Goal: Task Accomplishment & Management: Manage account settings

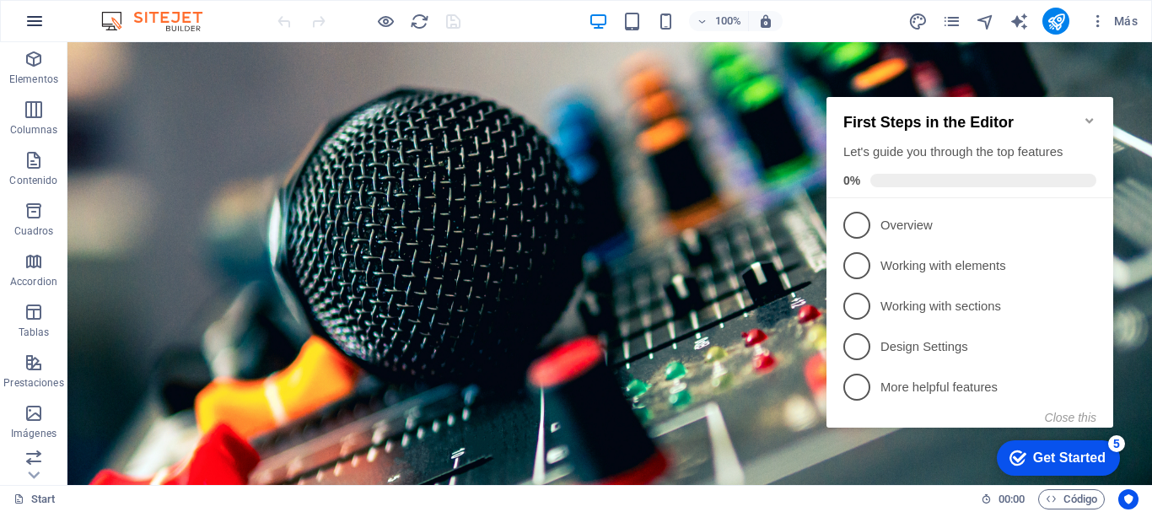
click at [37, 19] on icon "button" at bounding box center [34, 21] width 20 height 20
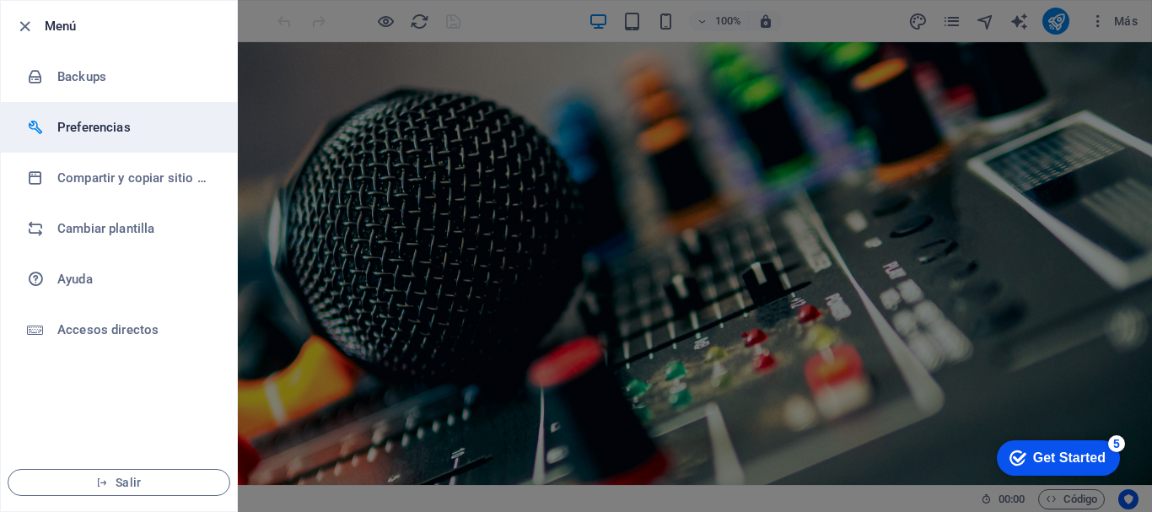
click at [86, 132] on h6 "Preferencias" at bounding box center [135, 127] width 156 height 20
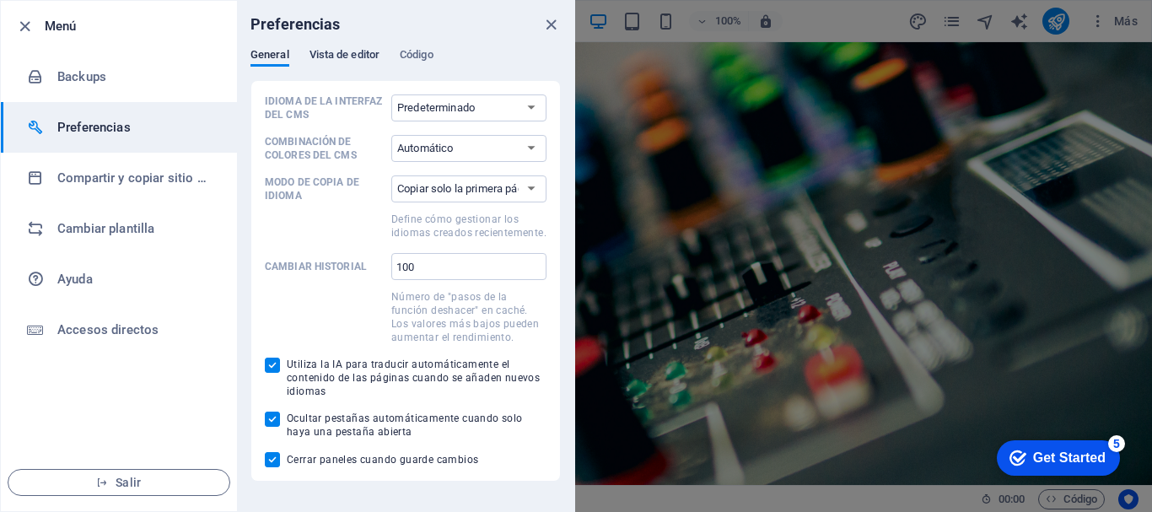
click at [325, 57] on span "Vista de editor" at bounding box center [345, 57] width 70 height 24
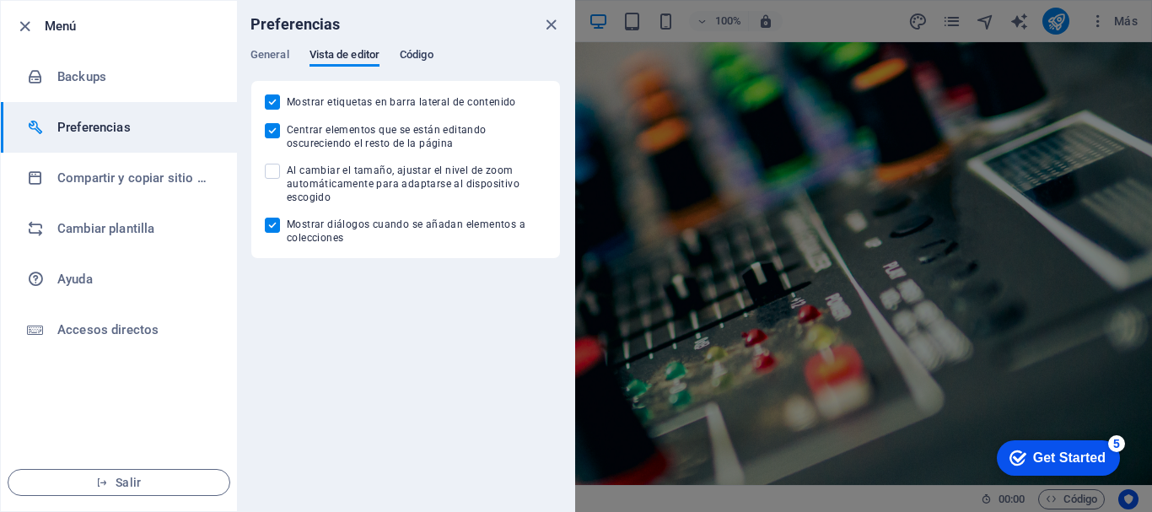
click at [427, 54] on span "Código" at bounding box center [417, 57] width 34 height 24
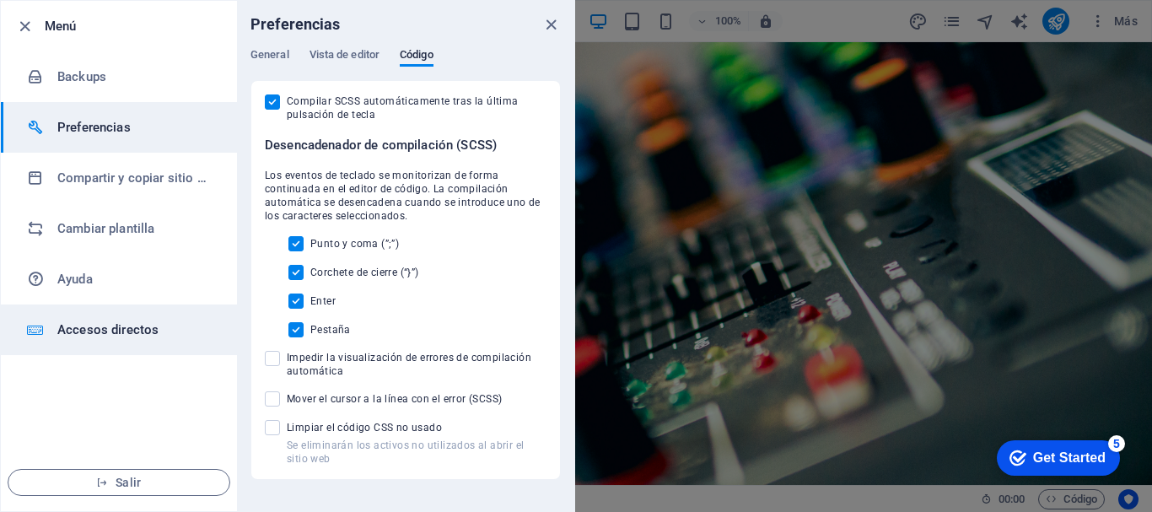
click at [39, 314] on li "Accesos directos" at bounding box center [119, 329] width 236 height 51
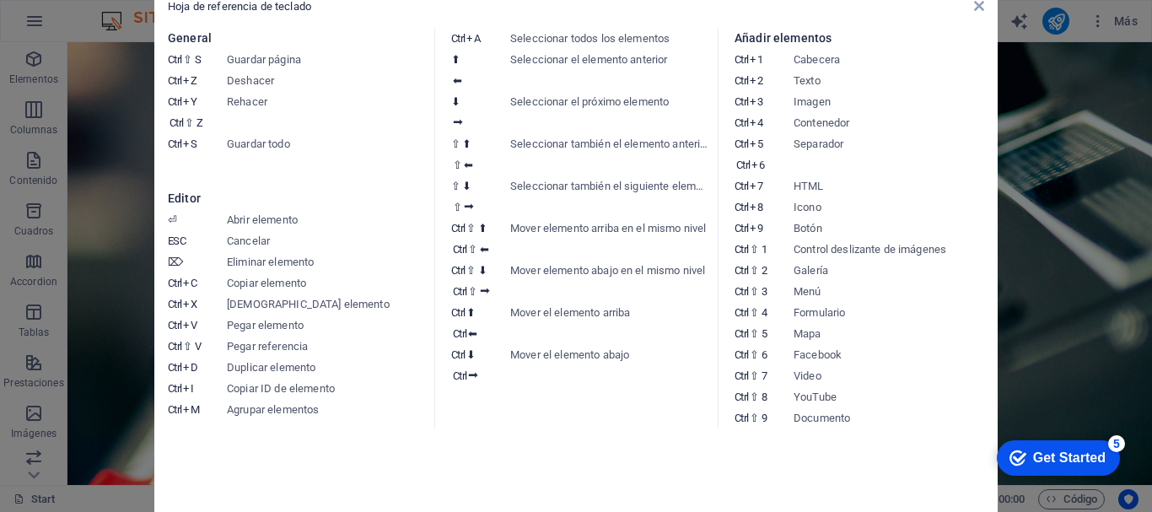
click at [17, 51] on aside "Hoja de referencia de teclado General Ctrl ⇧ S Guardar página Ctrl Z Deshacer C…" at bounding box center [576, 256] width 1152 height 512
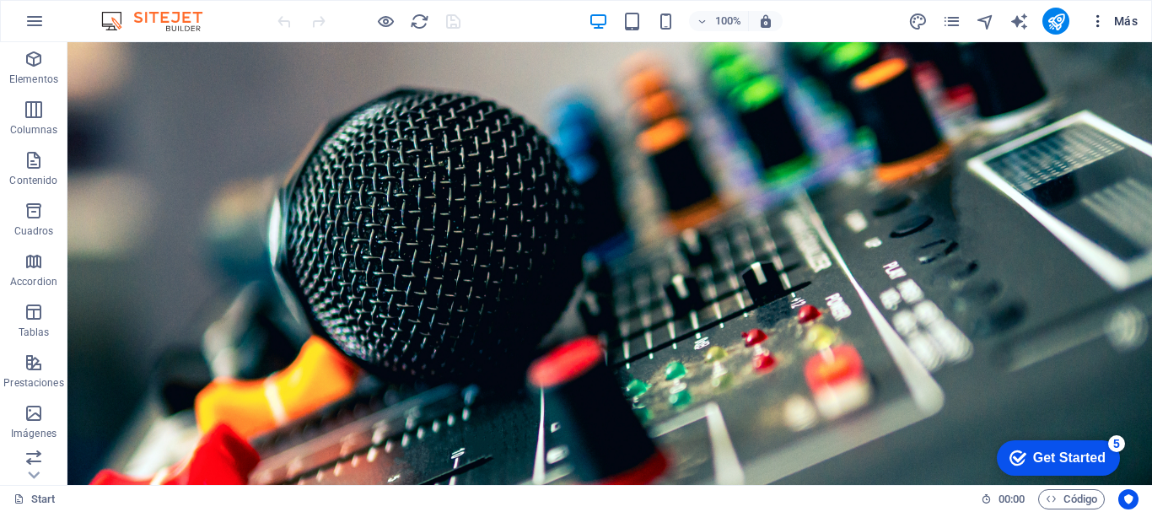
click at [1125, 18] on span "Más" at bounding box center [1114, 21] width 48 height 17
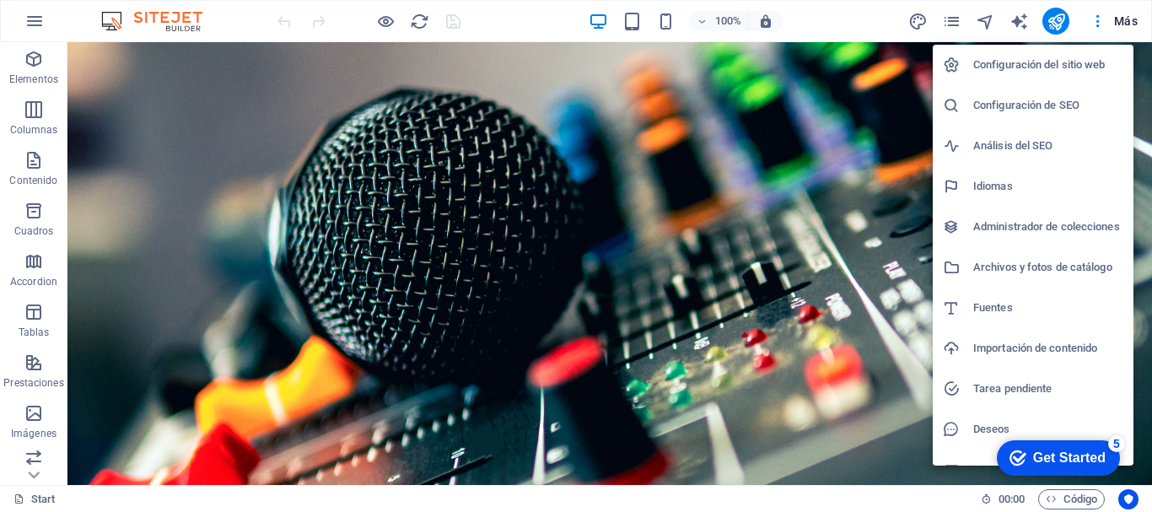
click at [1084, 63] on h6 "Configuración del sitio web" at bounding box center [1048, 65] width 150 height 20
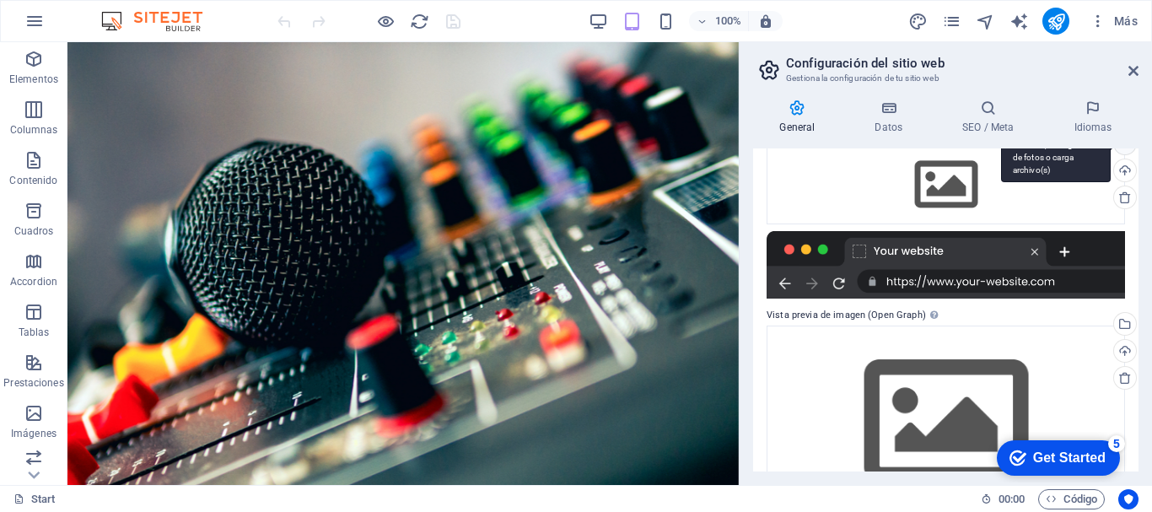
scroll to position [253, 0]
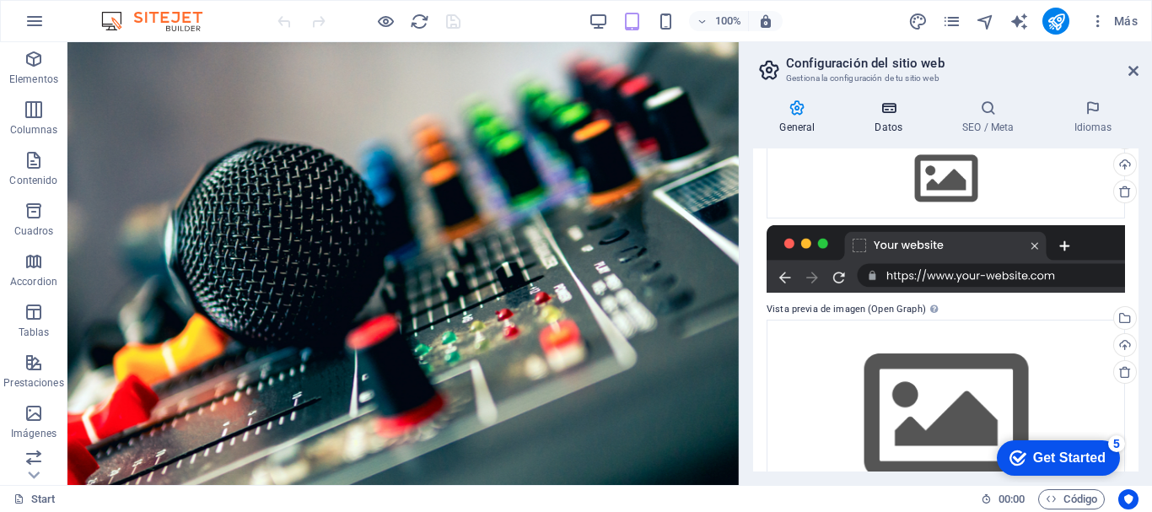
click at [896, 133] on h4 "Datos" at bounding box center [892, 117] width 88 height 35
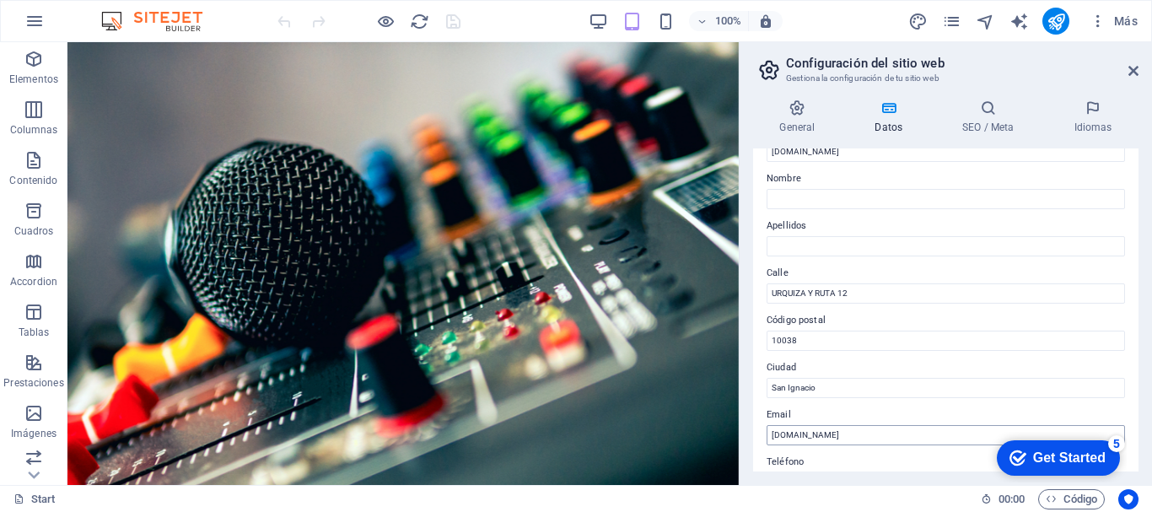
scroll to position [66, 0]
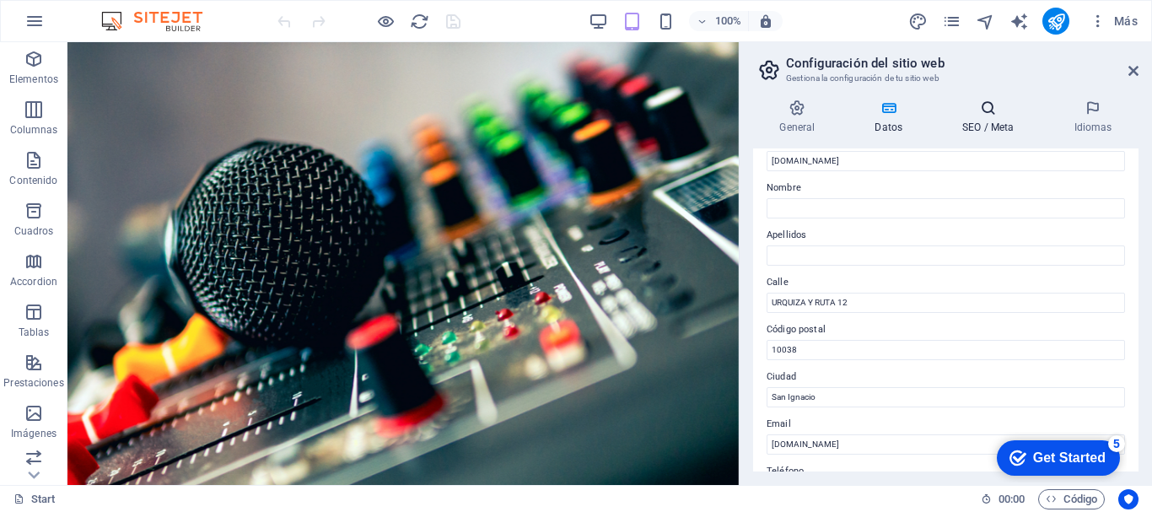
click at [984, 128] on h4 "SEO / Meta" at bounding box center [991, 117] width 111 height 35
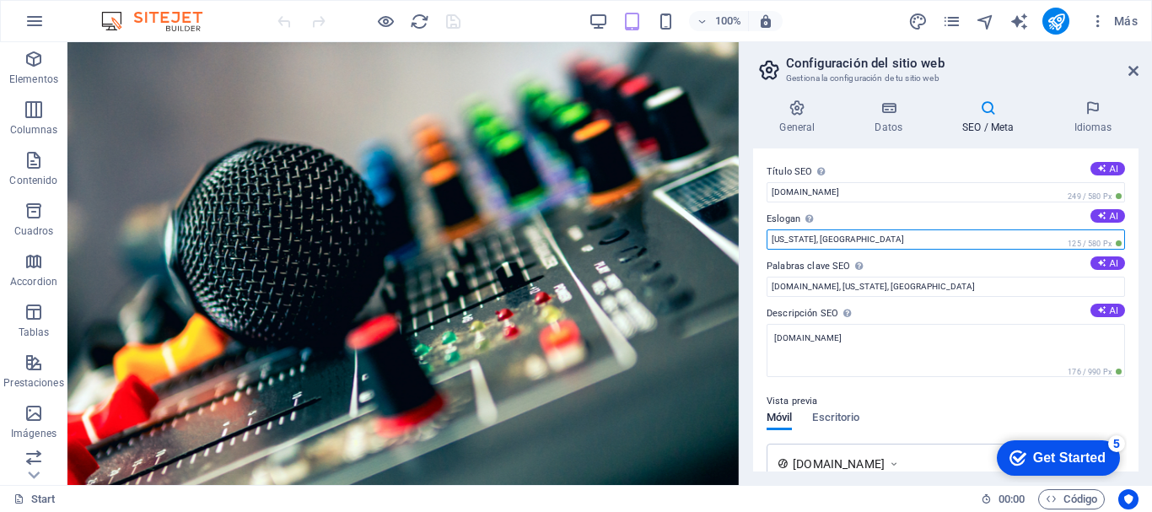
drag, startPoint x: 972, startPoint y: 234, endPoint x: 739, endPoint y: 240, distance: 232.9
click at [739, 240] on aside "Configuración del sitio web Gestiona la configuración de tu sitio web General D…" at bounding box center [945, 263] width 413 height 443
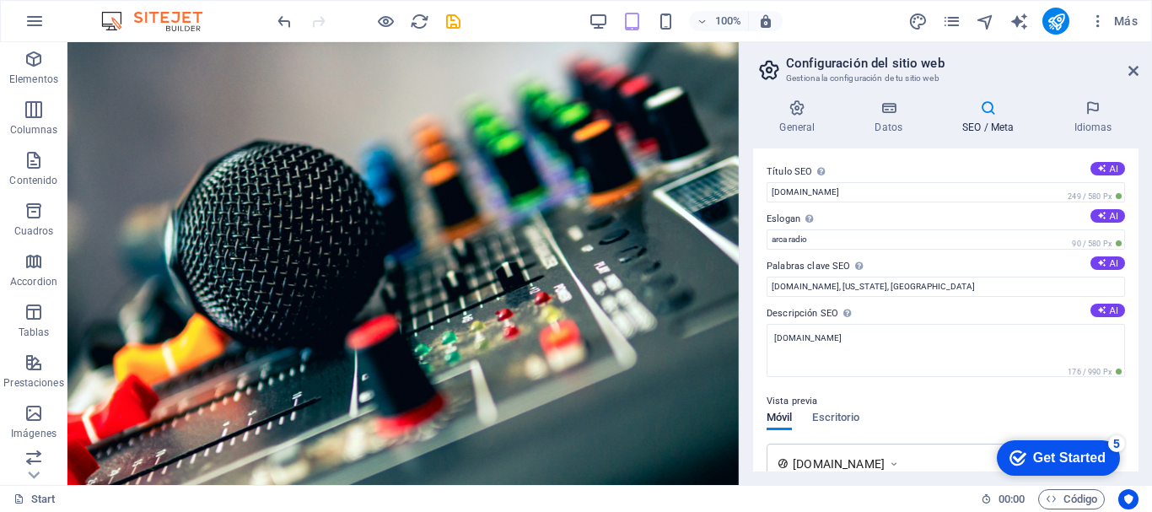
click at [1129, 278] on div "Título SEO El título de tu sitio web. Elige algo que destaque en los resultados…" at bounding box center [945, 309] width 385 height 323
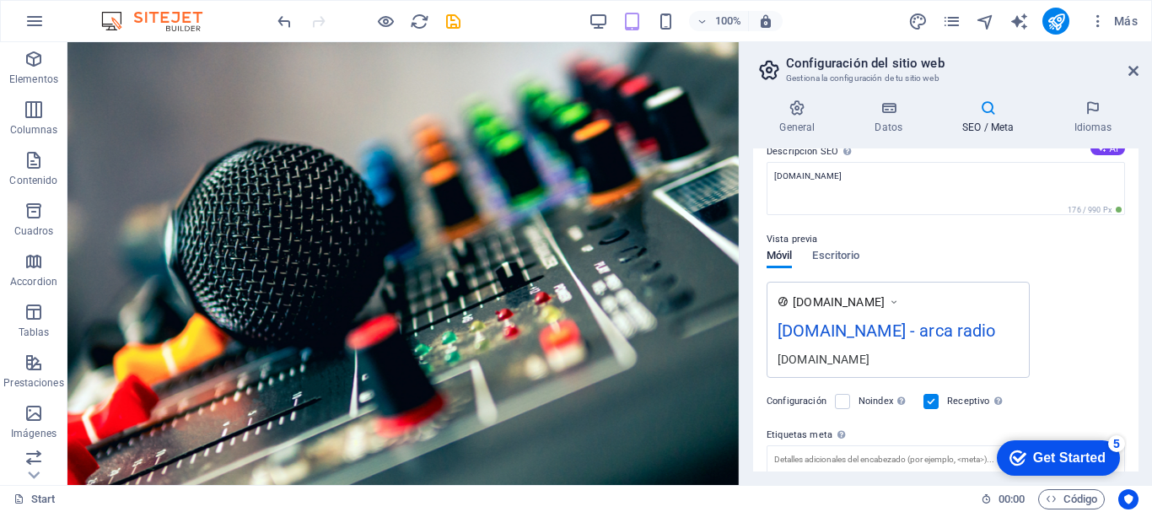
scroll to position [169, 0]
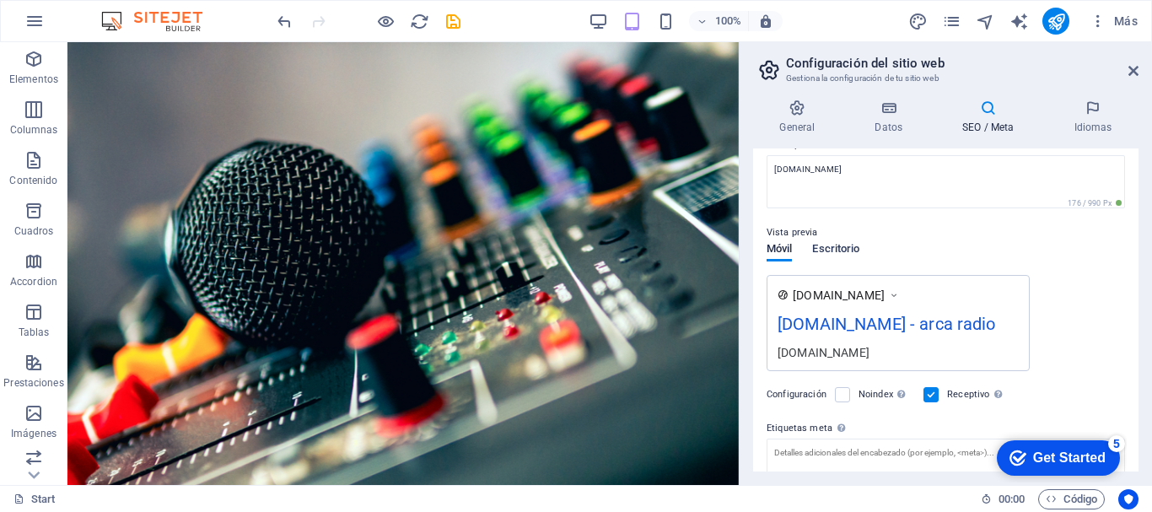
click at [853, 249] on span "Escritorio" at bounding box center [835, 251] width 47 height 24
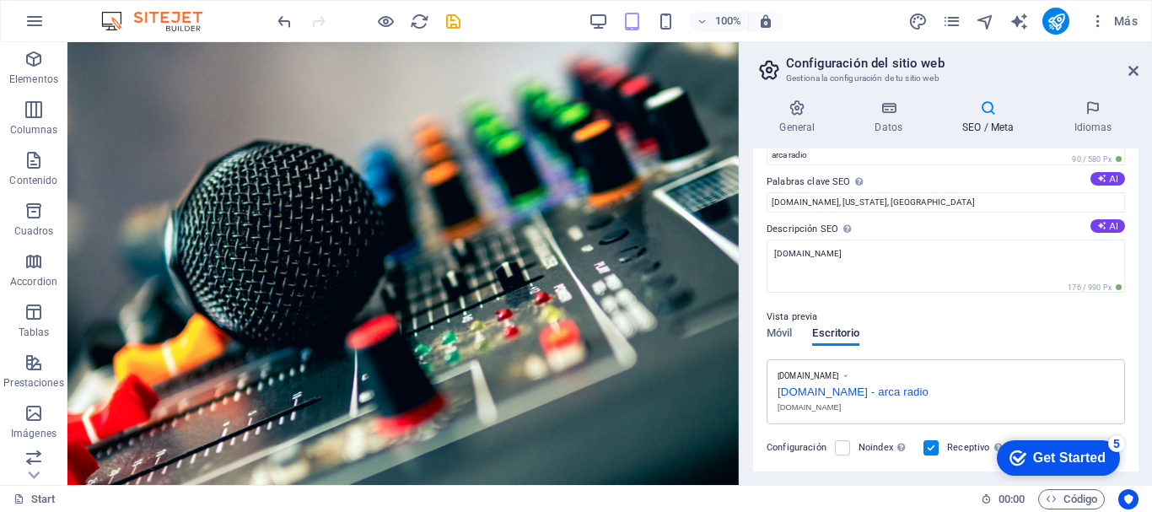
scroll to position [0, 0]
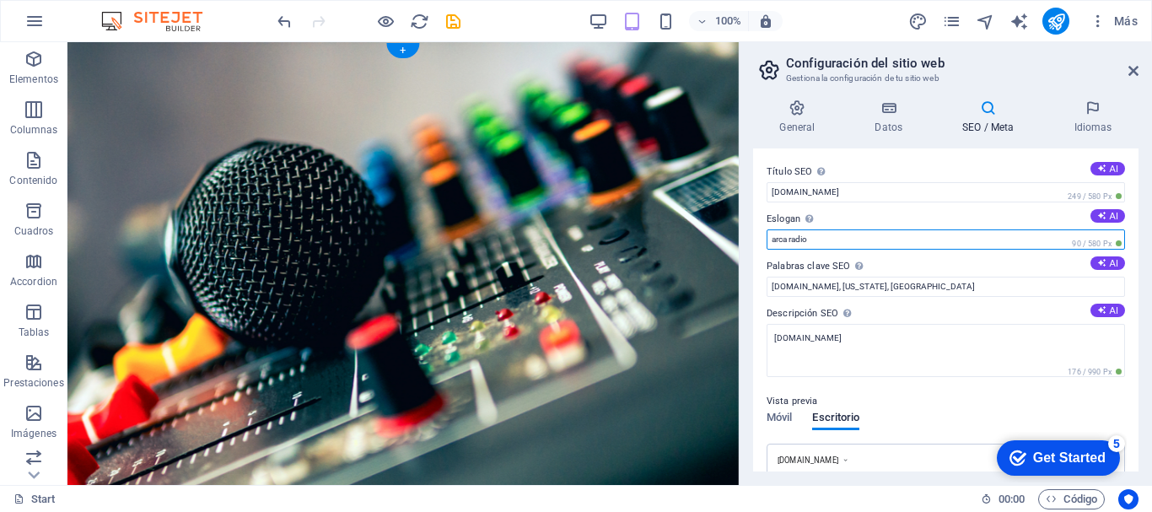
drag, startPoint x: 991, startPoint y: 287, endPoint x: 699, endPoint y: 245, distance: 294.7
type input "d"
click at [776, 241] on input "san ignacio Misiones Argentina" at bounding box center [946, 239] width 358 height 20
type input "San ignacio Misiones Argentina"
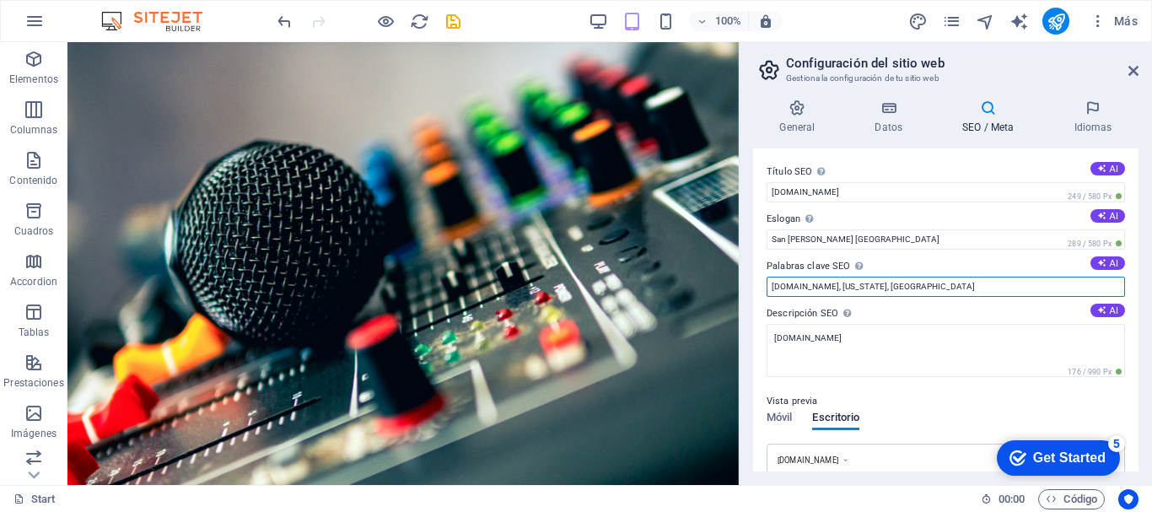
click at [946, 288] on input "arcaradiosanignacio.com.ar, New York, NY" at bounding box center [946, 287] width 358 height 20
drag, startPoint x: 946, startPoint y: 288, endPoint x: 880, endPoint y: 293, distance: 66.8
click at [880, 293] on input "arcaradiosanignacio.com.ar, New York, NY" at bounding box center [946, 287] width 358 height 20
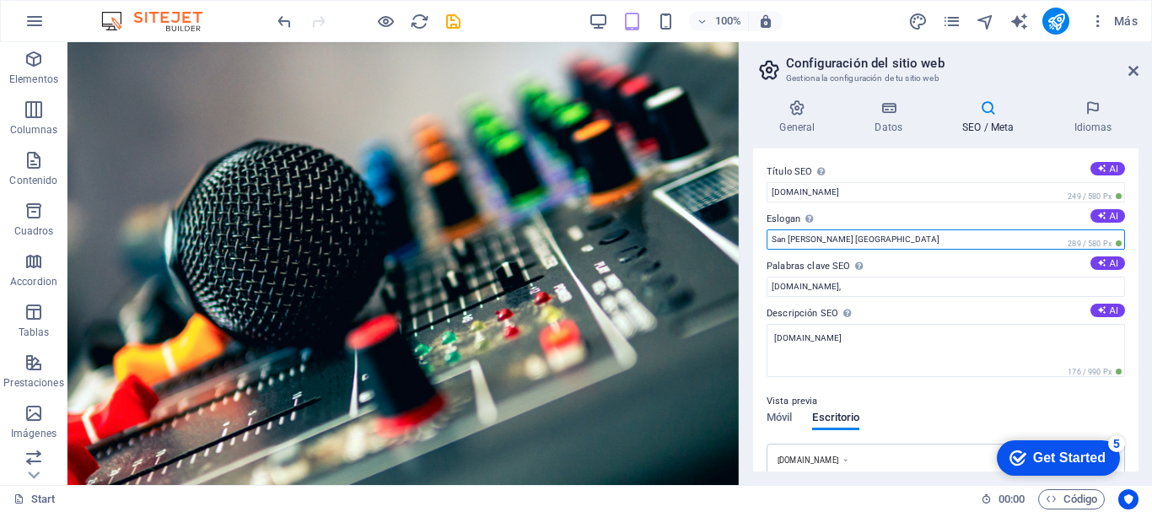
drag, startPoint x: 896, startPoint y: 240, endPoint x: 746, endPoint y: 243, distance: 151.0
click at [746, 243] on div "General Datos SEO / Meta Idiomas Nombre del sitio web arcaradiosanignacio.com.a…" at bounding box center [946, 285] width 412 height 399
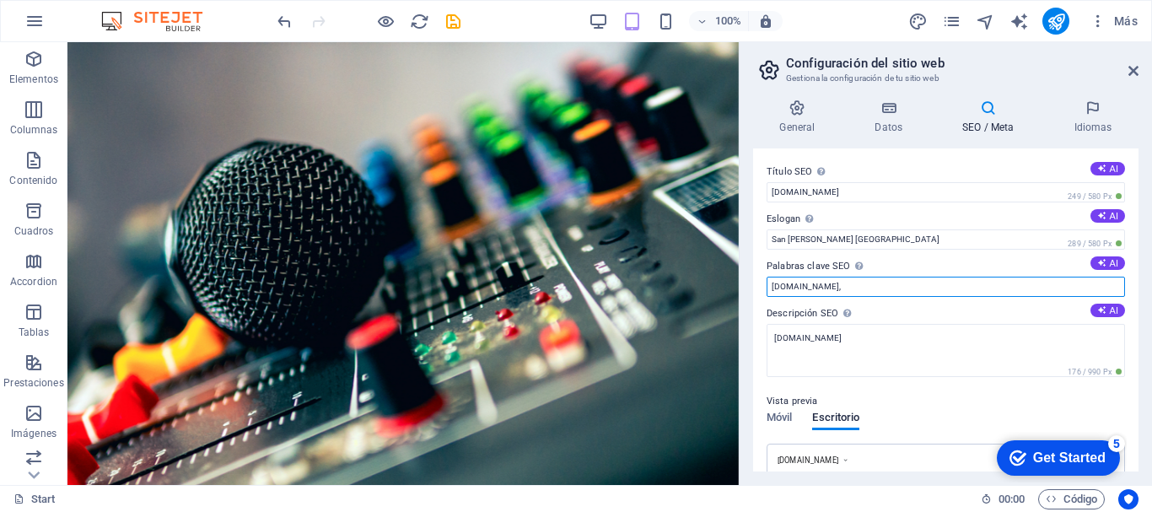
click at [907, 288] on input "arcaradiosanignacio.com.ar," at bounding box center [946, 287] width 358 height 20
paste input "San ignacio Misiones Argentina"
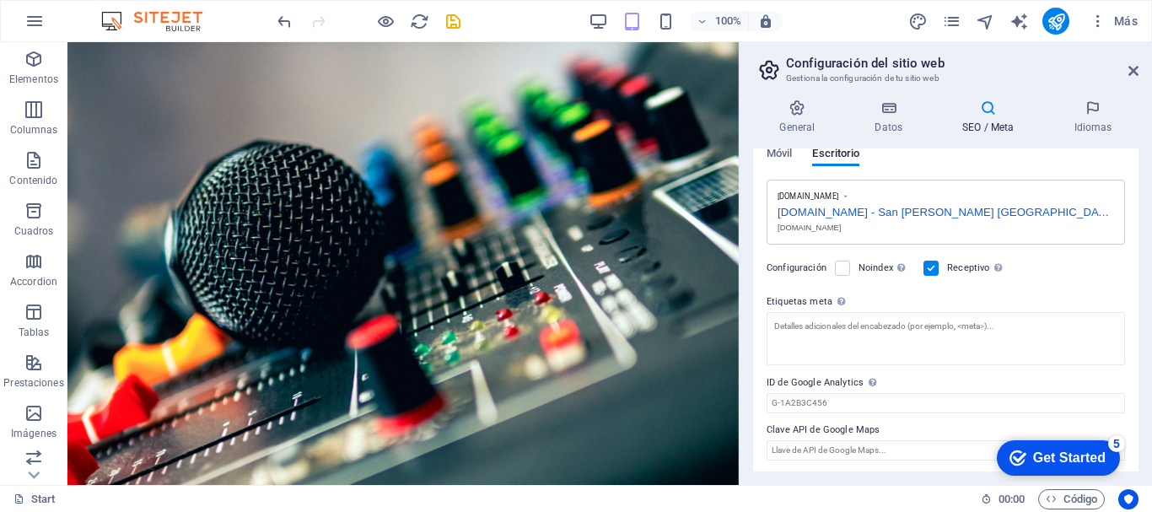
scroll to position [266, 0]
type input "arcaradiosanignacio.com.ar, San ignacio Misiones Argentina"
click at [782, 102] on icon at bounding box center [797, 108] width 89 height 17
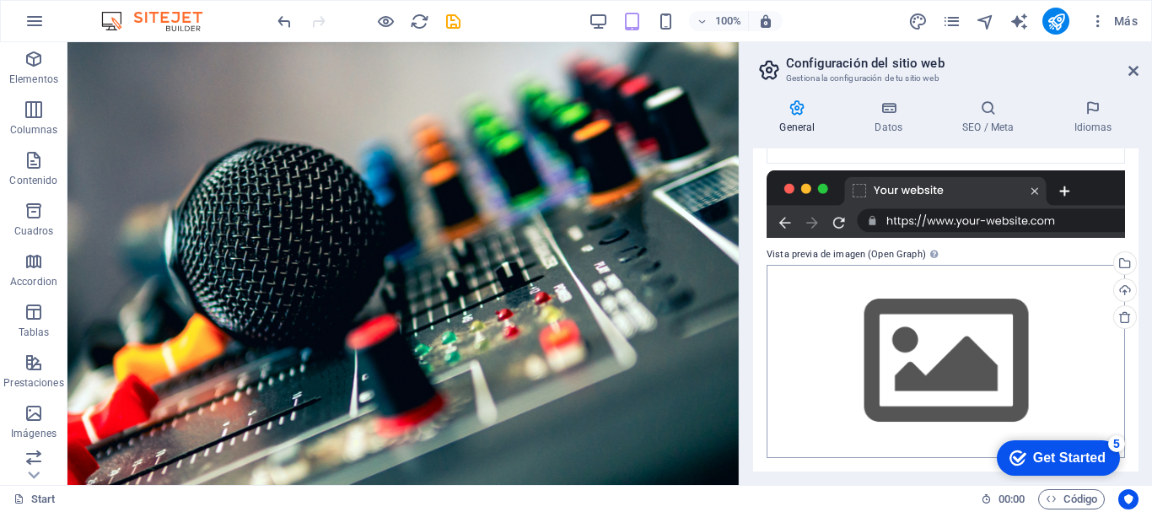
scroll to position [0, 0]
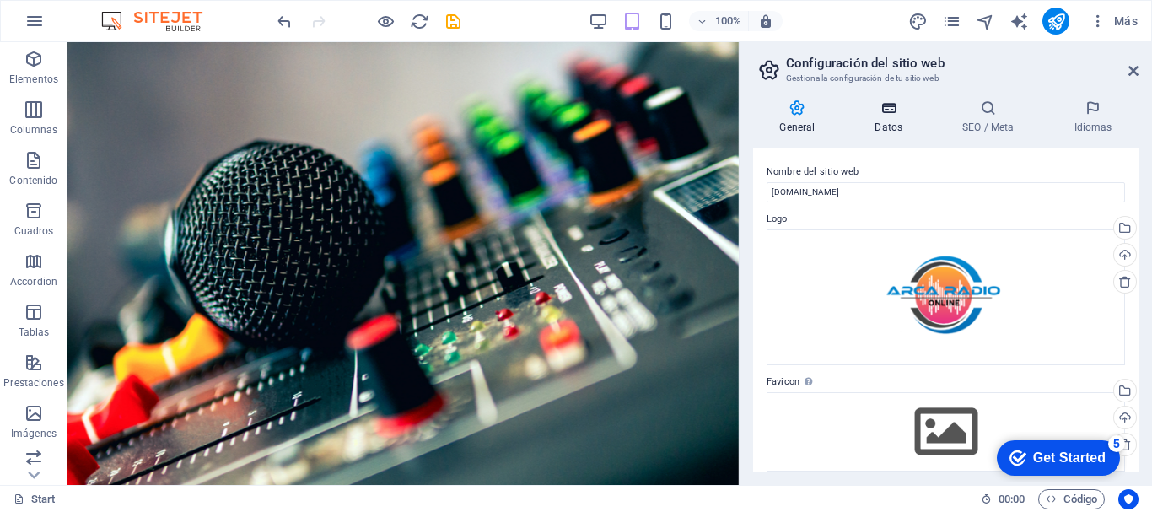
click at [869, 116] on h4 "Datos" at bounding box center [892, 117] width 88 height 35
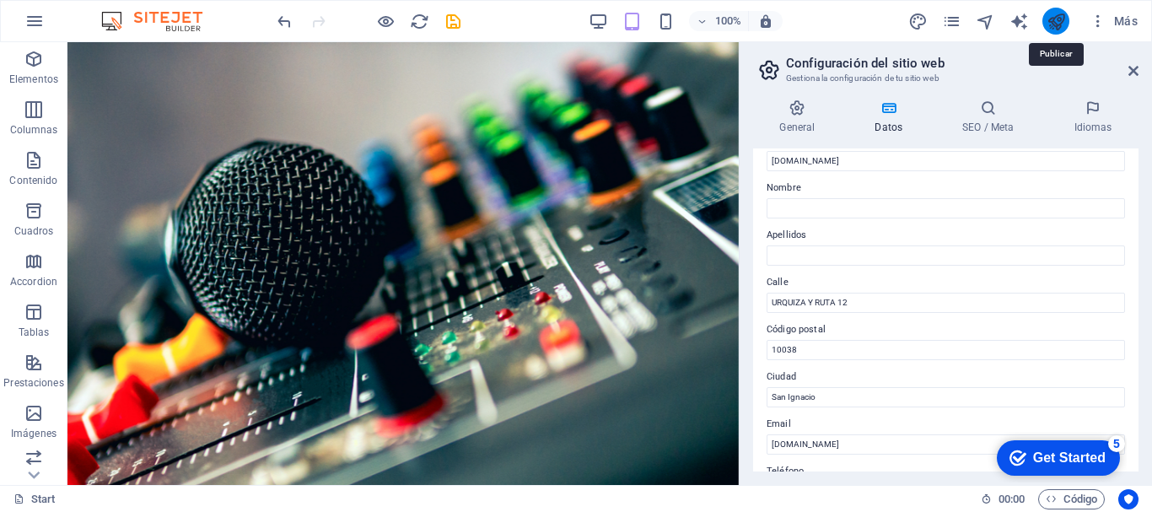
click at [1057, 14] on icon "publish" at bounding box center [1056, 21] width 19 height 19
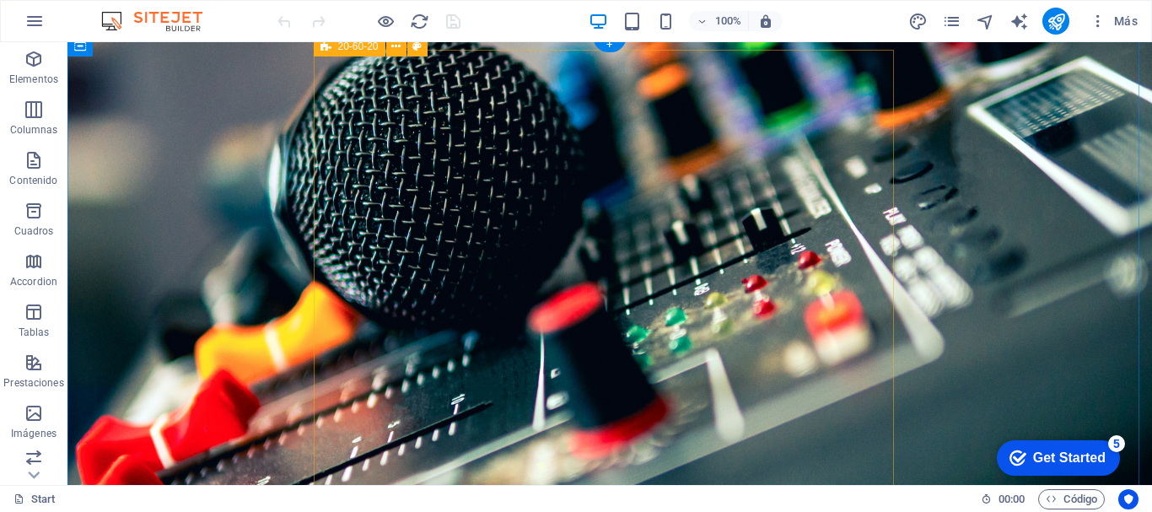
scroll to position [84, 0]
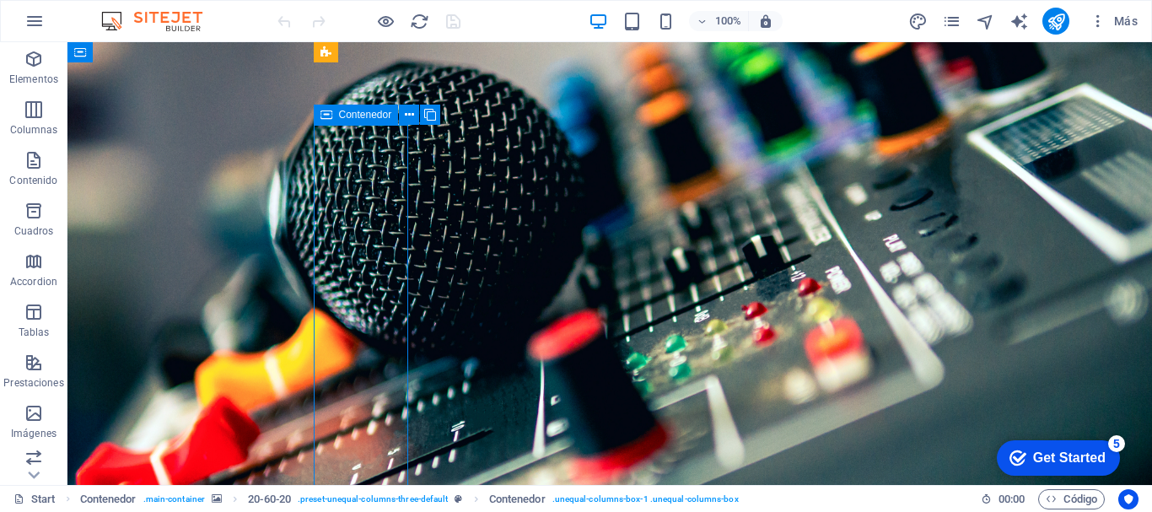
scroll to position [0, 0]
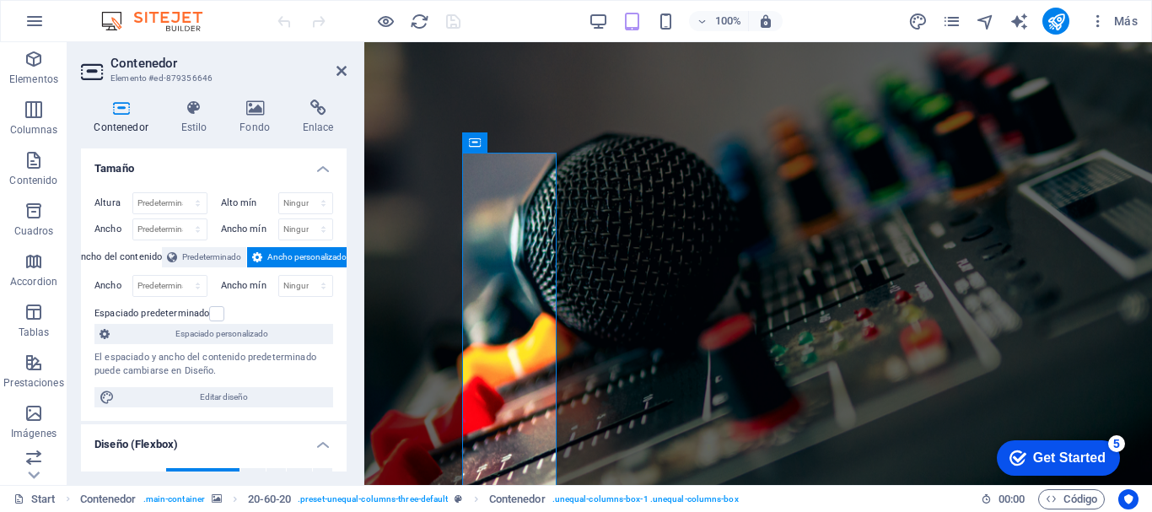
click at [406, 231] on figure at bounding box center [758, 326] width 788 height 569
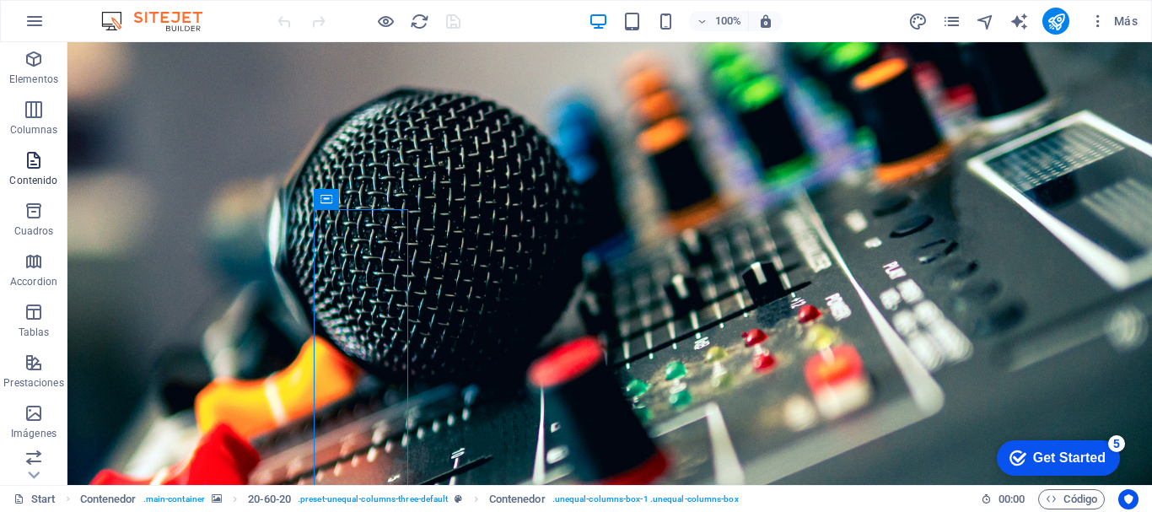
click at [37, 169] on icon "button" at bounding box center [34, 160] width 20 height 20
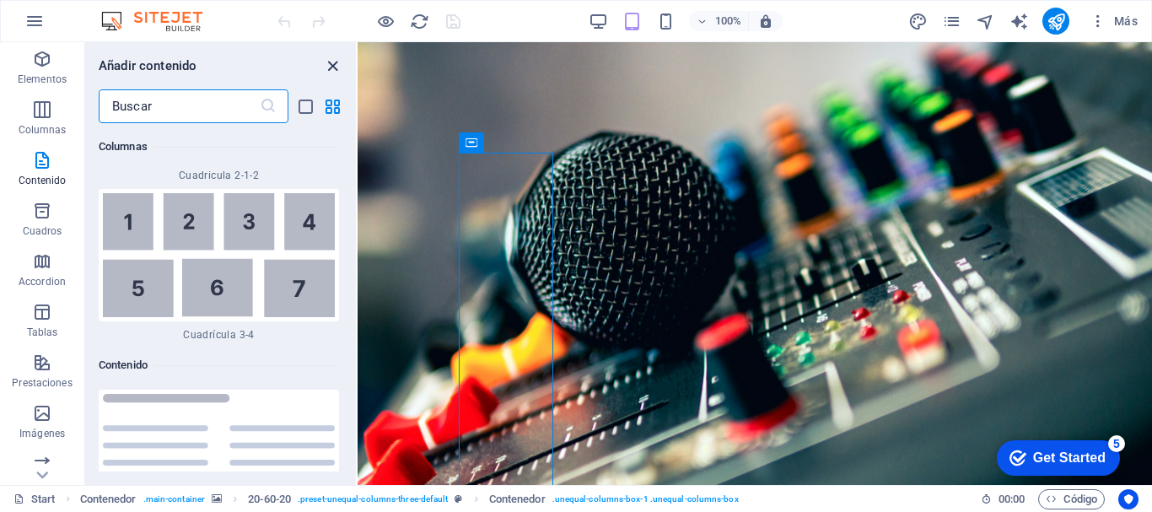
scroll to position [5229, 0]
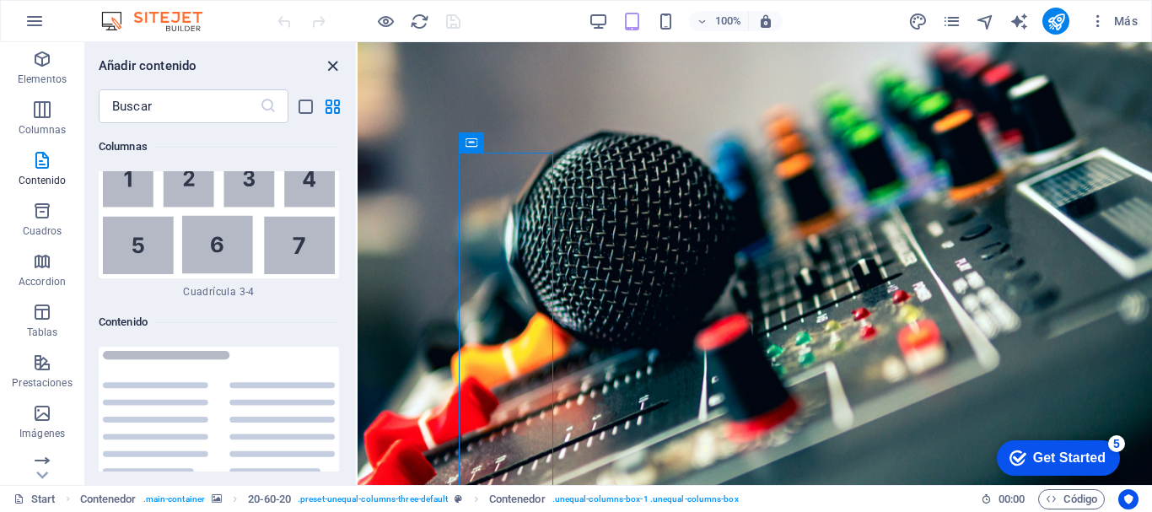
click at [327, 71] on icon "close panel" at bounding box center [332, 66] width 19 height 19
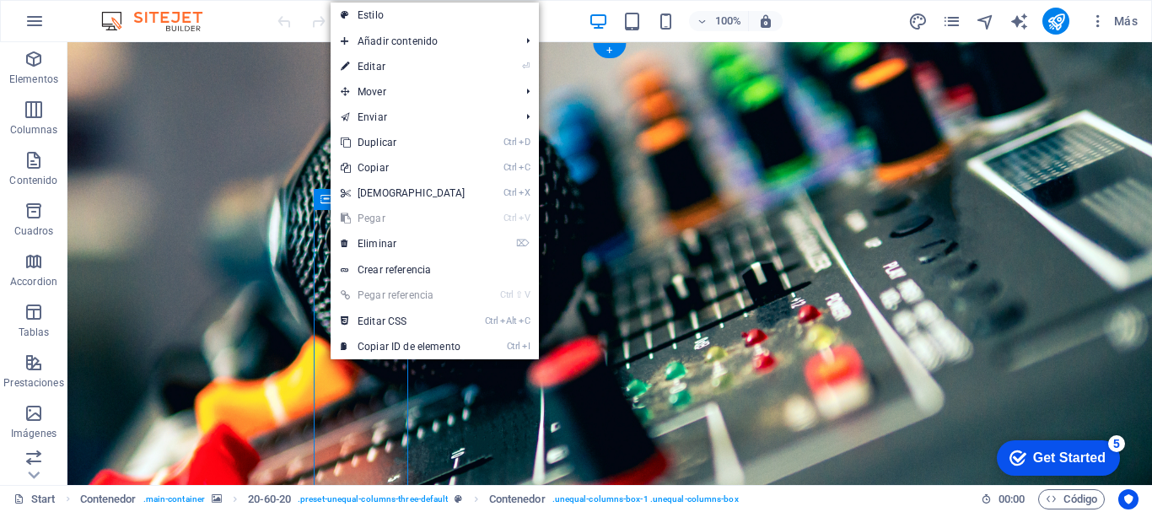
click at [275, 282] on figure at bounding box center [609, 355] width 1085 height 626
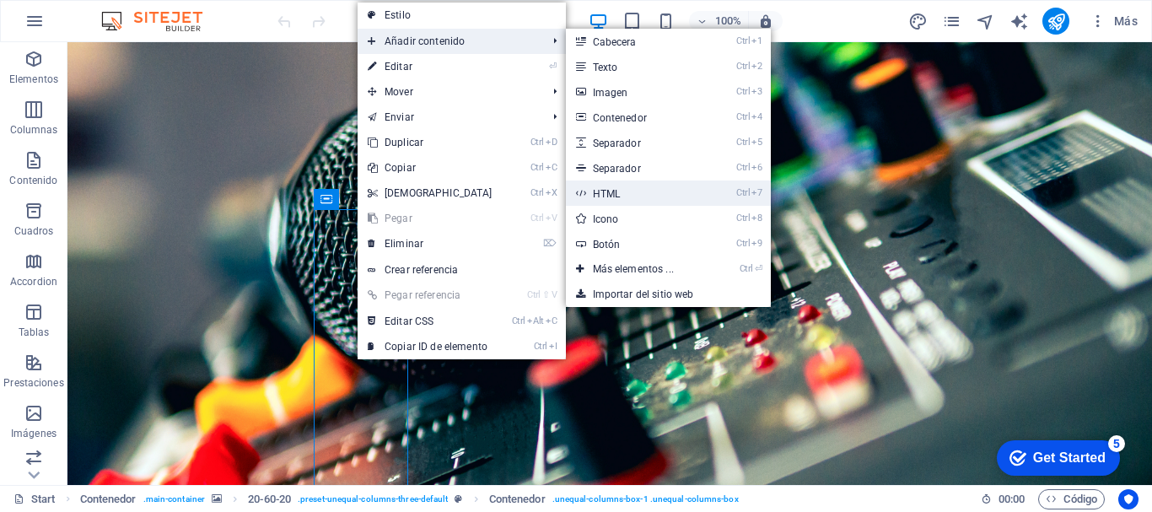
click at [603, 194] on link "Ctrl 7 HTML" at bounding box center [637, 192] width 142 height 25
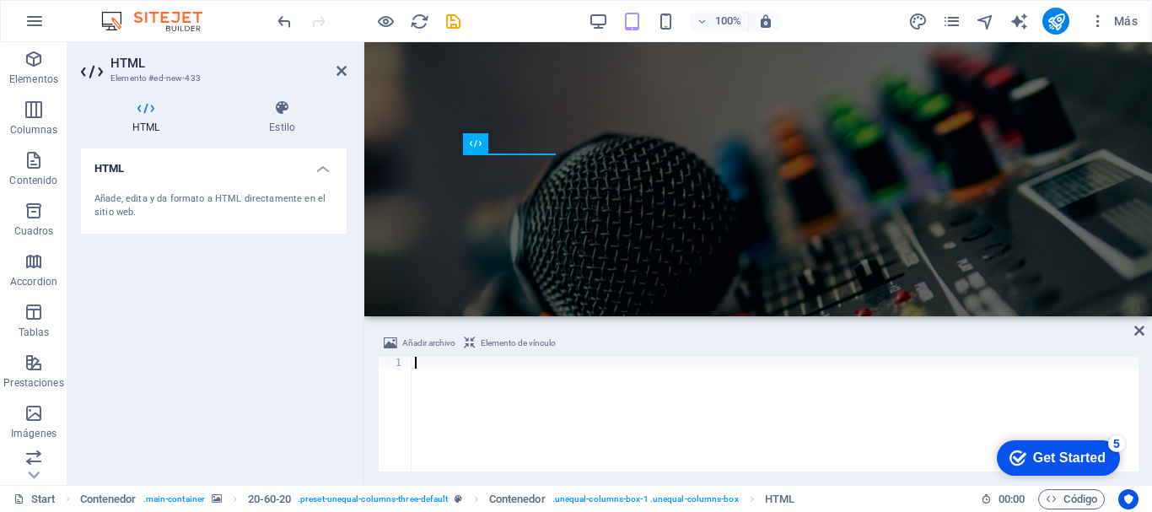
paste textarea "<script id='sonic_js' data-port='8240' src='[URL][DOMAIN_NAME]'></script>"
type textarea "<script id='sonic_js' data-port='8240' src='[URL][DOMAIN_NAME]'></script>"
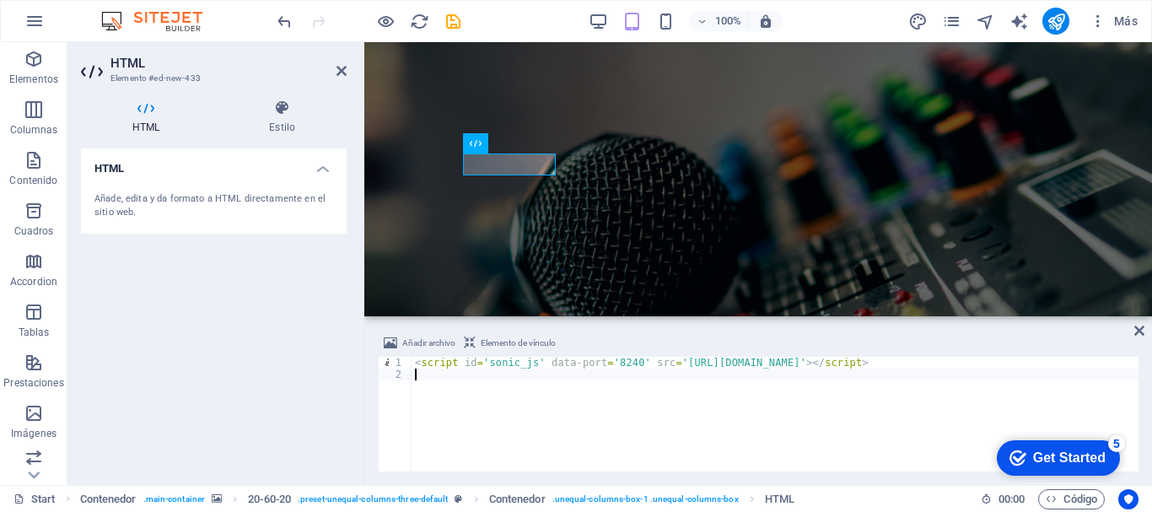
click at [431, 385] on div "< script id = 'sonic_js' data-port = '8240' src = 'https://streaming.evolucions…" at bounding box center [775, 426] width 727 height 138
paste textarea "<div id='sonic_title'></div>"
type textarea "<div id='sonic_title'></div>"
paste textarea "<div id='sonic_art_full'></div>"
type textarea "<div id='sonic_art_full'></div>"
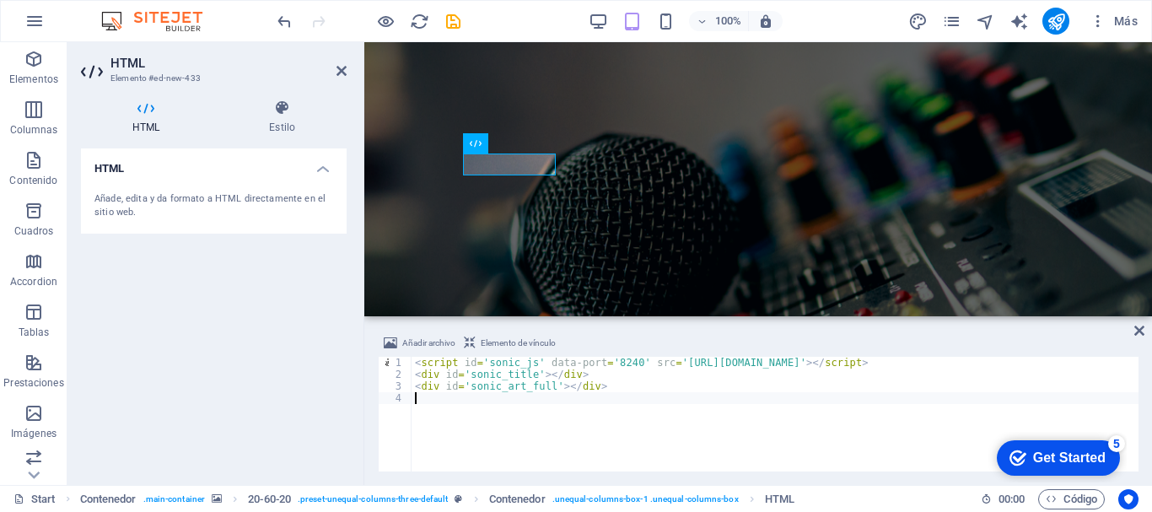
paste textarea "<div id='sonic_listeners'></div>"
type textarea "<div id='sonic_listeners'></div>"
paste textarea "<div id='sonic_history'></div>"
type textarea "<div id='sonic_history'></div>"
click at [449, 23] on icon "save" at bounding box center [453, 21] width 19 height 19
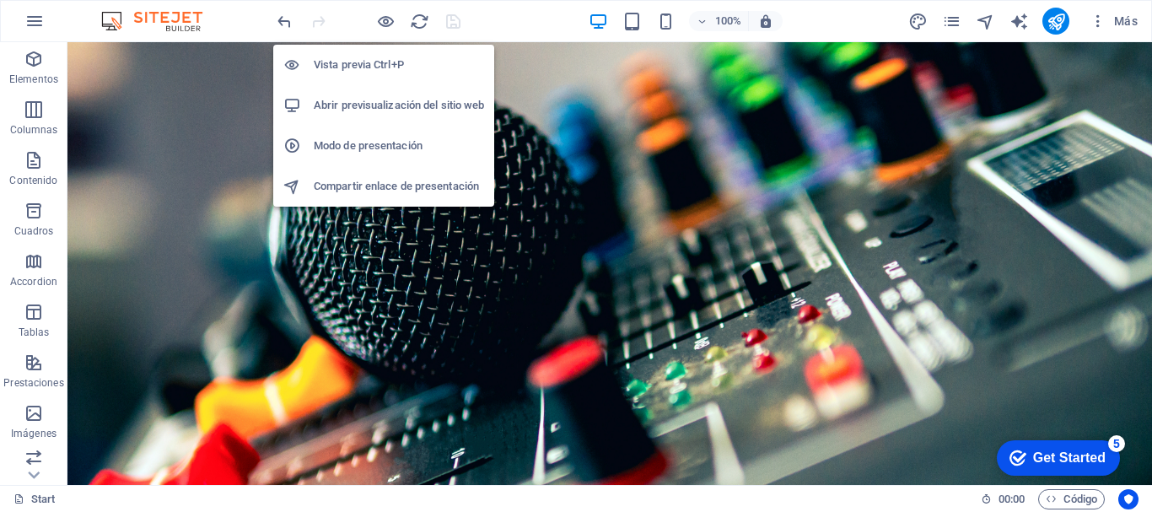
click at [388, 106] on h6 "Abrir previsualización del sitio web" at bounding box center [399, 105] width 170 height 20
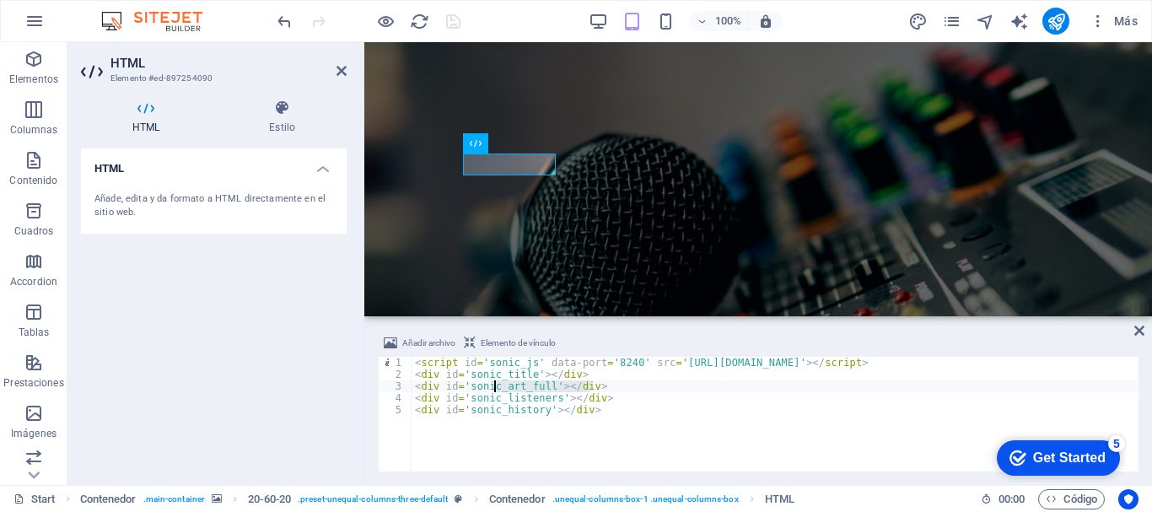
drag, startPoint x: 590, startPoint y: 388, endPoint x: 497, endPoint y: 389, distance: 93.6
click at [497, 389] on div "< script id = 'sonic_js' data-port = '8240' src = 'https://streaming.evolucions…" at bounding box center [775, 426] width 727 height 138
click at [601, 385] on div "< script id = 'sonic_js' data-port = '8240' src = 'https://streaming.evolucions…" at bounding box center [775, 414] width 727 height 115
type textarea "<"
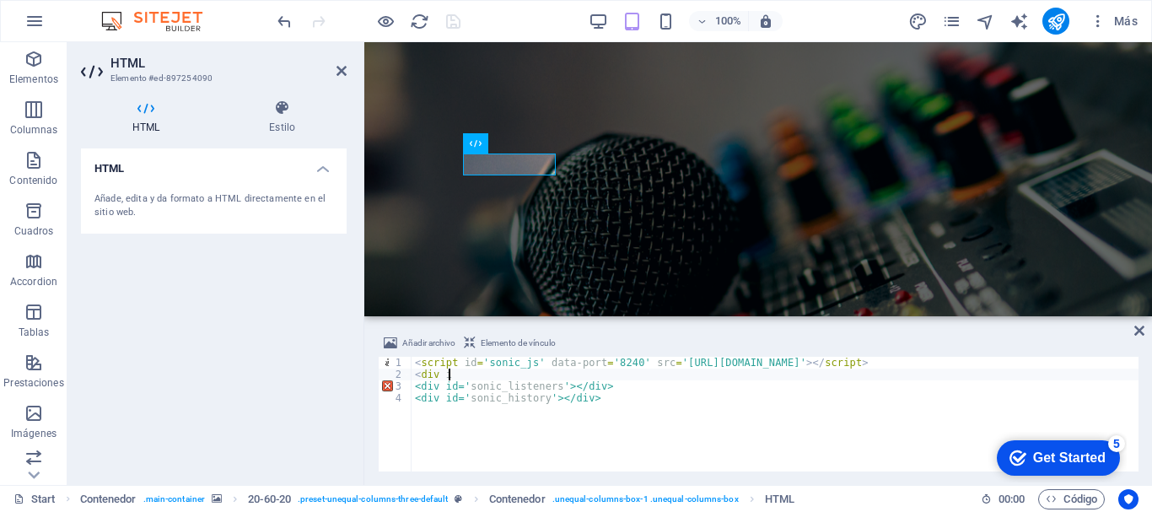
type textarea "<"
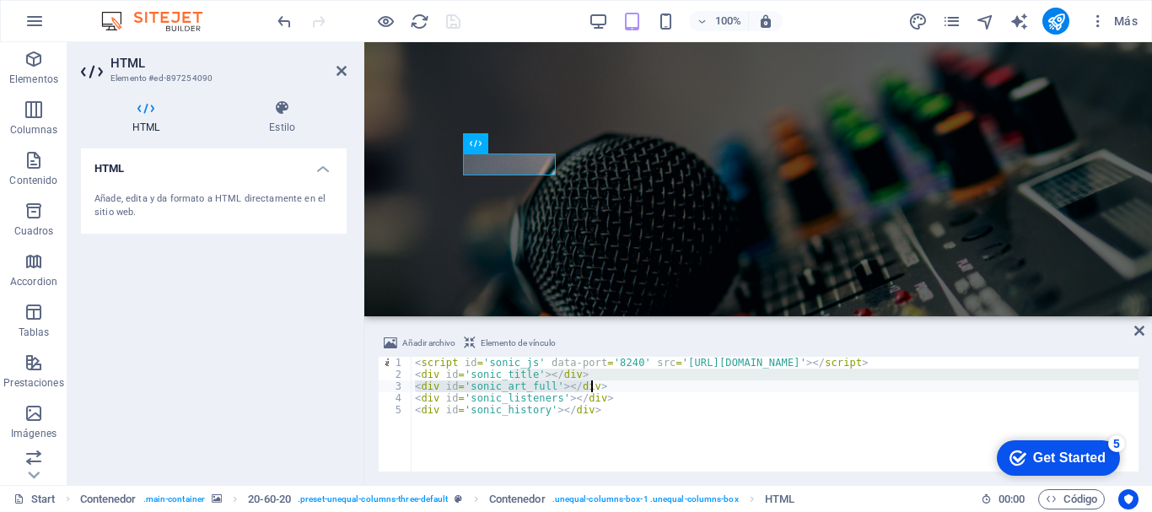
click at [398, 387] on div "3" at bounding box center [396, 386] width 34 height 12
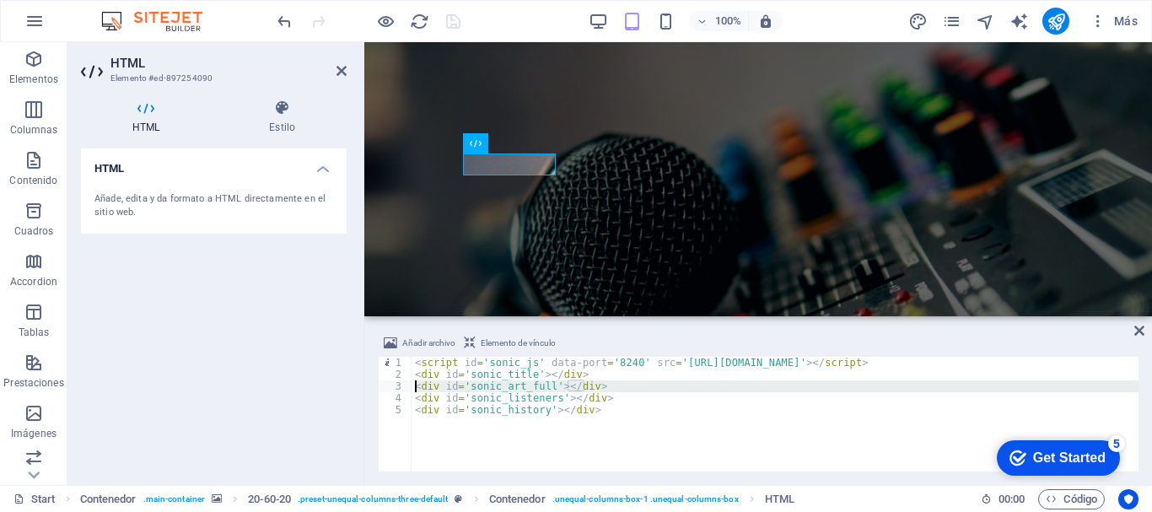
click at [425, 387] on div "< script id = 'sonic_js' data-port = '8240' src = 'https://streaming.evolucions…" at bounding box center [775, 414] width 727 height 115
click at [595, 388] on div "< script id = 'sonic_js' data-port = '8240' src = 'https://streaming.evolucions…" at bounding box center [775, 426] width 727 height 138
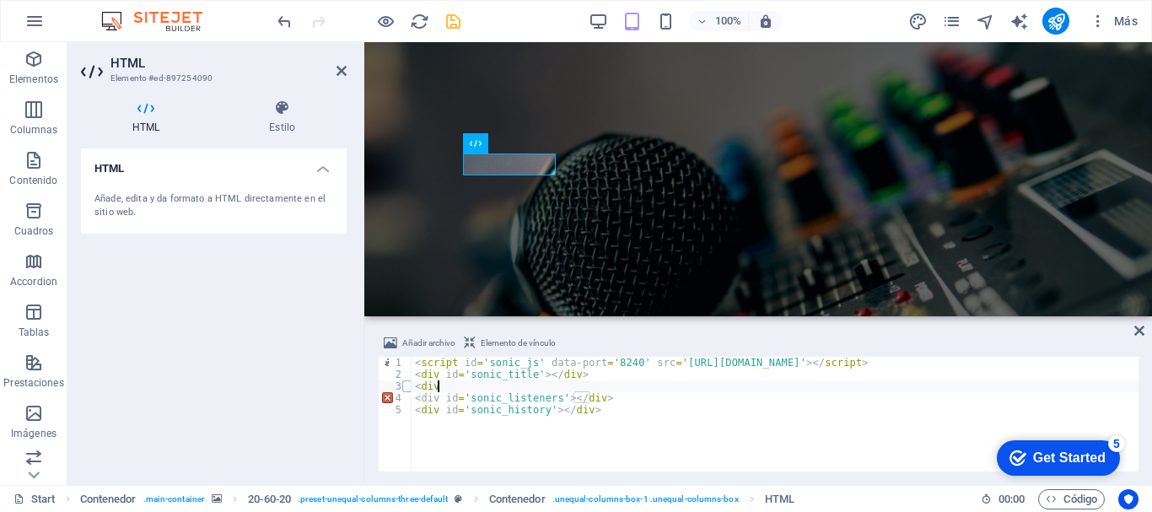
click at [406, 389] on span at bounding box center [406, 386] width 9 height 12
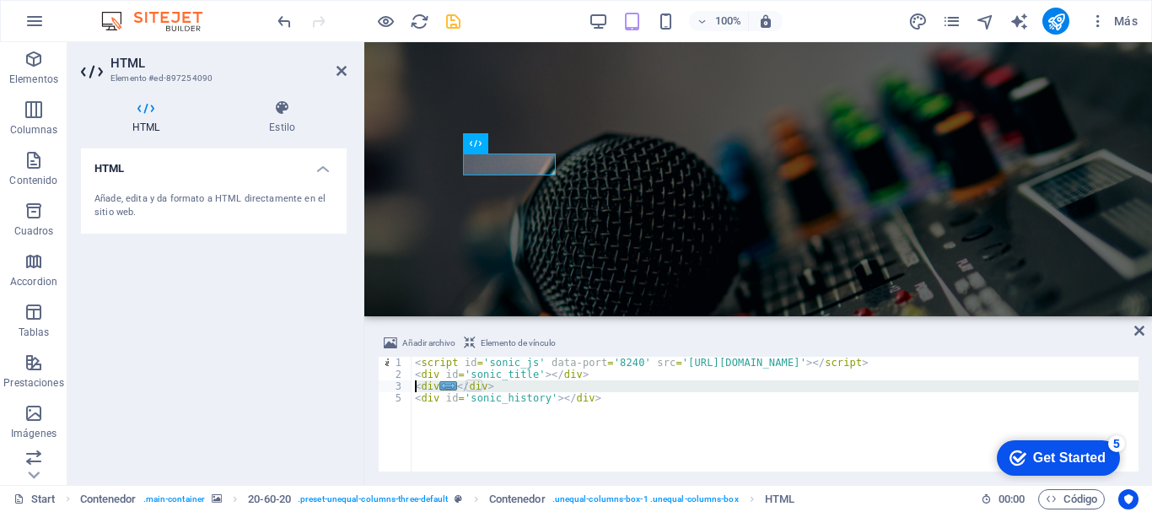
click at [399, 389] on div "3" at bounding box center [396, 386] width 34 height 12
click at [396, 386] on div "3" at bounding box center [396, 386] width 34 height 12
click at [385, 386] on div "3" at bounding box center [396, 386] width 34 height 12
click at [396, 388] on div "3" at bounding box center [396, 386] width 34 height 12
click at [497, 389] on div "< script id = 'sonic_js' data-port = '8240' src = 'https://streaming.evolucions…" at bounding box center [775, 414] width 727 height 115
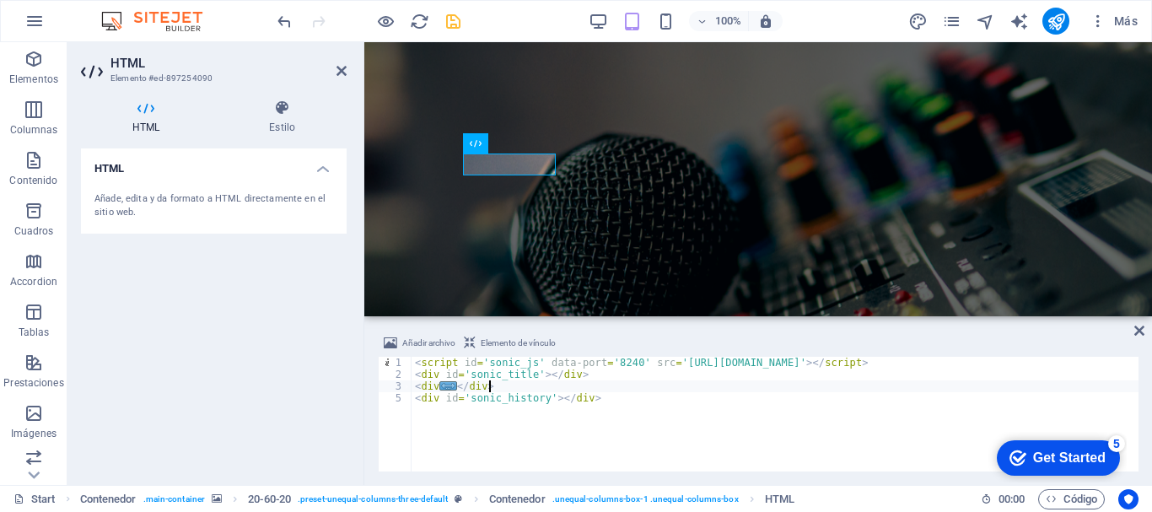
click at [502, 389] on div "< script id = 'sonic_js' data-port = '8240' src = 'https://streaming.evolucions…" at bounding box center [775, 426] width 727 height 138
type textarea "<"
type textarea "<div id='sonic_title'></div>"
click at [447, 19] on icon "save" at bounding box center [453, 21] width 19 height 19
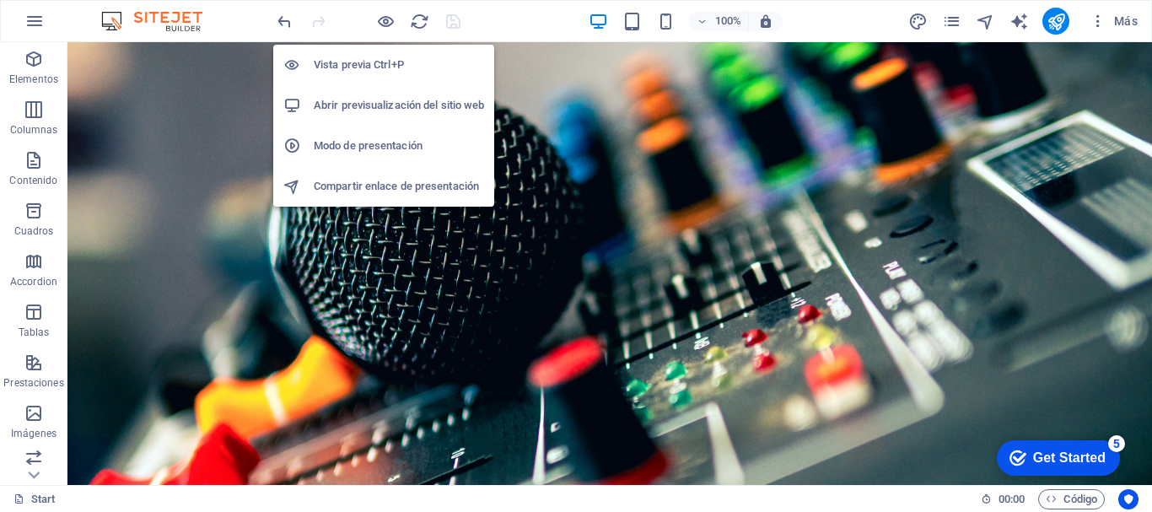
click at [376, 103] on h6 "Abrir previsualización del sitio web" at bounding box center [399, 105] width 170 height 20
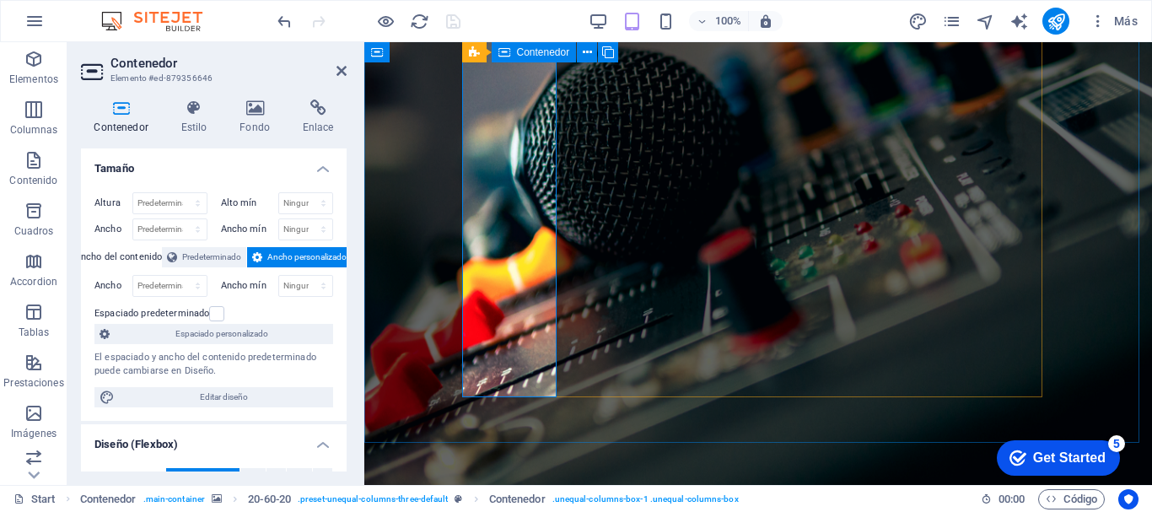
scroll to position [0, 0]
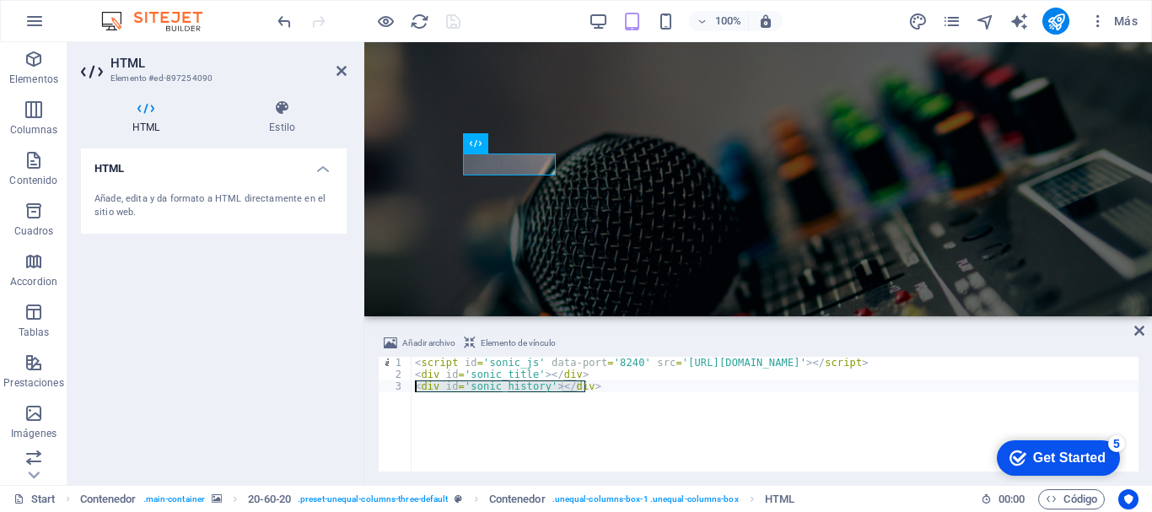
drag, startPoint x: 583, startPoint y: 385, endPoint x: 404, endPoint y: 386, distance: 178.8
click at [404, 386] on div "<div id='sonic_title'></div> 1 2 3 < script id = 'sonic_js' data-port = '8240' …" at bounding box center [758, 414] width 761 height 115
type textarea "<div id='sonic_history'></div>"
type textarea "<div id='sonic_title'></div>"
click at [539, 424] on div "< script id = 'sonic_js' data-port = '8240' src = 'https://streaming.evolucions…" at bounding box center [775, 426] width 727 height 138
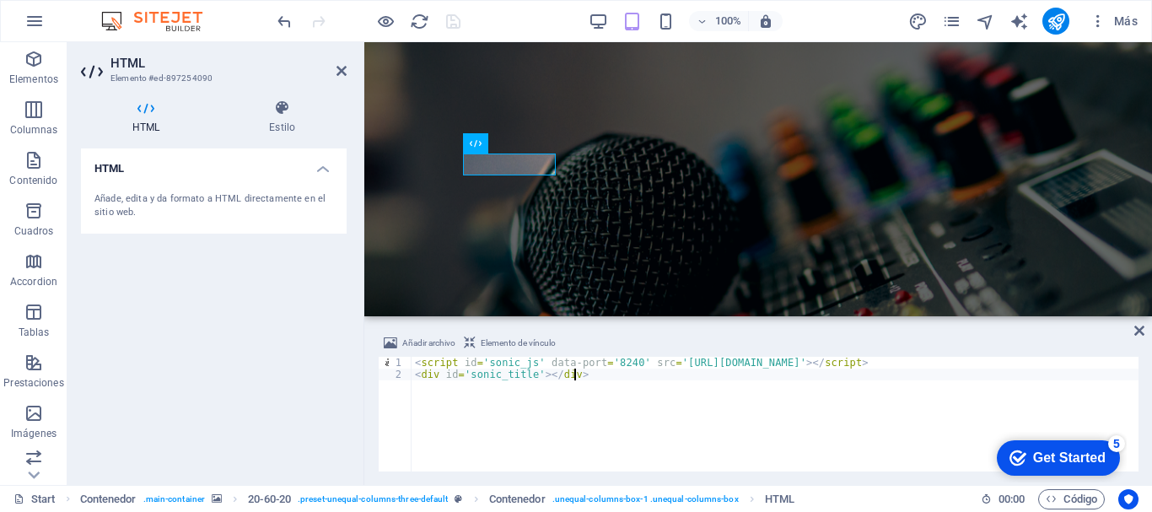
click at [580, 377] on div "< script id = 'sonic_js' data-port = '8240' src = 'https://streaming.evolucions…" at bounding box center [775, 426] width 727 height 138
drag, startPoint x: 568, startPoint y: 382, endPoint x: 405, endPoint y: 374, distance: 162.9
click at [405, 374] on div "<div id='sonic_title'></div> 1 2 < script id = 'sonic_js' data-port = '8240' sr…" at bounding box center [758, 414] width 761 height 115
type textarea "<script id='sonic_js' data-port='8240' src='[URL][DOMAIN_NAME]'></script>"
paste textarea "<div id='sonic_title'></div>"
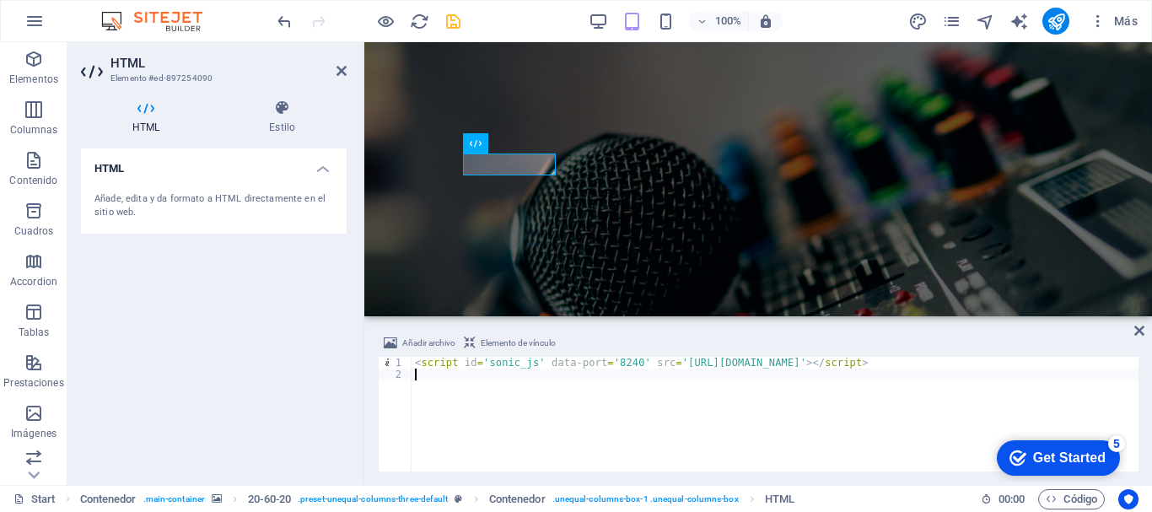
type textarea "<div id='sonic_title'></div>"
paste textarea "<div id='sonic_art'></div>"
type textarea "<div id='sonic_art'></div>"
click at [460, 20] on icon "save" at bounding box center [453, 21] width 19 height 19
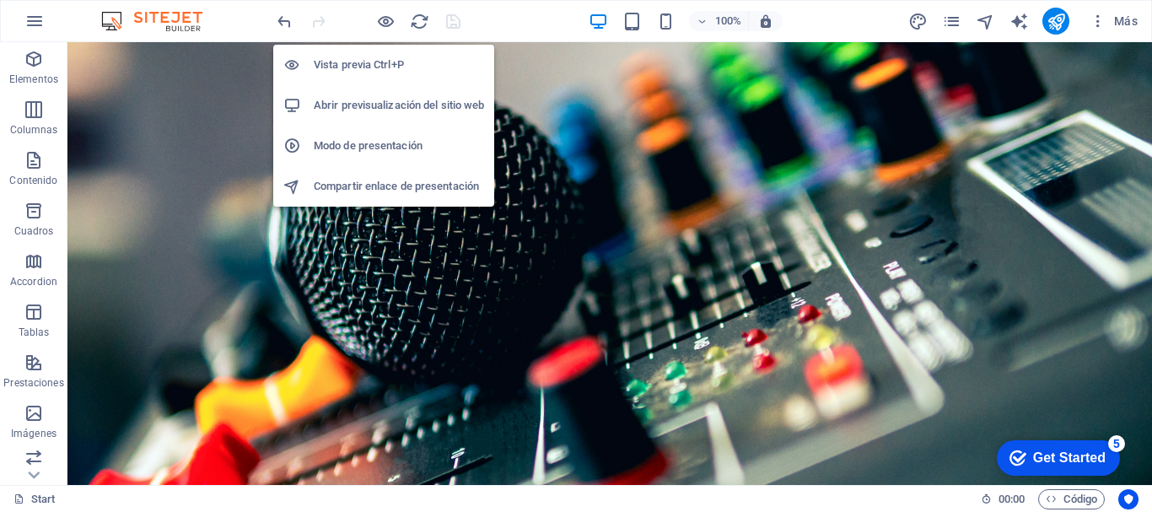
click at [383, 61] on h6 "Vista previa Ctrl+P" at bounding box center [399, 65] width 170 height 20
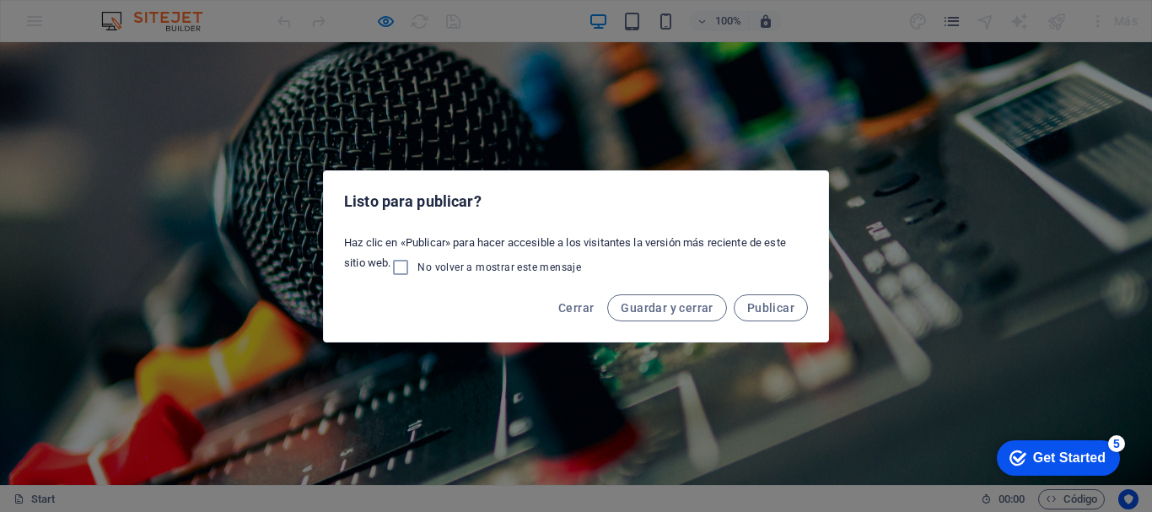
click at [396, 105] on div "Listo para publicar? Haz clic en «Publicar» para hacer accesible a los visitant…" at bounding box center [576, 256] width 1152 height 512
click at [957, 351] on div "Listo para publicar? Haz clic en «Publicar» para hacer accesible a los visitant…" at bounding box center [576, 256] width 1152 height 512
click at [751, 319] on button "Publicar" at bounding box center [771, 307] width 74 height 27
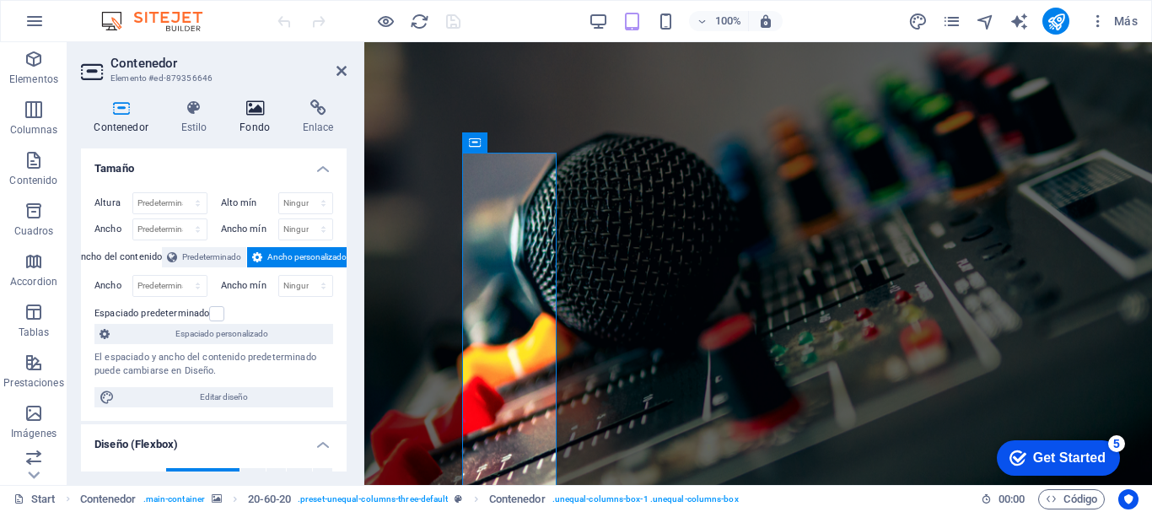
click at [265, 121] on h4 "Fondo" at bounding box center [258, 117] width 63 height 35
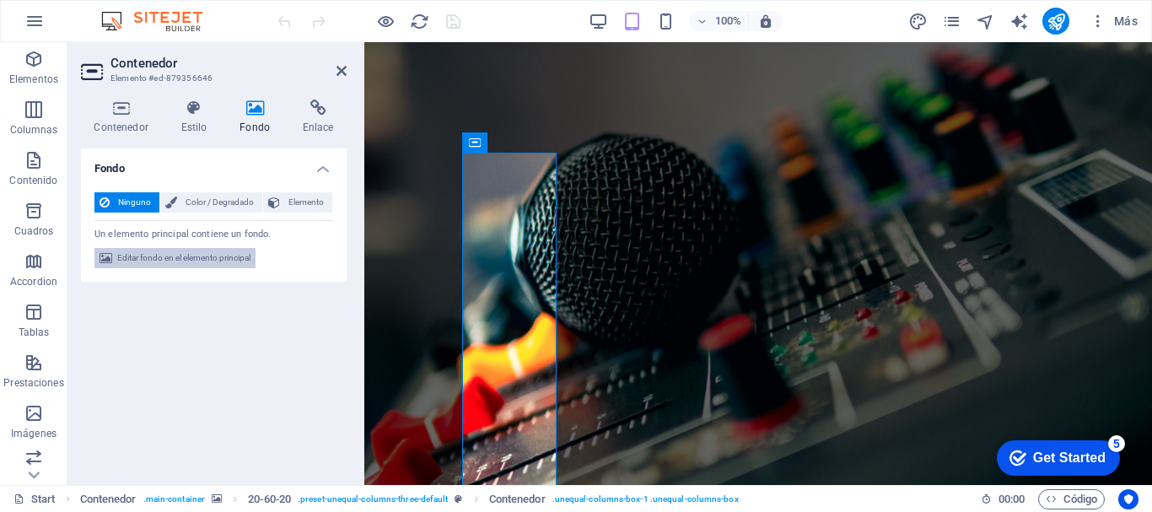
click at [236, 262] on span "Editar fondo en el elemento principal" at bounding box center [183, 258] width 133 height 20
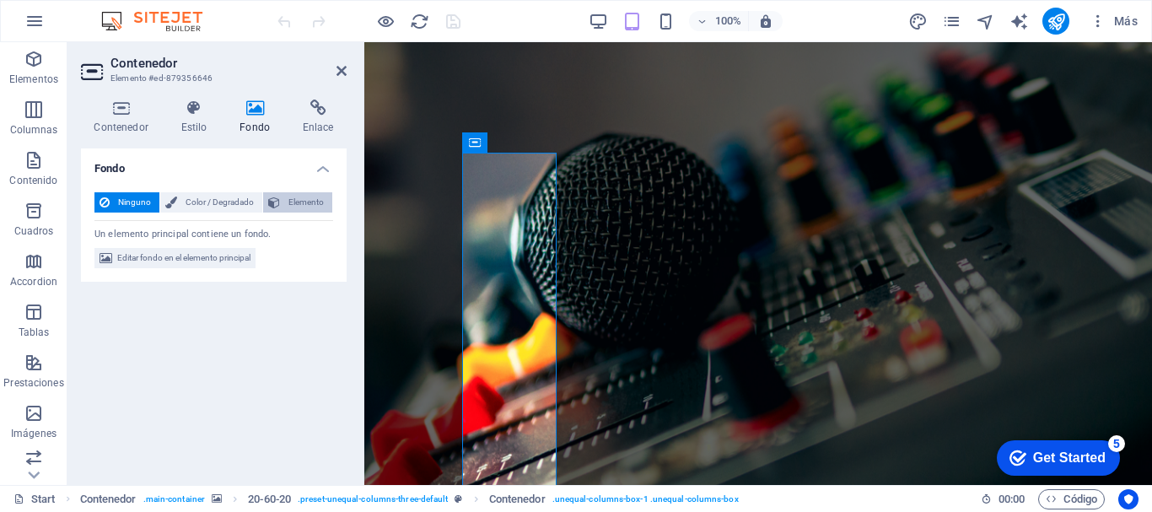
click at [297, 205] on span "Elemento" at bounding box center [306, 202] width 42 height 20
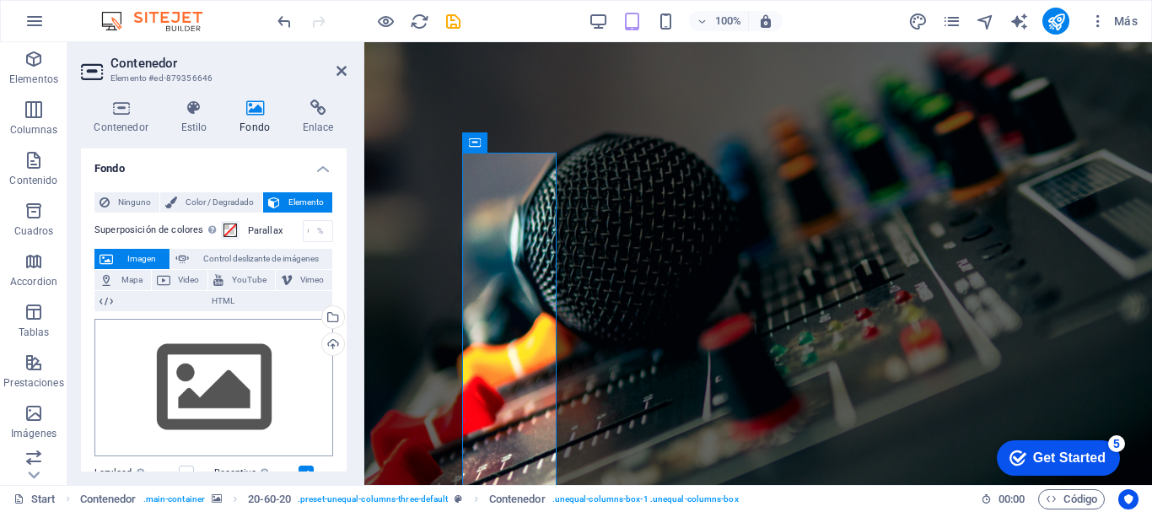
scroll to position [84, 0]
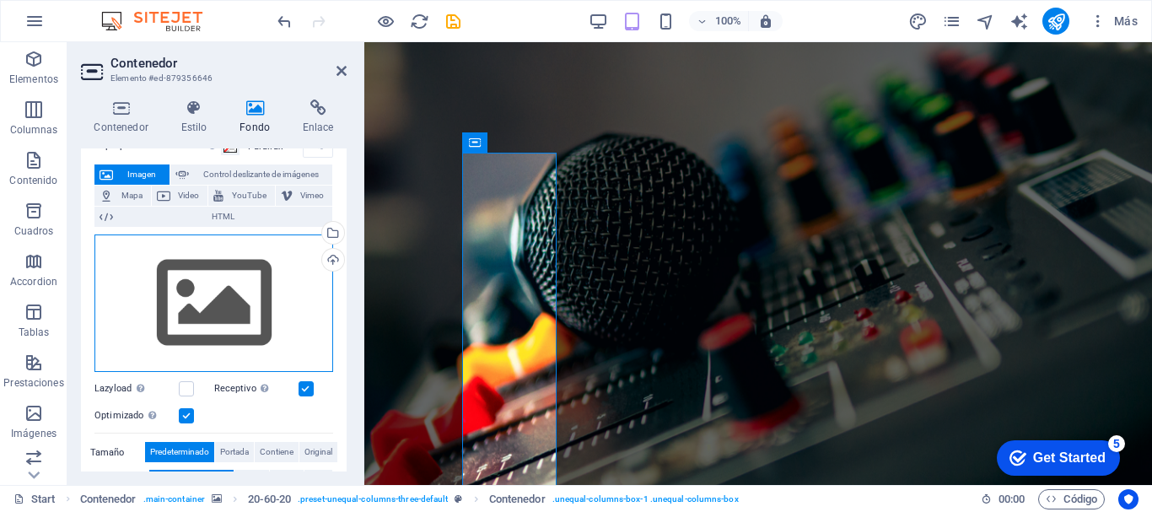
click at [215, 316] on div "Arrastra archivos aquí, haz clic para escoger archivos o selecciona archivos de…" at bounding box center [213, 303] width 239 height 138
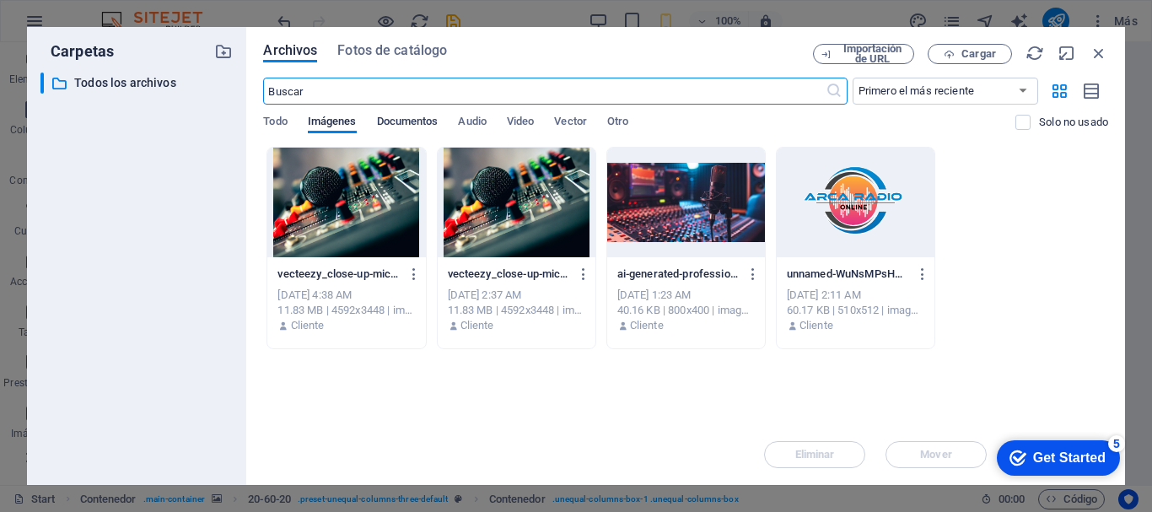
click at [428, 122] on span "Documentos" at bounding box center [408, 123] width 62 height 24
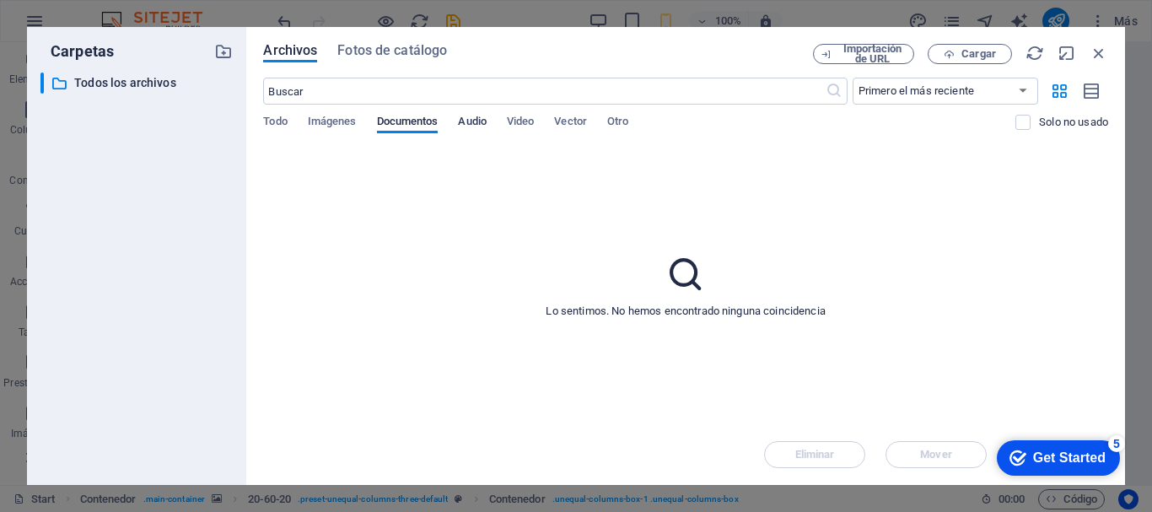
click at [481, 124] on span "Audio" at bounding box center [472, 123] width 28 height 24
click at [518, 127] on span "Video" at bounding box center [520, 123] width 27 height 24
click at [558, 124] on span "Vector" at bounding box center [570, 123] width 33 height 24
click at [624, 121] on span "Otro" at bounding box center [617, 123] width 21 height 24
click at [291, 123] on div "Todo Imágenes Documentos Audio Video Vector Otro" at bounding box center [639, 131] width 752 height 32
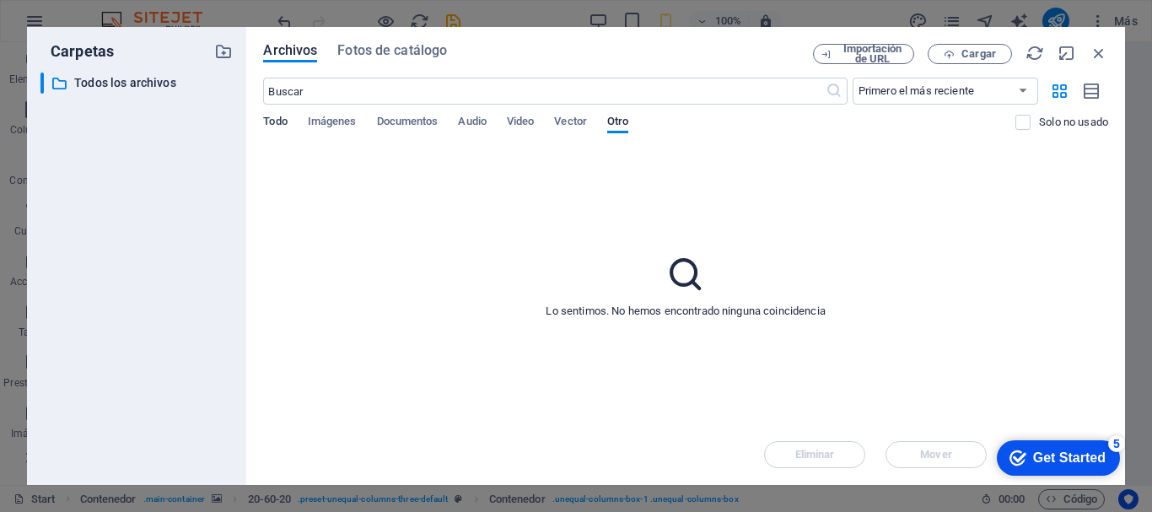
click at [270, 125] on span "Todo" at bounding box center [275, 123] width 24 height 24
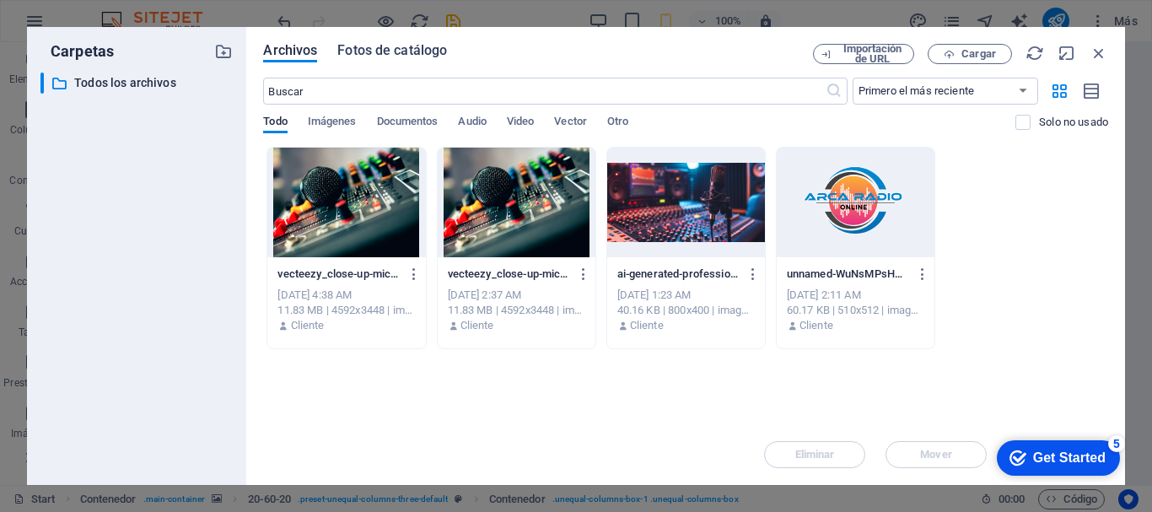
click at [395, 59] on span "Fotos de catálogo" at bounding box center [392, 50] width 110 height 20
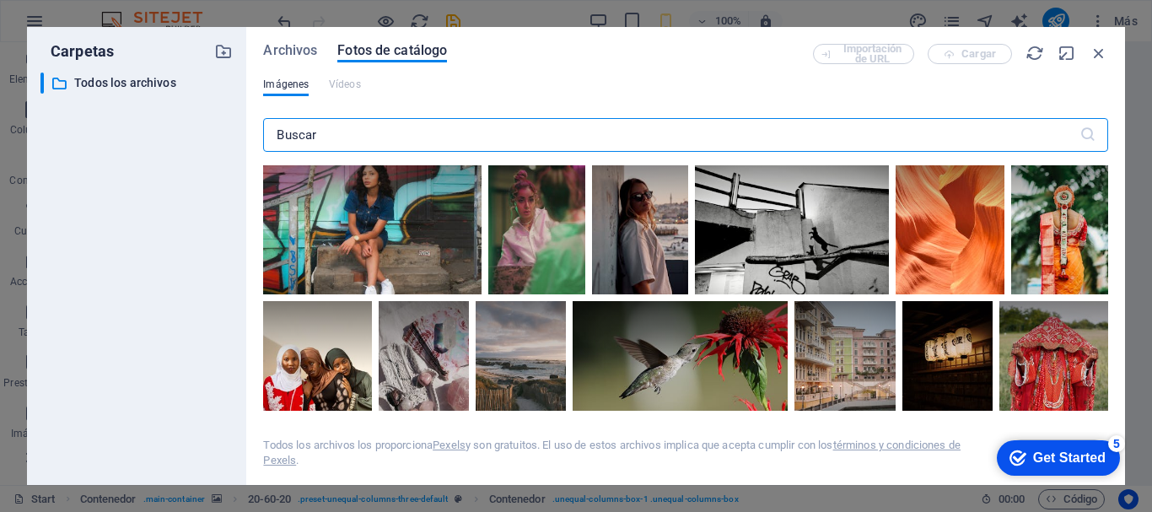
scroll to position [253, 0]
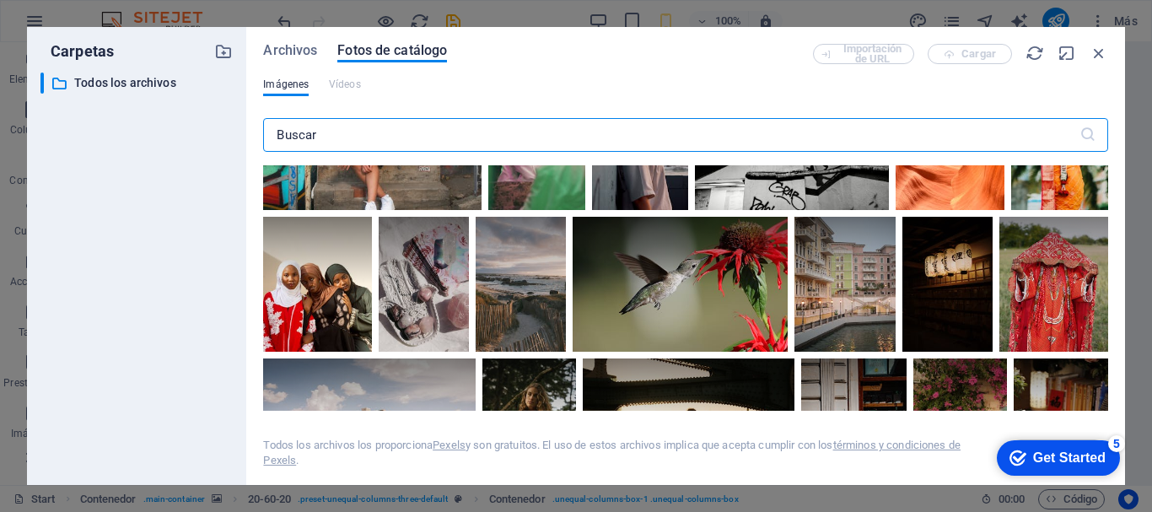
click at [347, 129] on input "text" at bounding box center [671, 135] width 816 height 34
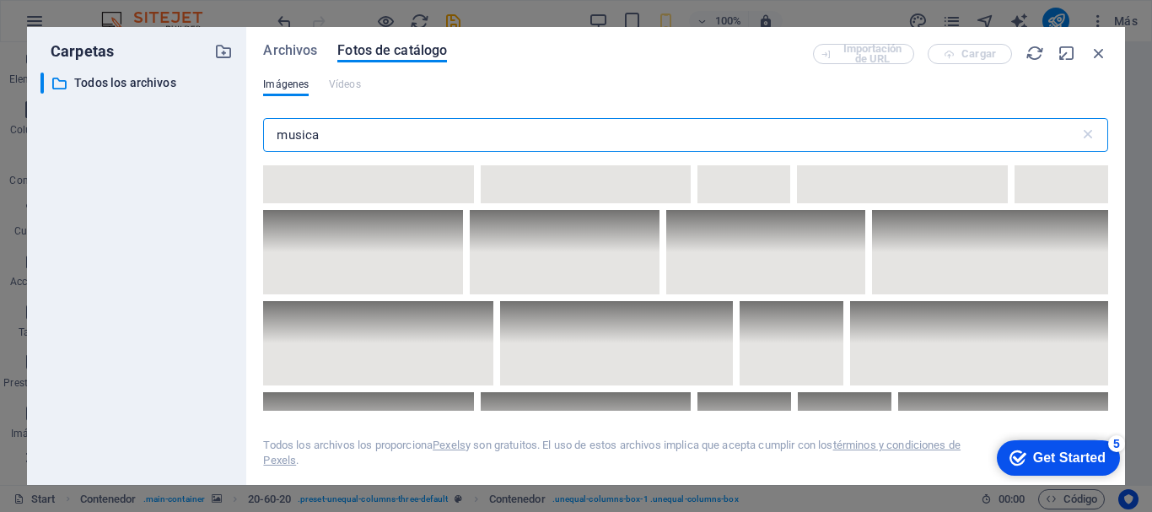
scroll to position [5482, 0]
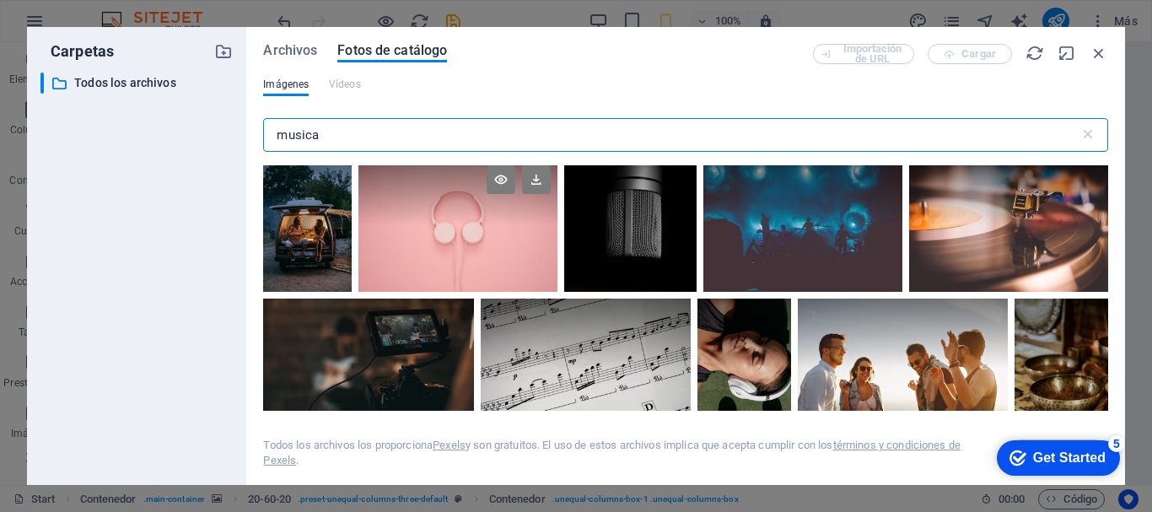
type input "musica"
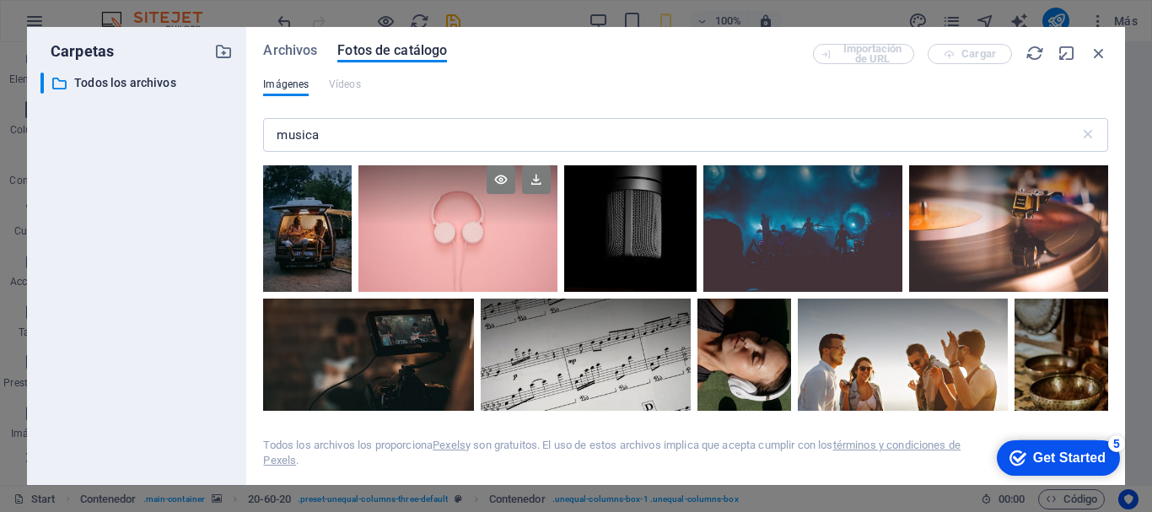
click at [487, 226] on div at bounding box center [457, 225] width 199 height 132
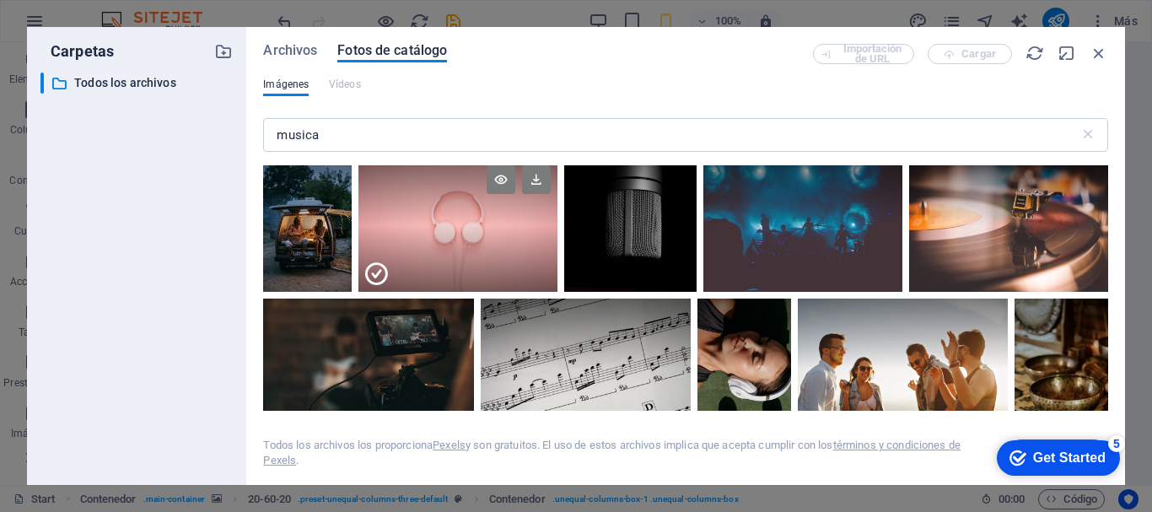
click at [460, 241] on div at bounding box center [457, 258] width 199 height 67
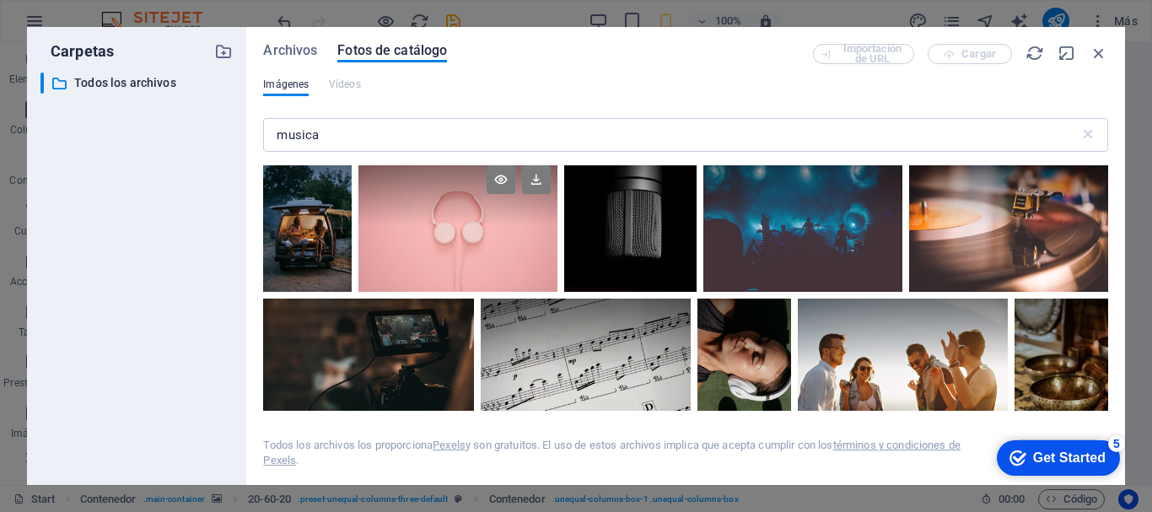
click at [460, 241] on div at bounding box center [457, 225] width 199 height 132
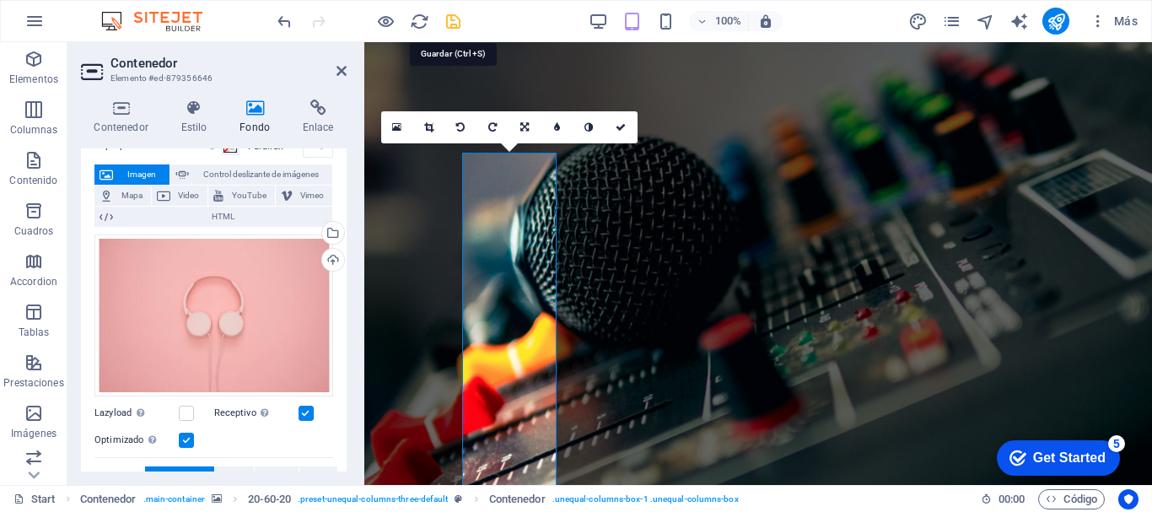
click at [450, 21] on icon "save" at bounding box center [453, 21] width 19 height 19
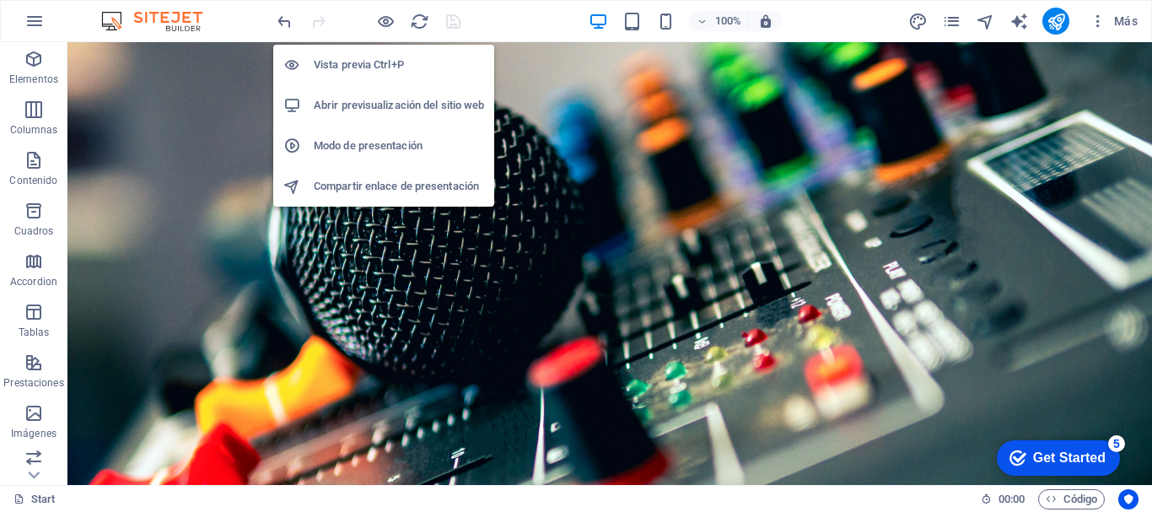
click at [375, 105] on h6 "Abrir previsualización del sitio web" at bounding box center [399, 105] width 170 height 20
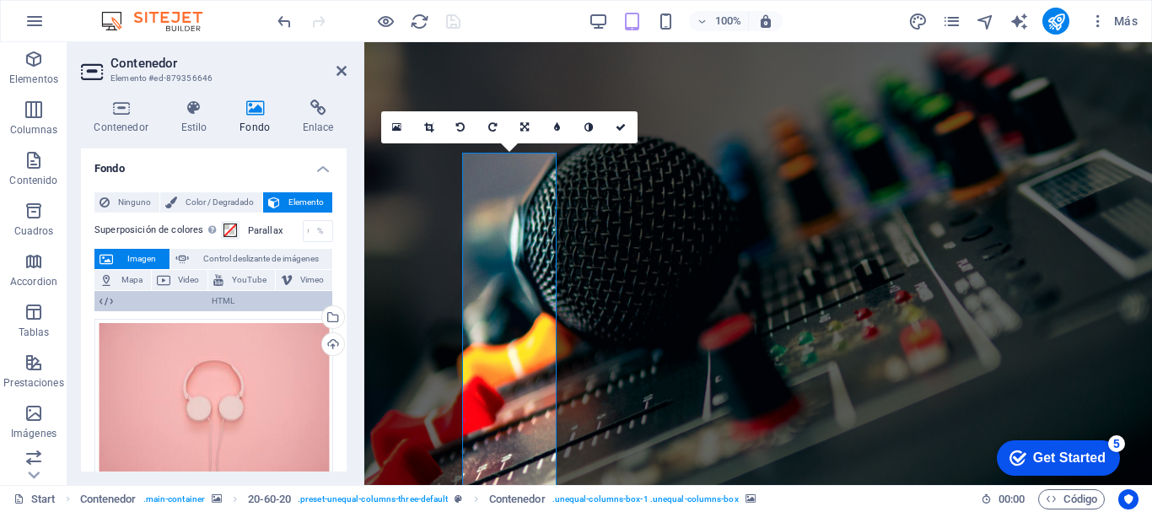
click at [108, 305] on icon at bounding box center [106, 301] width 13 height 20
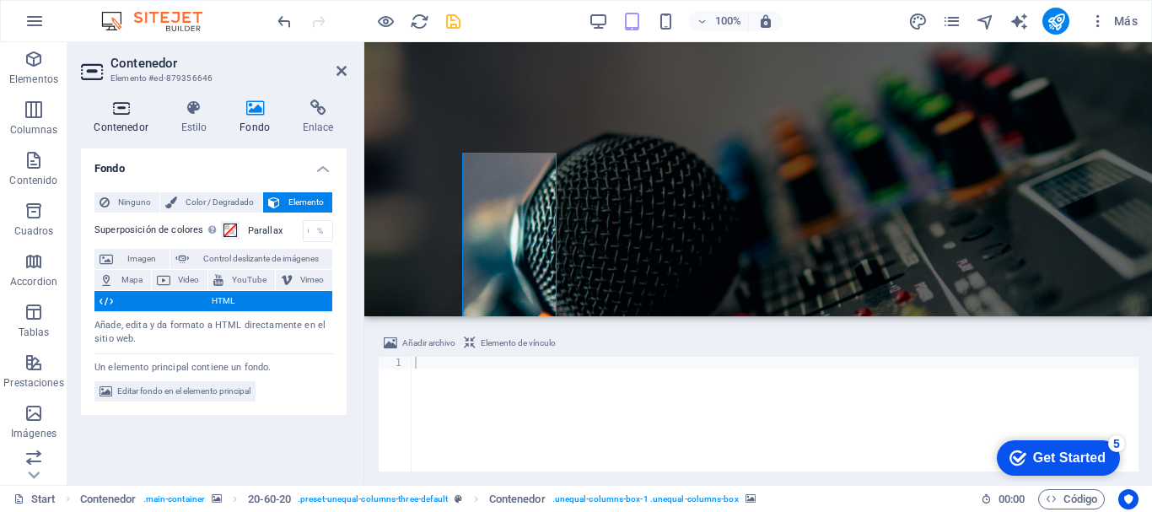
click at [122, 121] on h4 "Contenedor" at bounding box center [124, 117] width 87 height 35
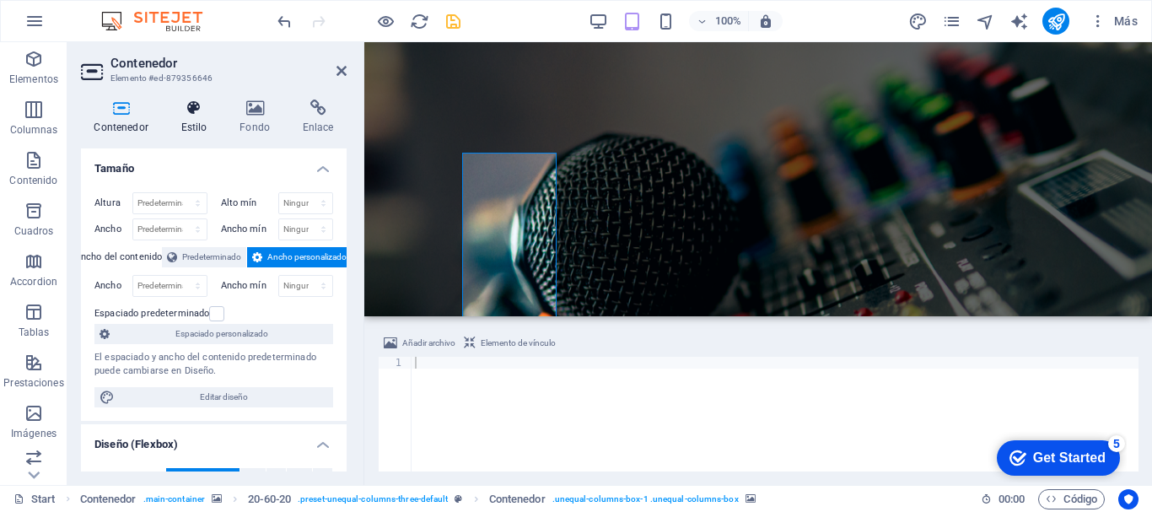
click at [197, 112] on icon at bounding box center [194, 108] width 52 height 17
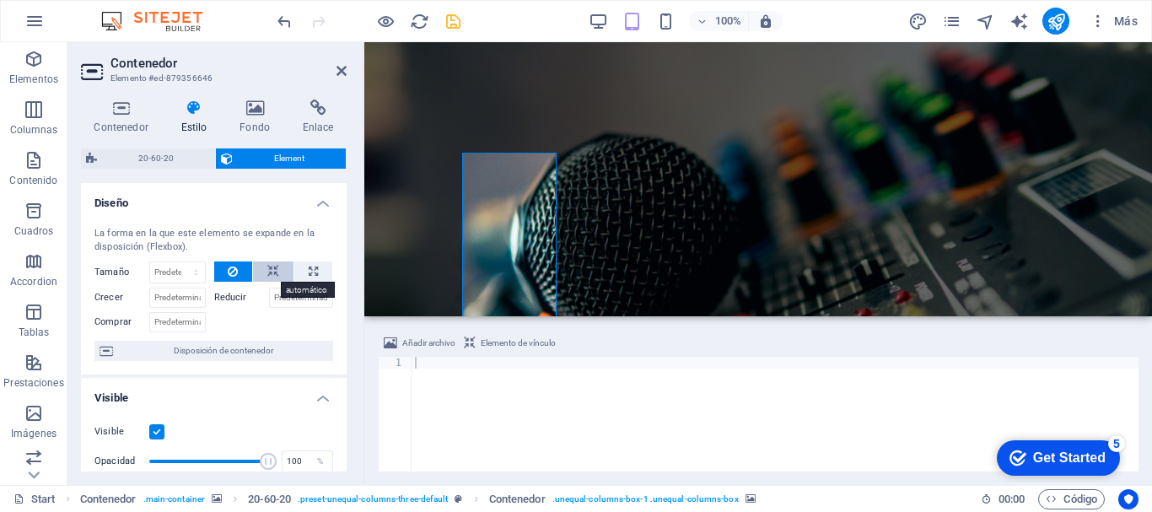
click at [281, 270] on button at bounding box center [273, 271] width 40 height 20
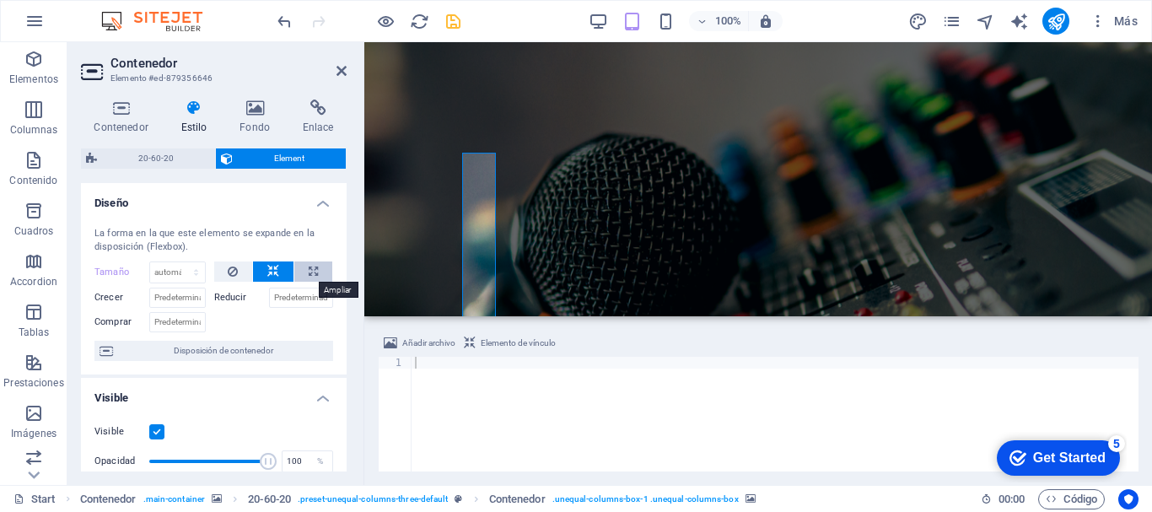
click at [317, 270] on button at bounding box center [313, 271] width 38 height 20
type input "100"
select select "%"
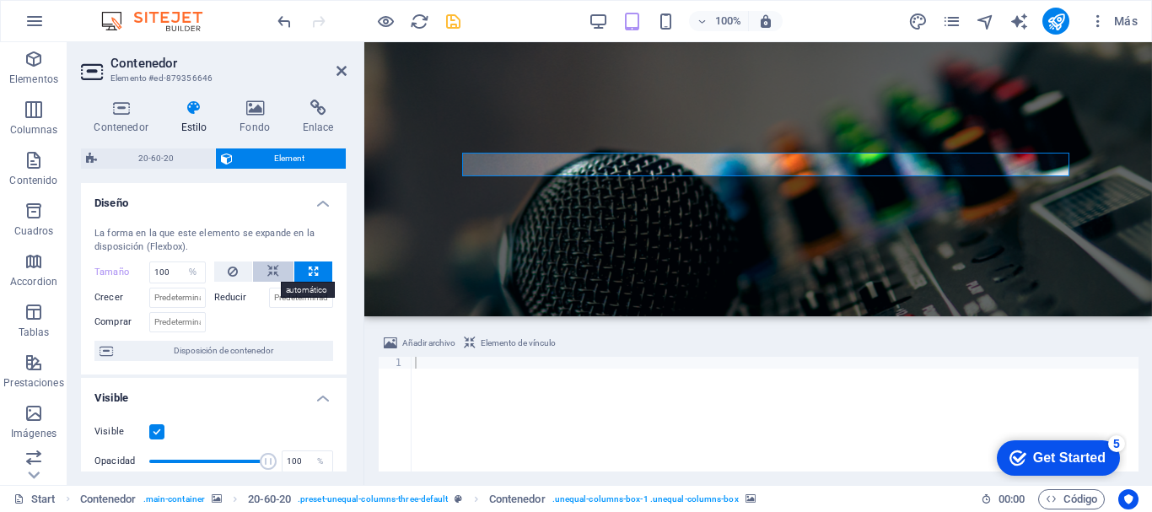
click at [272, 277] on icon at bounding box center [273, 271] width 12 height 20
select select "DISABLED_OPTION_VALUE"
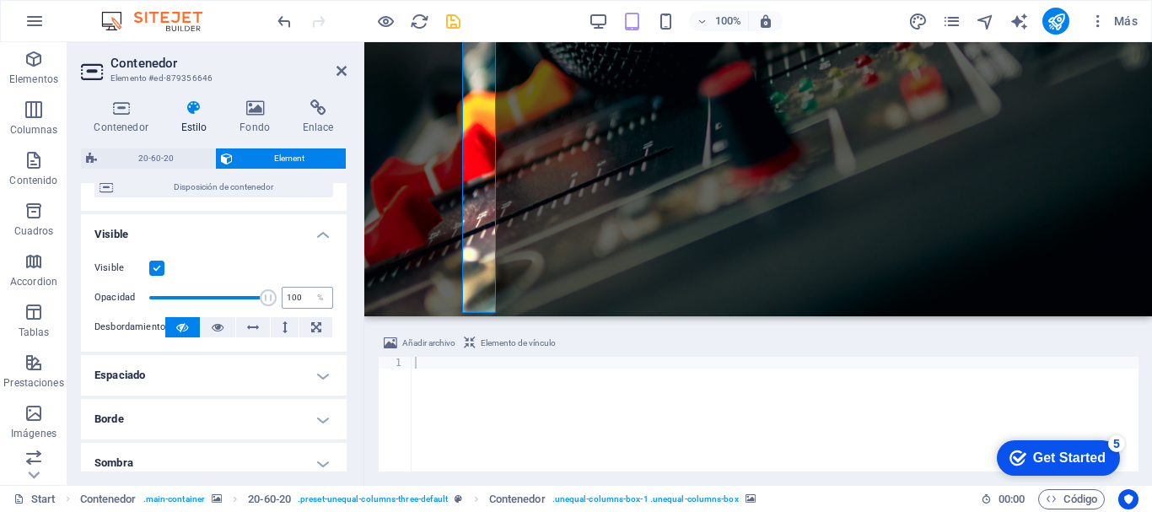
scroll to position [169, 0]
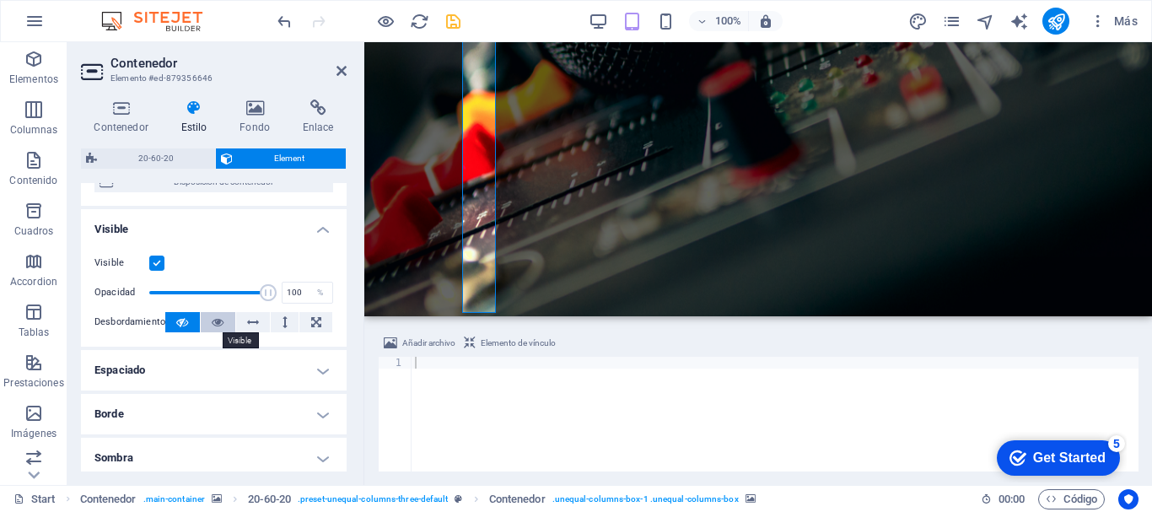
click at [218, 324] on icon at bounding box center [218, 322] width 12 height 20
click at [180, 326] on icon at bounding box center [182, 322] width 12 height 20
click at [252, 329] on icon at bounding box center [253, 322] width 12 height 20
click at [171, 323] on button at bounding box center [182, 322] width 35 height 20
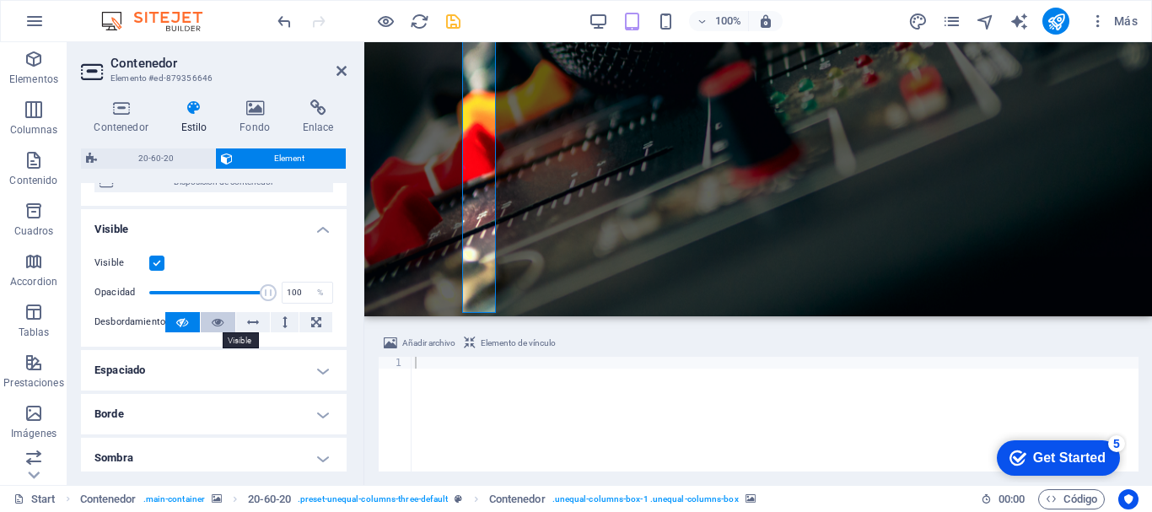
click at [212, 323] on icon at bounding box center [218, 322] width 12 height 20
click at [165, 324] on button at bounding box center [182, 322] width 35 height 20
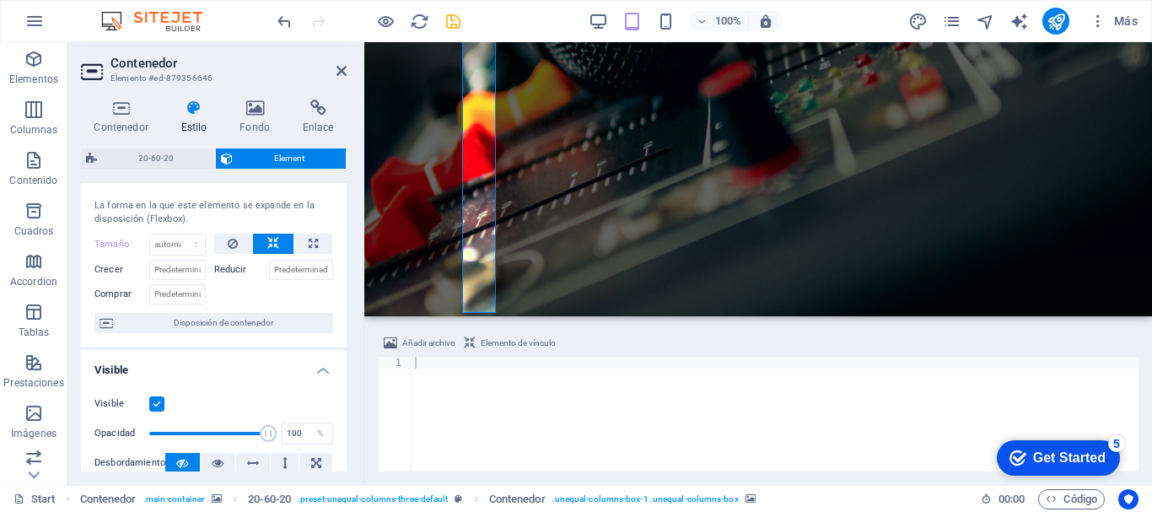
scroll to position [0, 0]
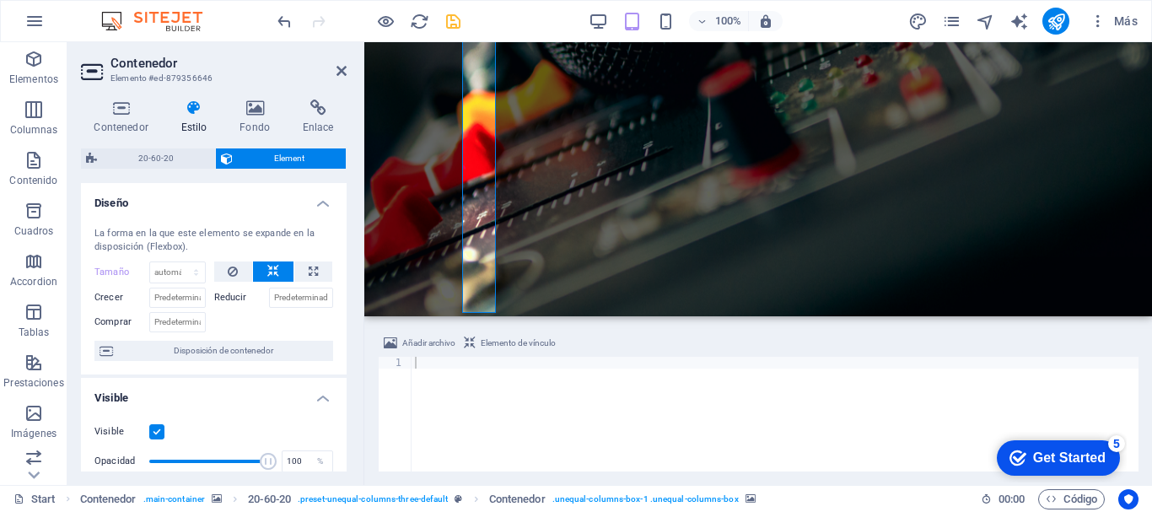
click at [315, 206] on h4 "Diseño" at bounding box center [214, 198] width 266 height 30
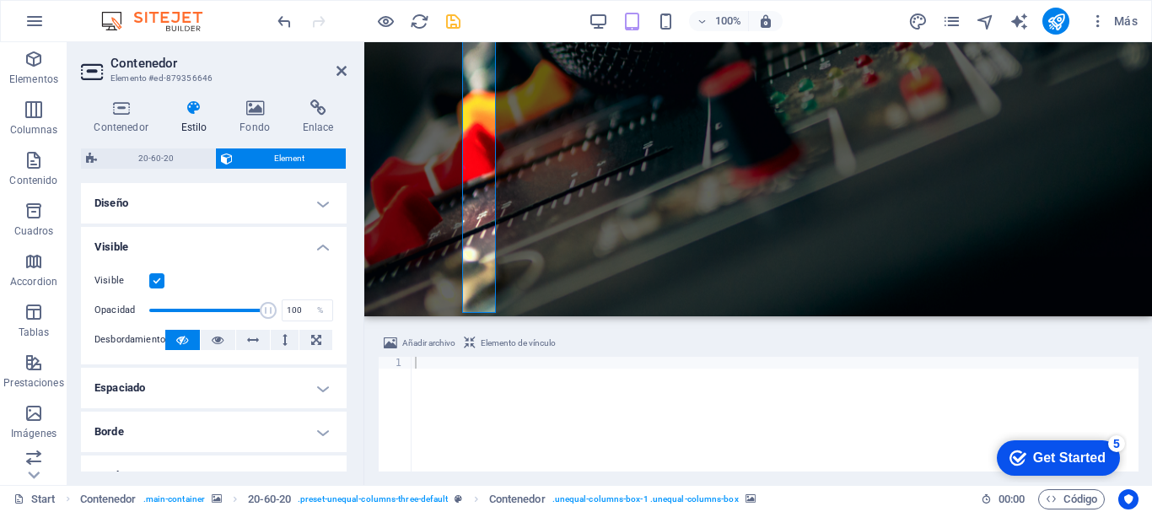
click at [311, 206] on h4 "Diseño" at bounding box center [214, 203] width 266 height 40
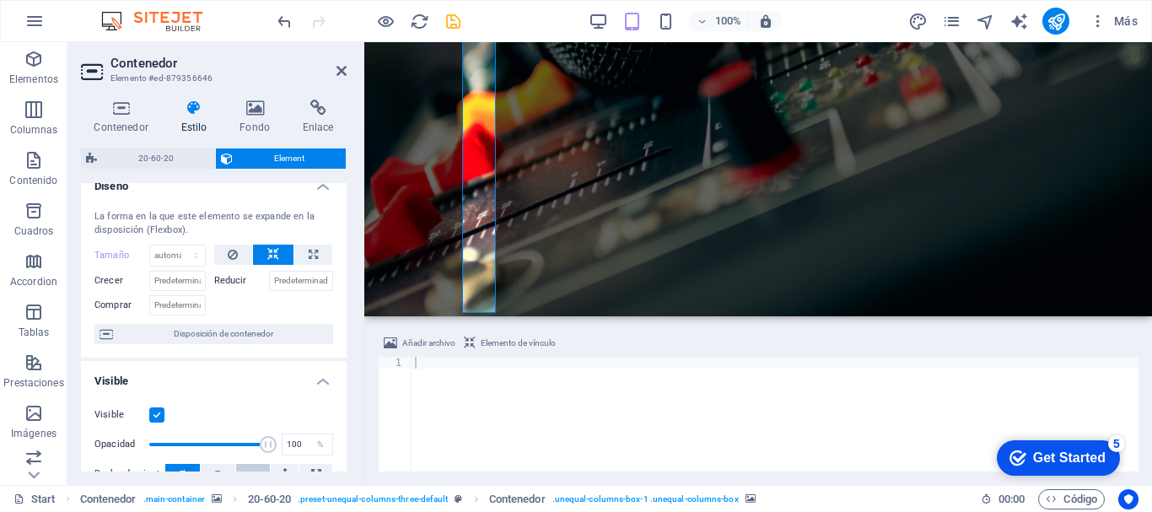
scroll to position [101, 0]
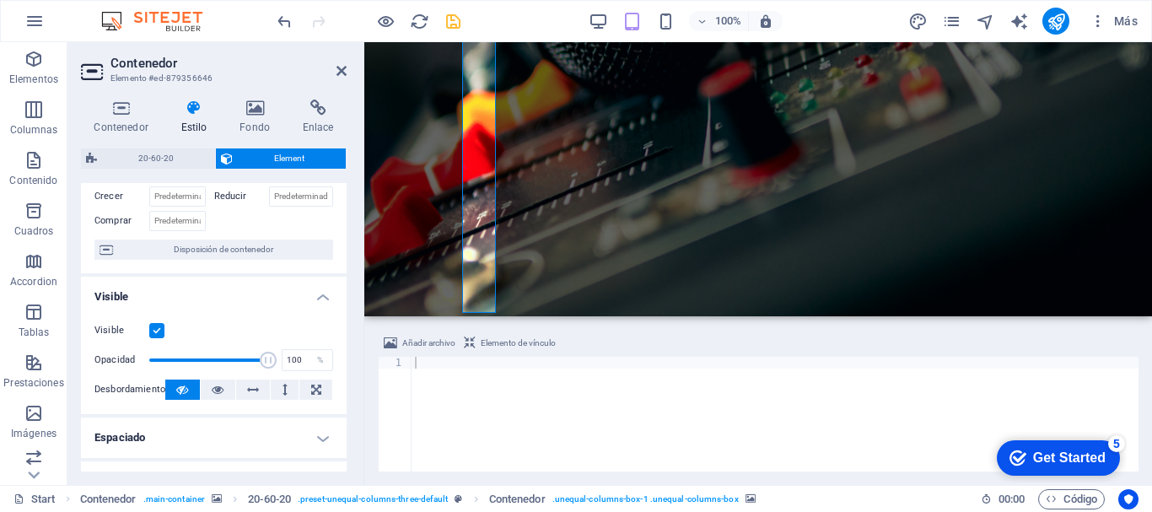
click at [161, 327] on label at bounding box center [156, 330] width 15 height 15
click at [0, 0] on input "Visible" at bounding box center [0, 0] width 0 height 0
click at [161, 327] on label at bounding box center [156, 330] width 15 height 15
click at [0, 0] on input "Visible" at bounding box center [0, 0] width 0 height 0
click at [108, 246] on icon at bounding box center [106, 250] width 13 height 20
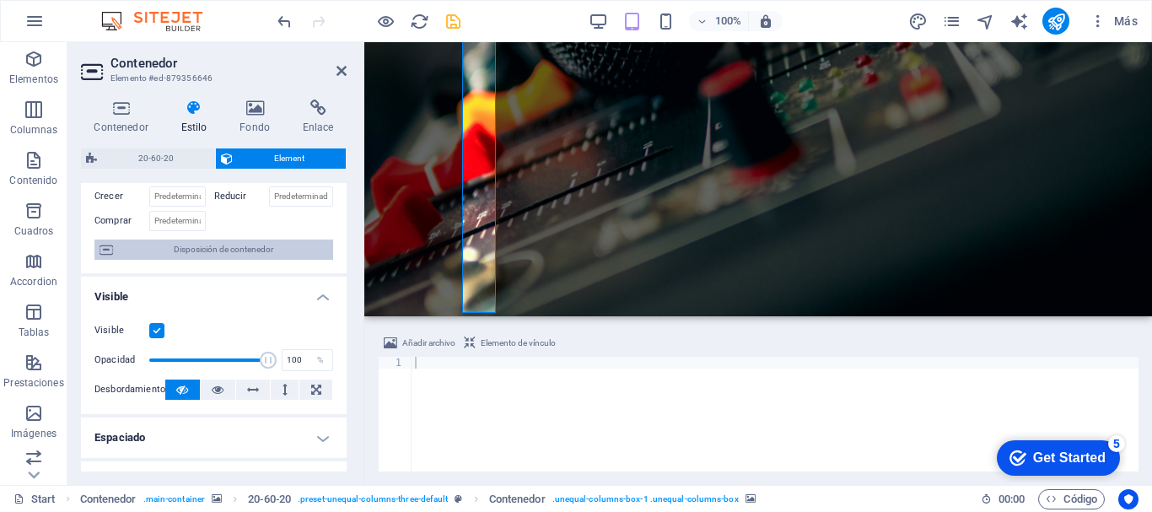
scroll to position [173, 0]
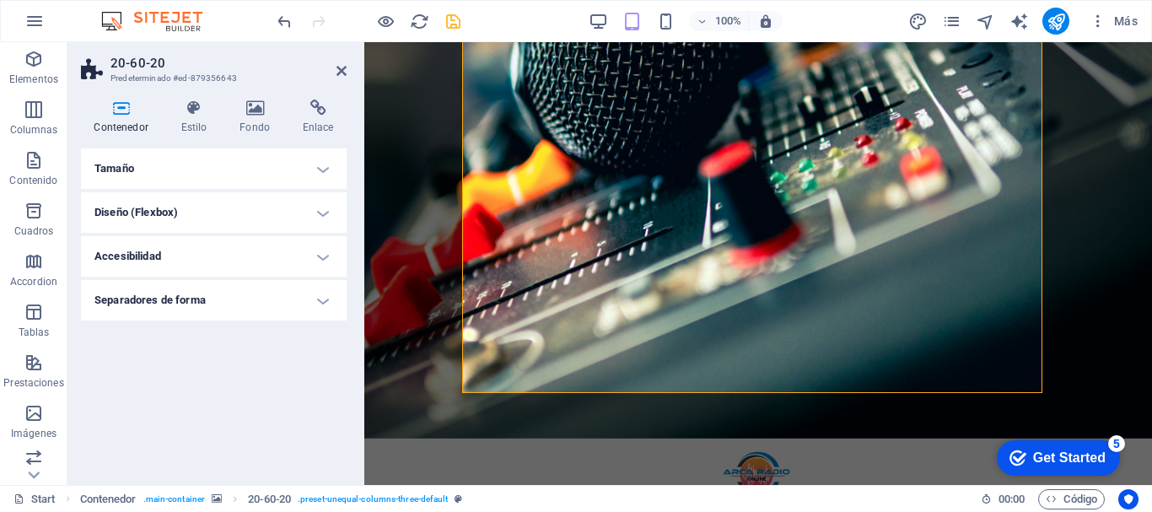
click at [121, 165] on h4 "Tamaño" at bounding box center [214, 168] width 266 height 40
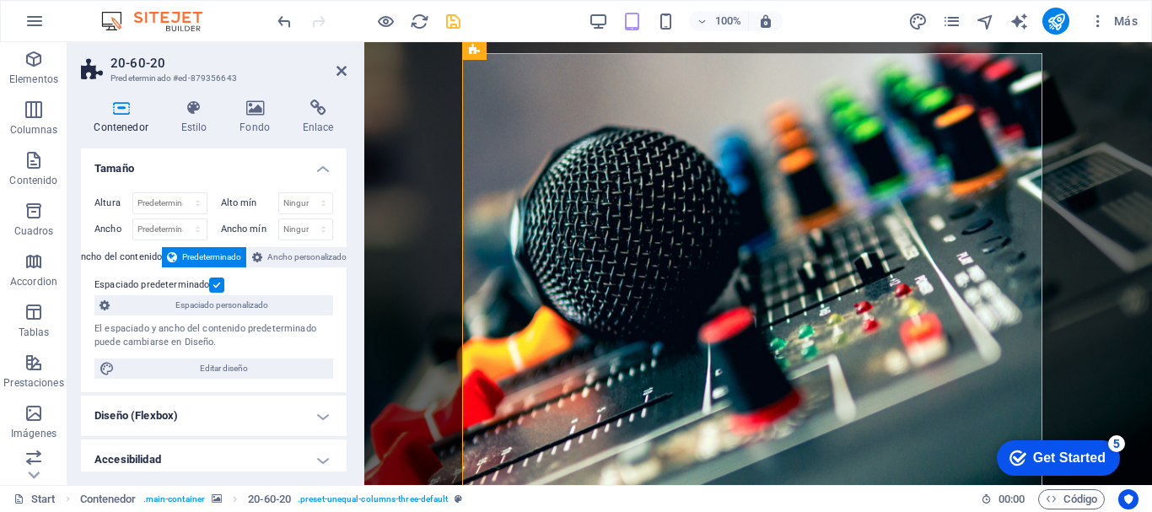
scroll to position [0, 0]
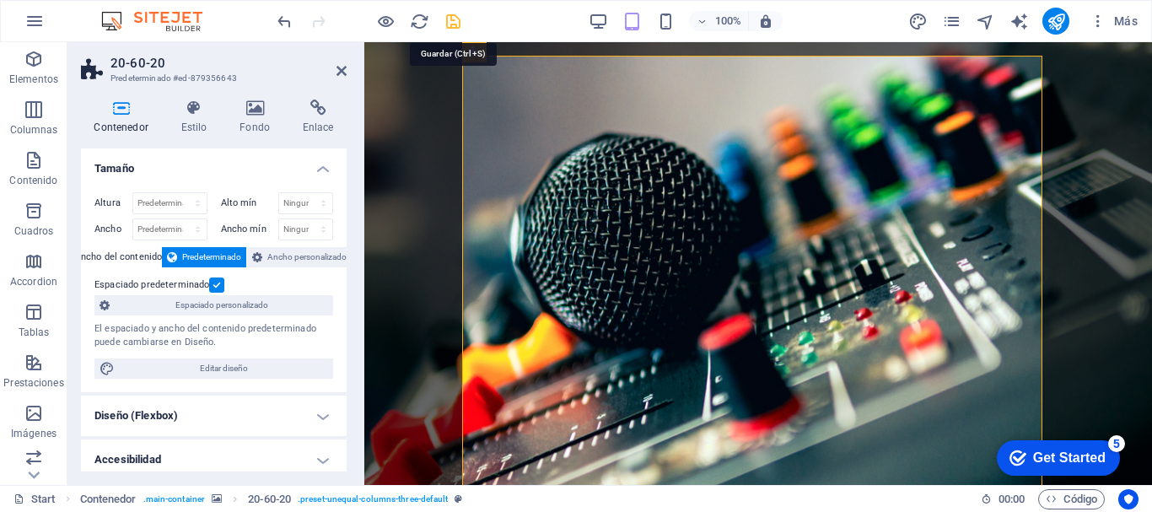
click at [451, 22] on icon "save" at bounding box center [453, 21] width 19 height 19
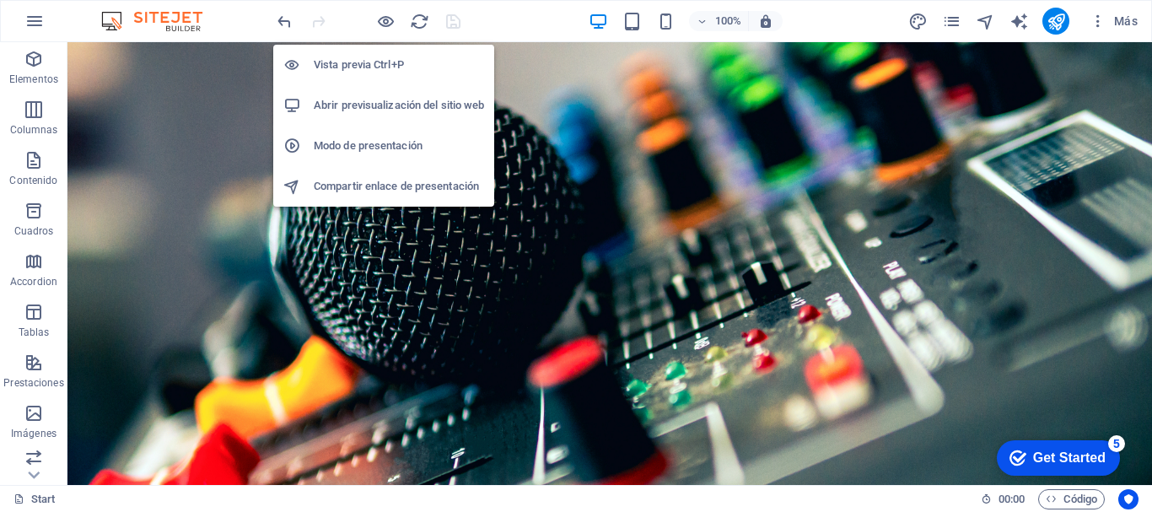
click at [370, 101] on h6 "Abrir previsualización del sitio web" at bounding box center [399, 105] width 170 height 20
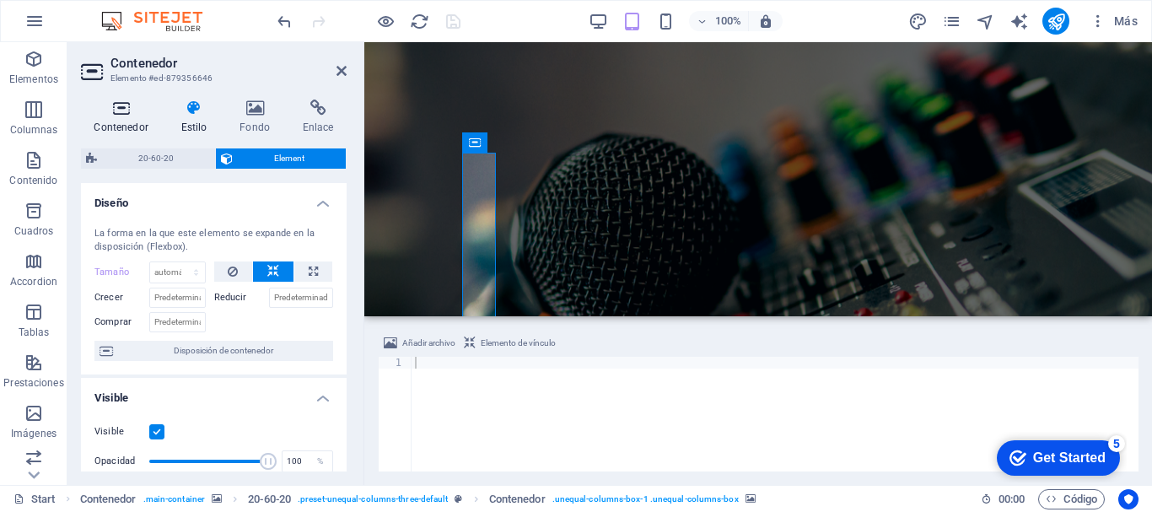
click at [129, 114] on icon at bounding box center [121, 108] width 80 height 17
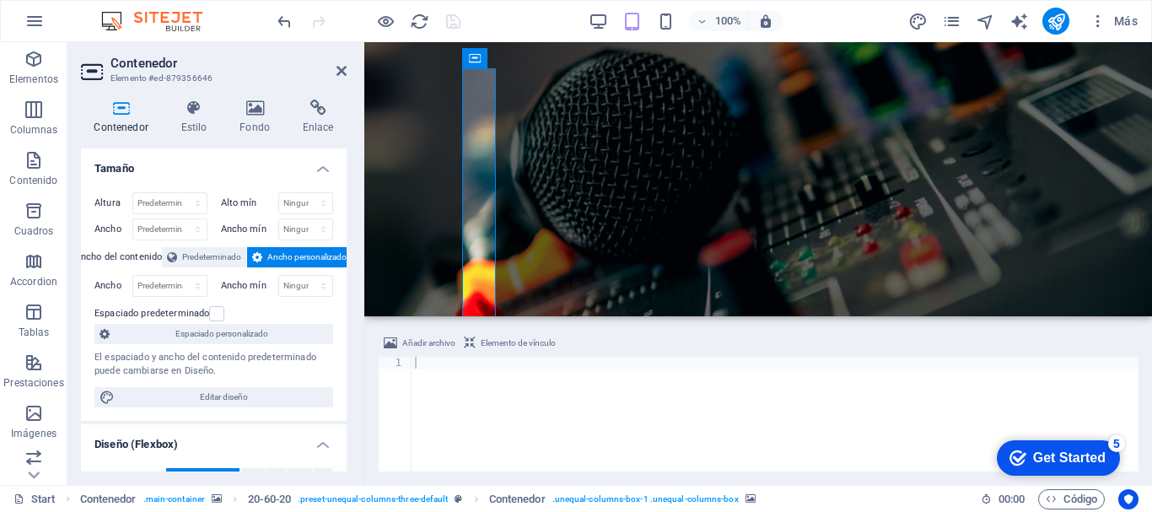
click at [223, 259] on span "Predeterminado" at bounding box center [211, 257] width 59 height 20
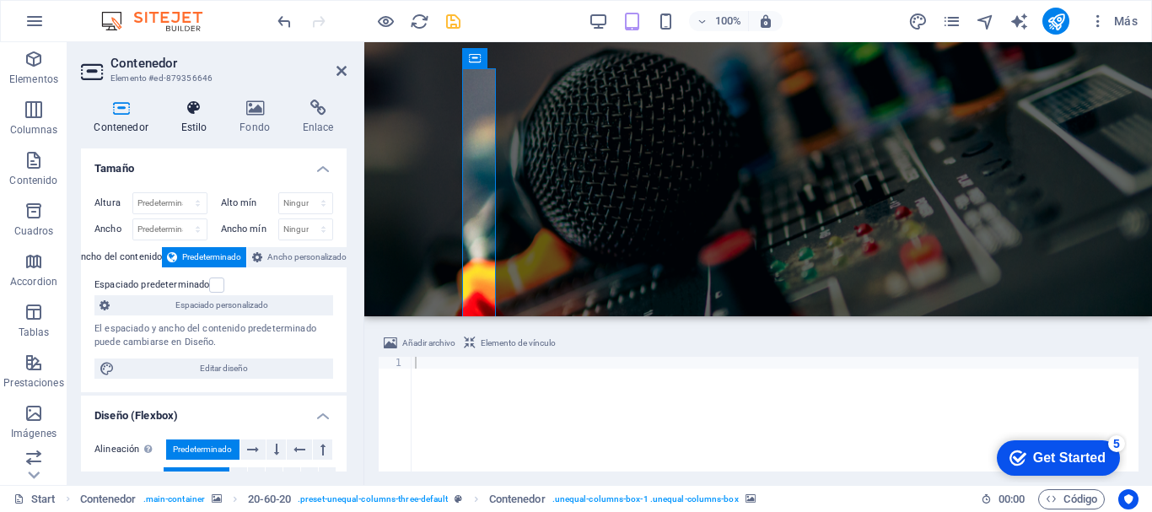
click at [197, 128] on h4 "Estilo" at bounding box center [197, 117] width 59 height 35
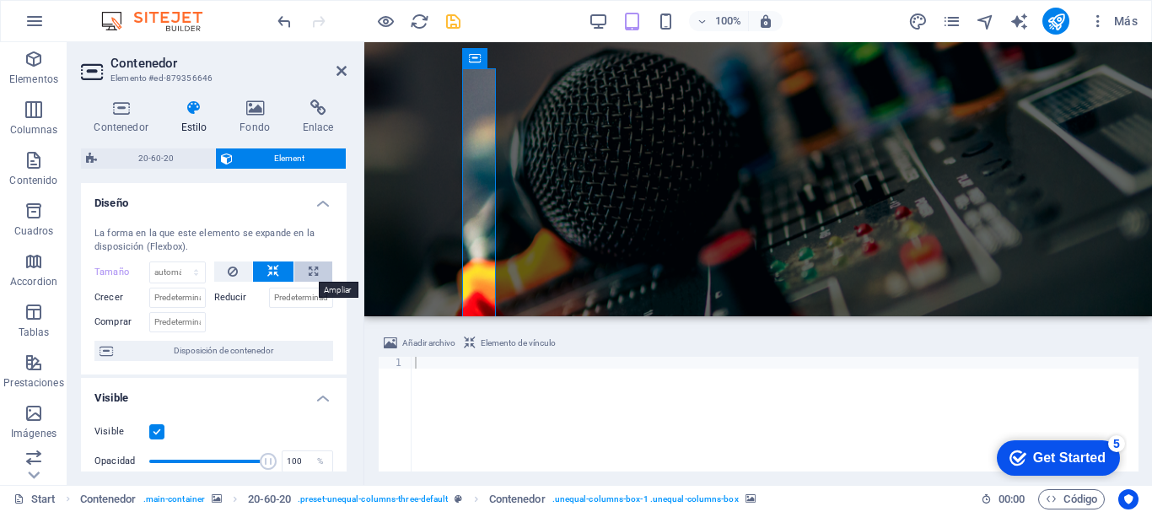
click at [315, 276] on button at bounding box center [313, 271] width 38 height 20
type input "100"
select select "%"
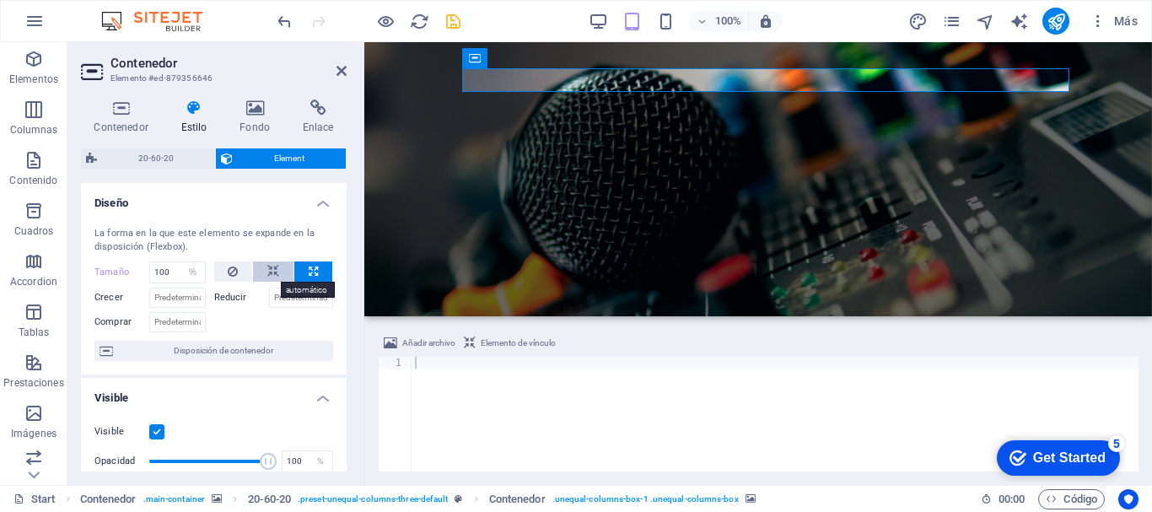
click at [267, 279] on icon at bounding box center [273, 271] width 12 height 20
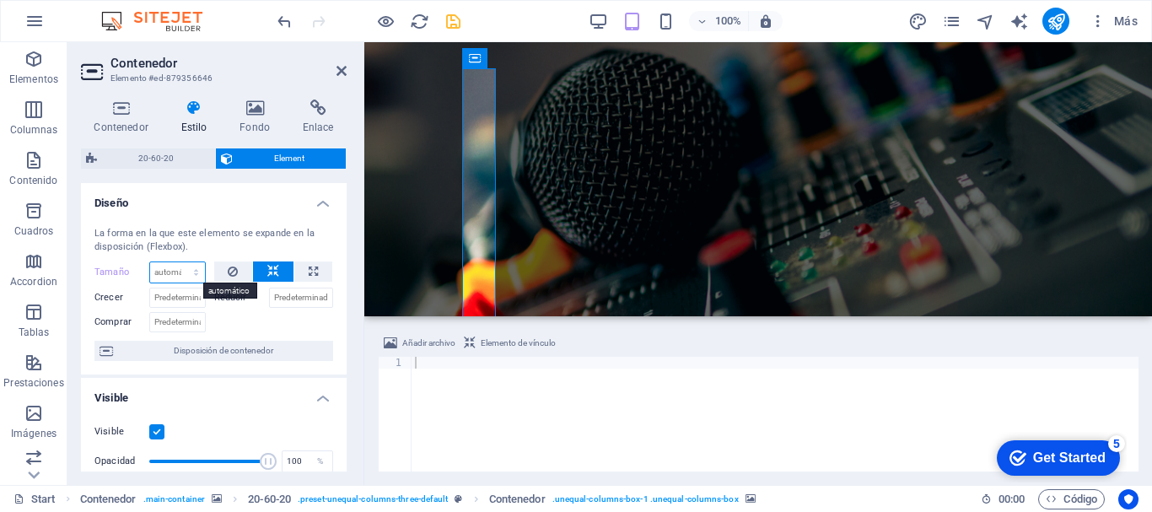
click at [195, 276] on select "Predeterminado automático px % 1/1 1/2 1/3 1/4 1/5 1/6 1/7 1/8 1/9 1/10" at bounding box center [177, 272] width 55 height 20
select select "px"
click at [179, 262] on select "Predeterminado automático px % 1/1 1/2 1/3 1/4 1/5 1/6 1/7 1/8 1/9 1/10" at bounding box center [177, 272] width 55 height 20
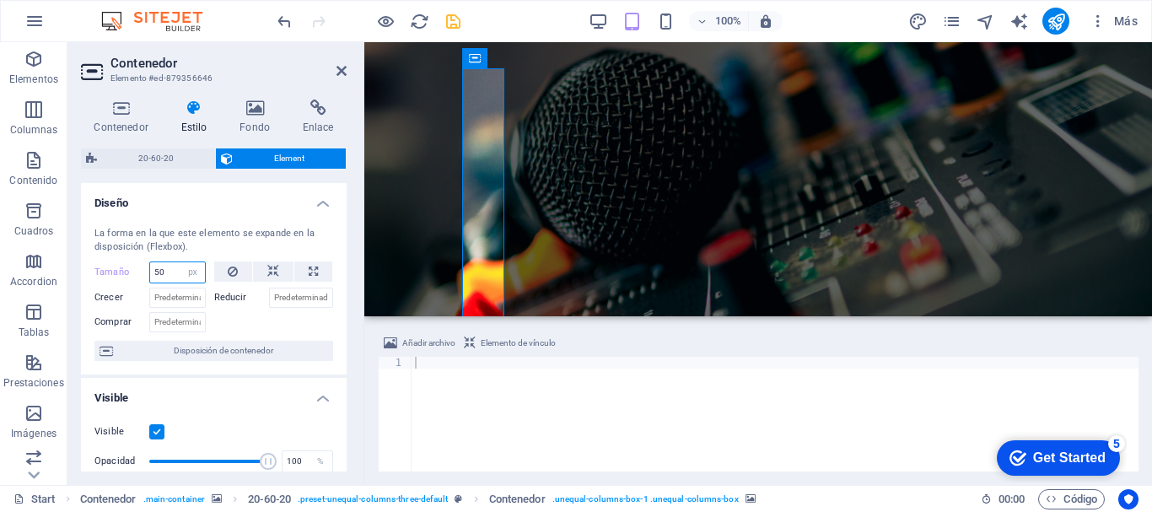
type input "5"
type input "6"
type input "7"
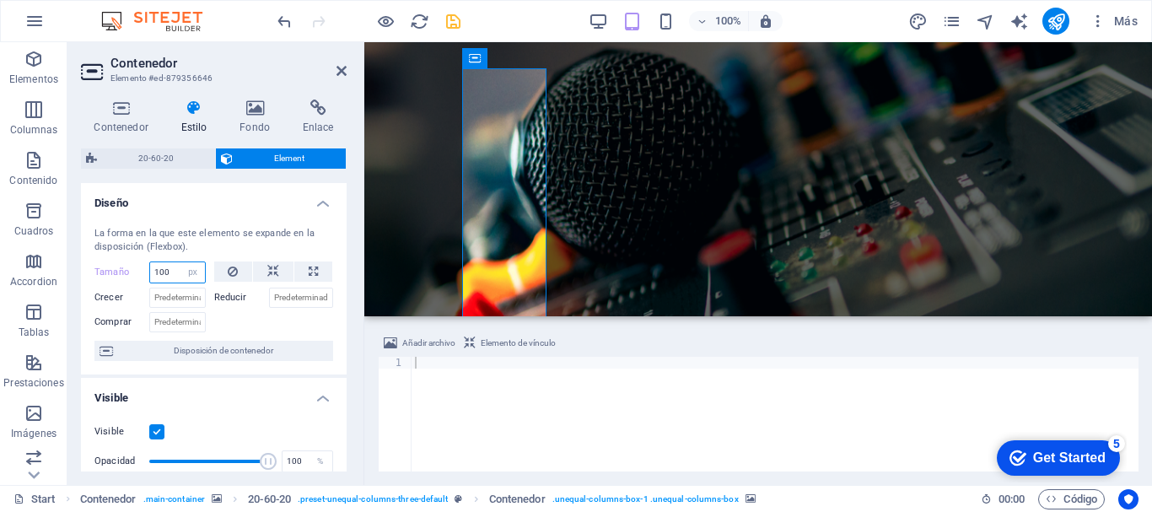
drag, startPoint x: 175, startPoint y: 272, endPoint x: 147, endPoint y: 275, distance: 28.0
click at [147, 275] on div "Tamaño 100 Predeterminado automático px % 1/1 1/2 1/3 1/4 1/5 1/6 1/7 1/8 1/9 1…" at bounding box center [149, 272] width 111 height 22
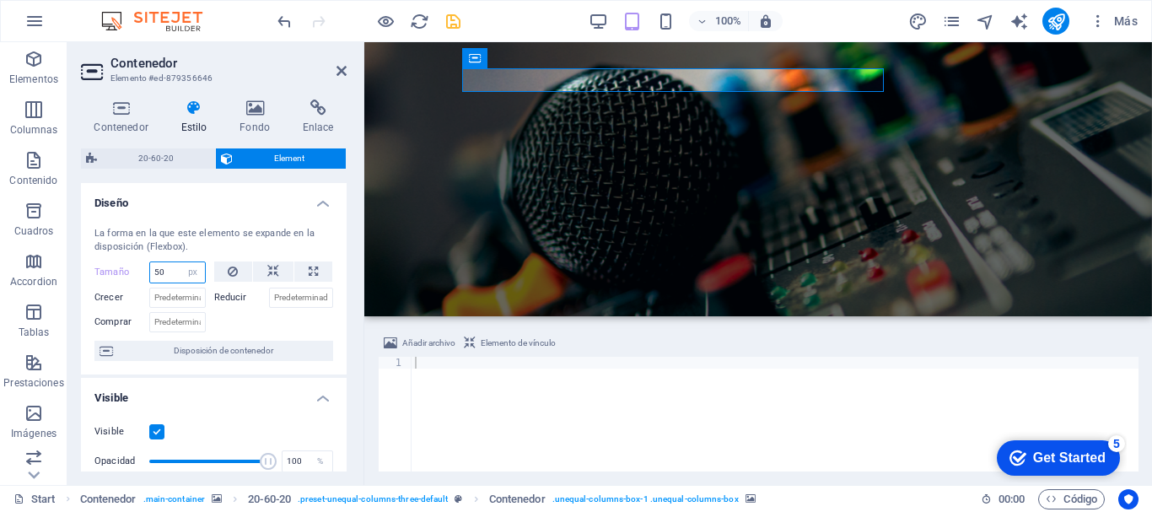
type input "5"
drag, startPoint x: 178, startPoint y: 278, endPoint x: 119, endPoint y: 267, distance: 60.0
click at [119, 267] on div "Tamaño 400 Predeterminado automático px % 1/1 1/2 1/3 1/4 1/5 1/6 1/7 1/8 1/9 1…" at bounding box center [149, 272] width 111 height 22
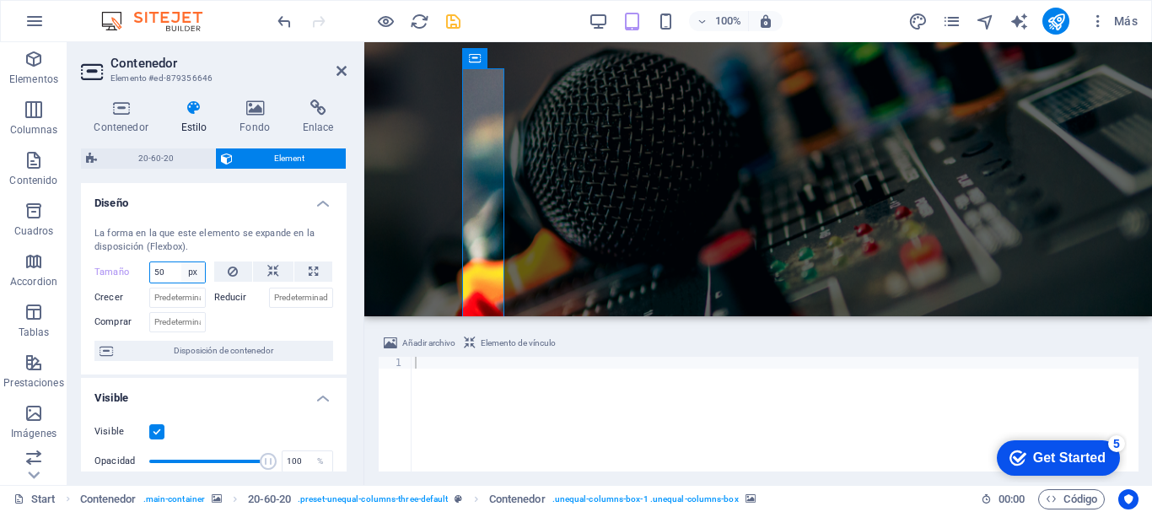
type input "50"
click at [186, 276] on select "Predeterminado automático px % 1/1 1/2 1/3 1/4 1/5 1/6 1/7 1/8 1/9 1/10" at bounding box center [193, 272] width 24 height 20
select select "%"
click at [181, 262] on select "Predeterminado automático px % 1/1 1/2 1/3 1/4 1/5 1/6 1/7 1/8 1/9 1/10" at bounding box center [193, 272] width 24 height 20
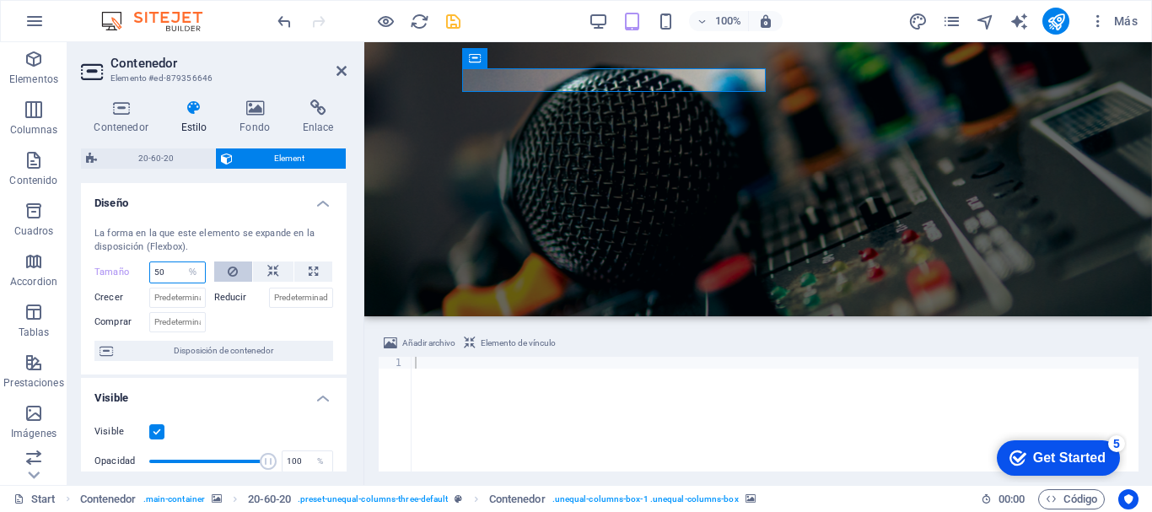
type input "50"
click at [233, 274] on icon at bounding box center [233, 271] width 10 height 20
select select "DISABLED_OPTION_VALUE"
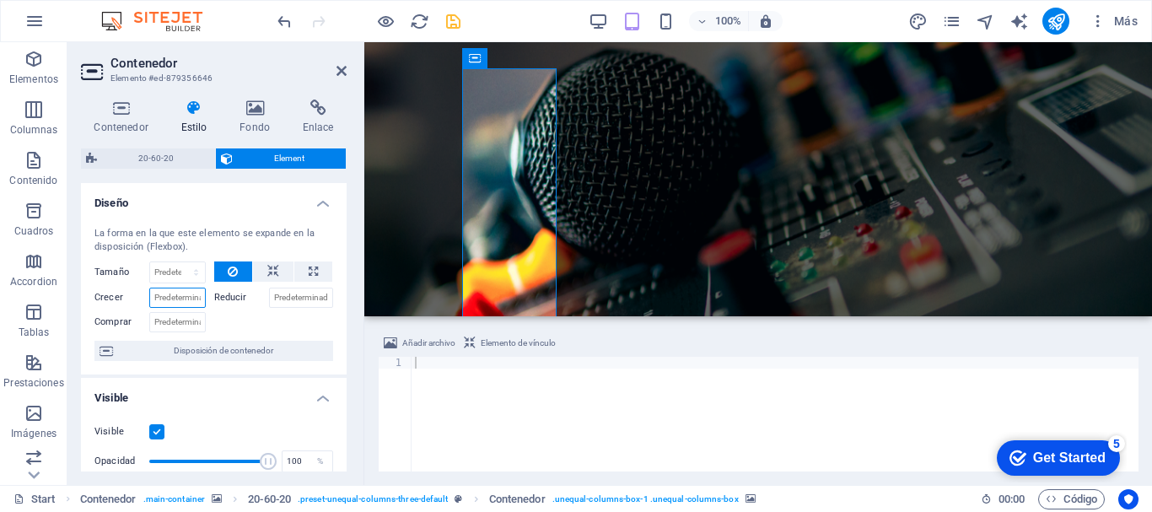
click at [171, 293] on input "Crecer" at bounding box center [177, 298] width 57 height 20
click at [191, 297] on input "Crecer" at bounding box center [177, 298] width 57 height 20
type input "1"
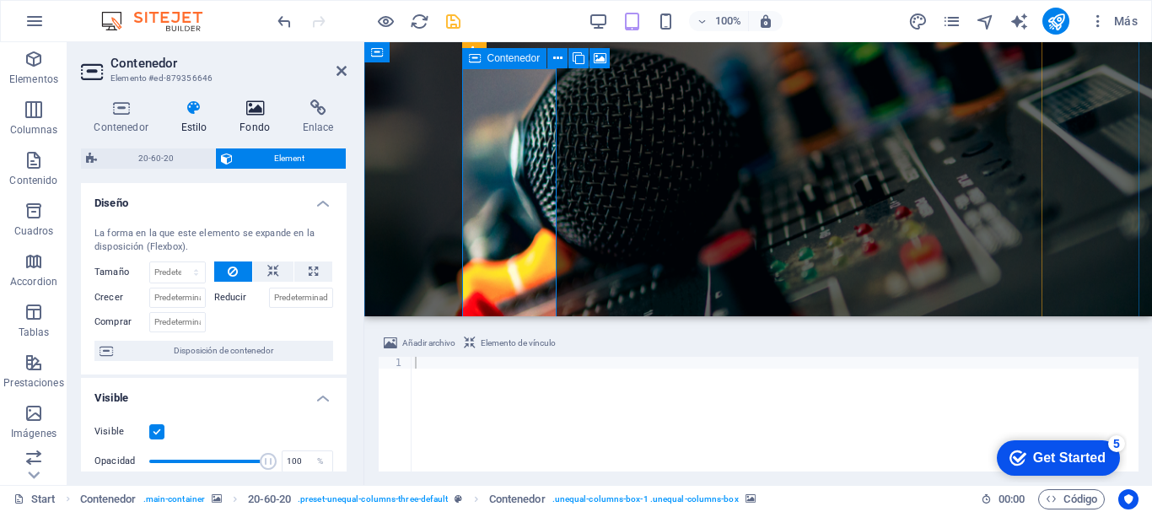
click at [261, 119] on h4 "Fondo" at bounding box center [258, 117] width 63 height 35
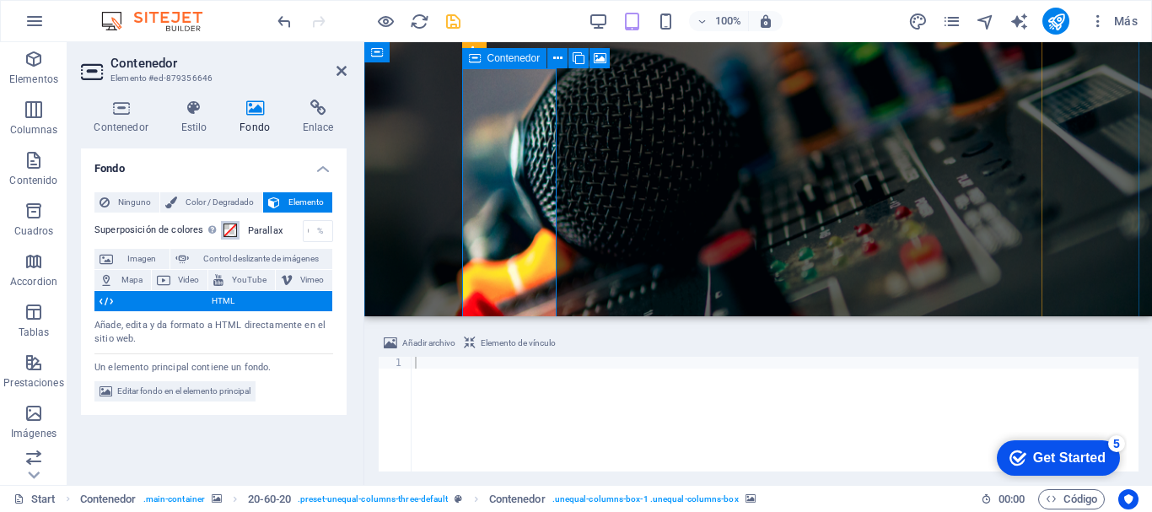
click at [228, 230] on span at bounding box center [229, 229] width 13 height 13
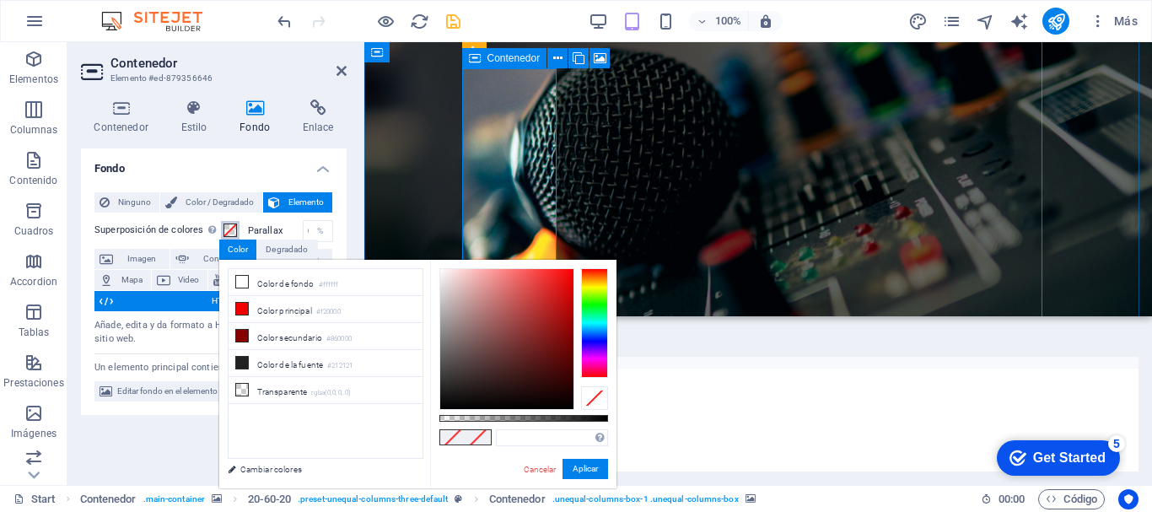
click at [228, 230] on span at bounding box center [229, 229] width 13 height 13
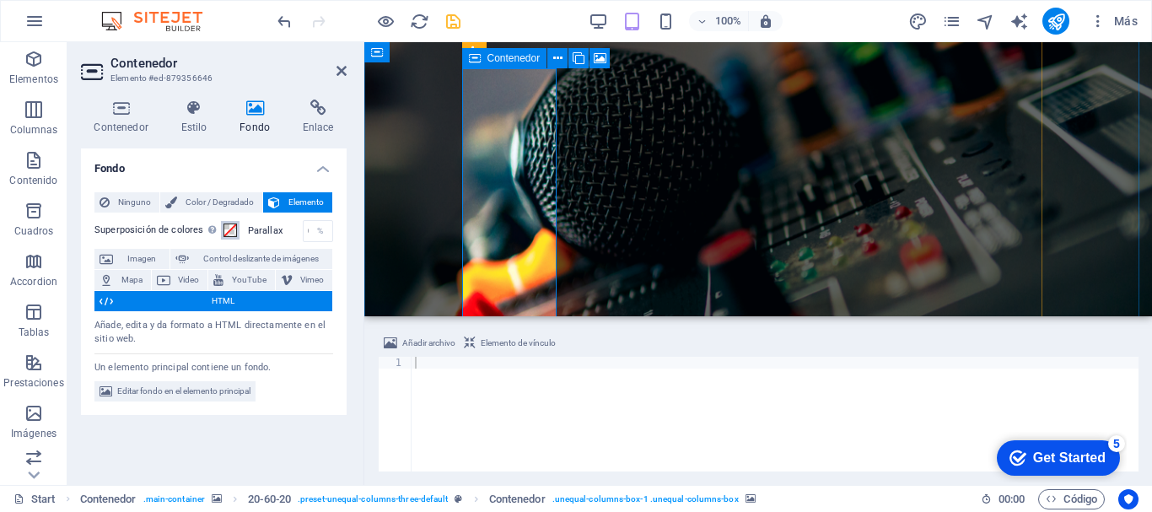
click at [228, 230] on span at bounding box center [229, 229] width 13 height 13
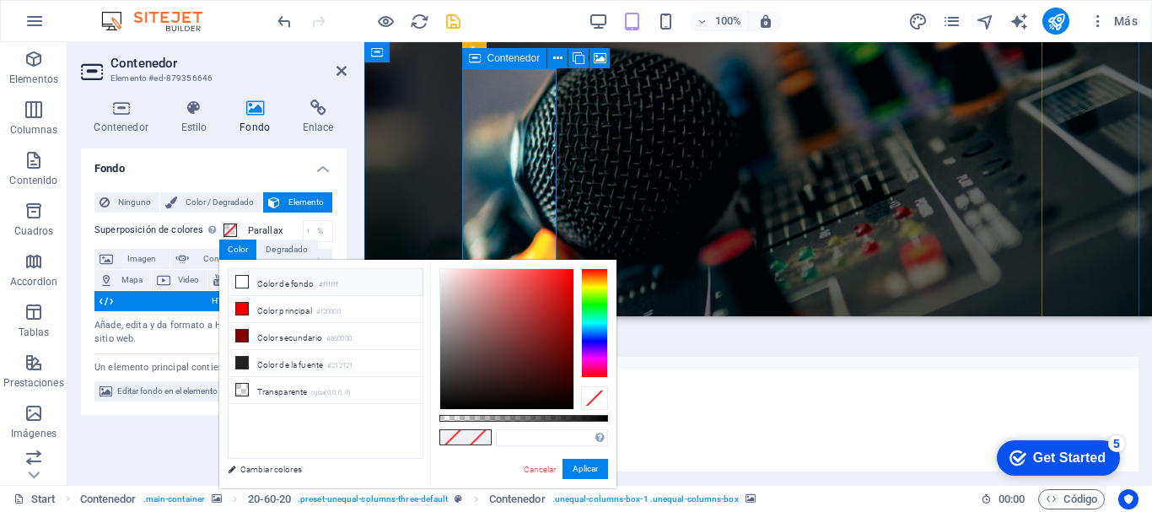
click at [243, 283] on icon at bounding box center [242, 282] width 12 height 12
type input "#ffffff"
click at [576, 476] on button "Aplicar" at bounding box center [586, 469] width 46 height 20
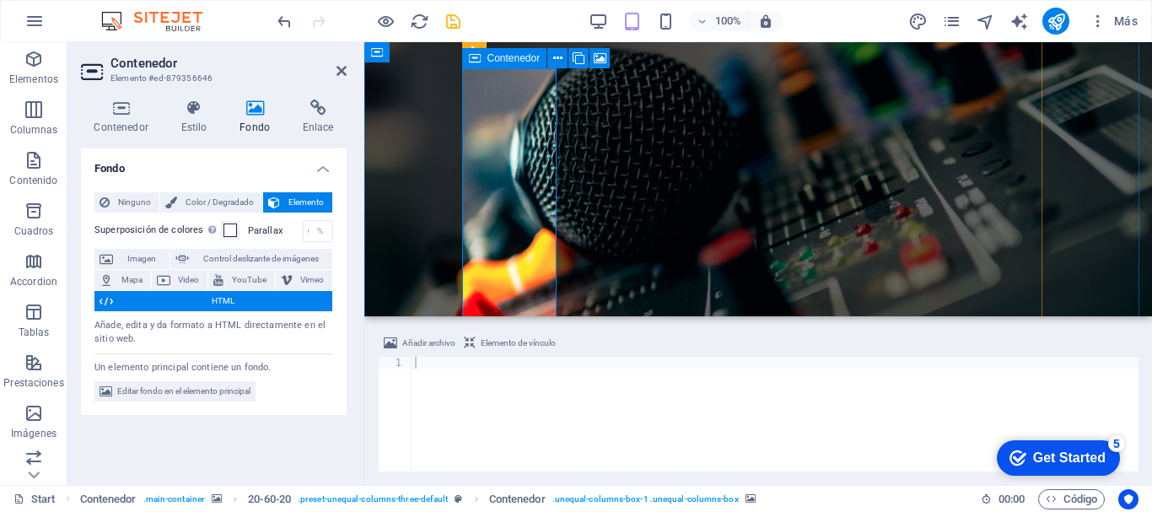
click at [149, 302] on span "HTML" at bounding box center [222, 301] width 209 height 20
click at [258, 118] on h4 "Fondo" at bounding box center [258, 117] width 63 height 35
click at [250, 110] on icon at bounding box center [255, 108] width 57 height 17
click at [283, 200] on button "Elemento" at bounding box center [297, 202] width 69 height 20
click at [225, 306] on span "HTML" at bounding box center [222, 301] width 209 height 20
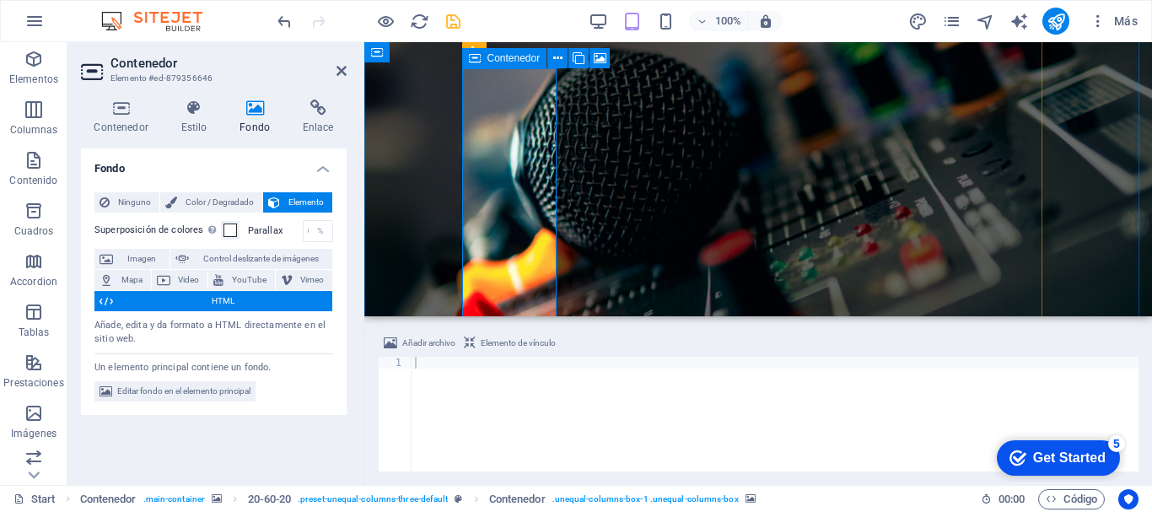
click at [256, 105] on icon at bounding box center [255, 108] width 57 height 17
click at [189, 118] on h4 "Estilo" at bounding box center [197, 117] width 59 height 35
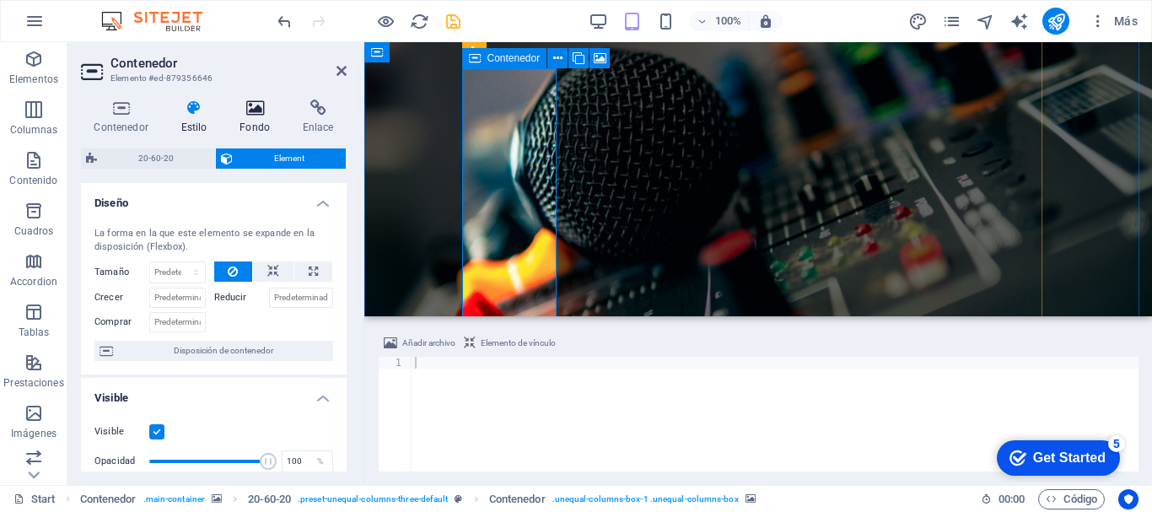
click at [250, 110] on icon at bounding box center [255, 108] width 57 height 17
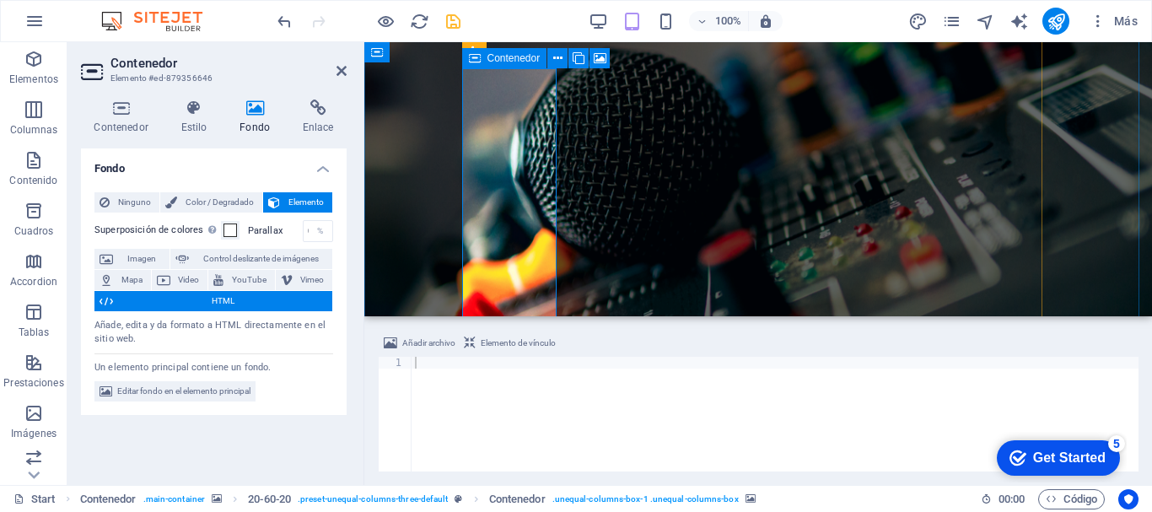
click at [285, 200] on span "Elemento" at bounding box center [306, 202] width 42 height 20
click at [322, 165] on h4 "Fondo" at bounding box center [214, 163] width 266 height 30
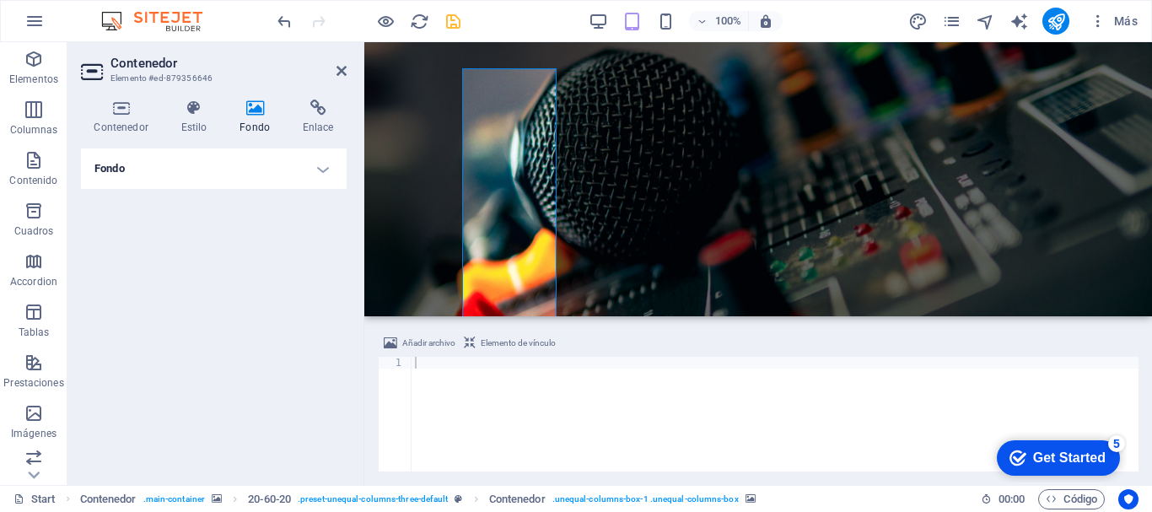
click at [322, 165] on h4 "Fondo" at bounding box center [214, 168] width 266 height 40
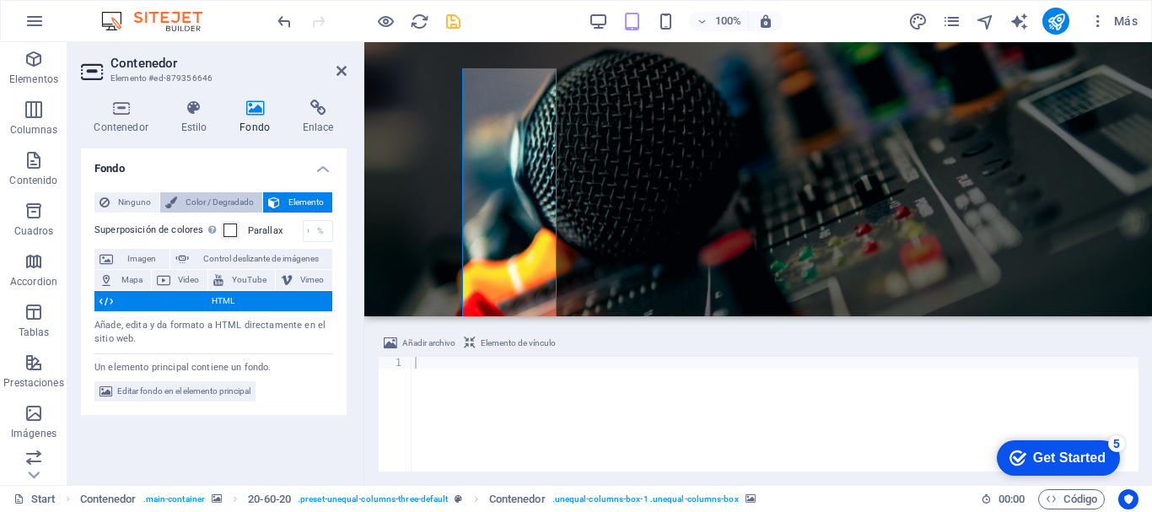
click at [236, 193] on span "Color / Degradado" at bounding box center [219, 202] width 75 height 20
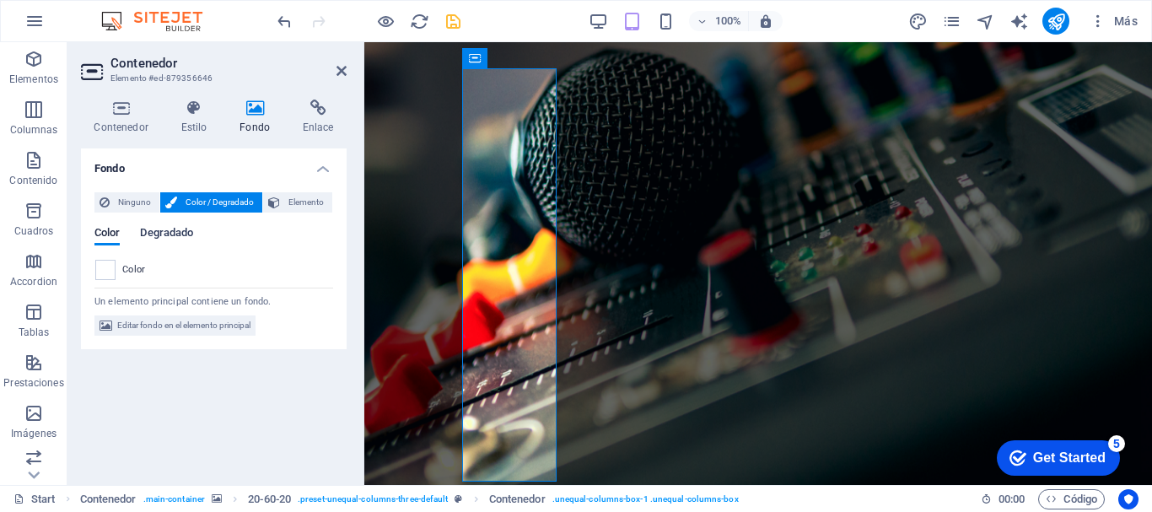
click at [177, 231] on span "Degradado" at bounding box center [166, 235] width 53 height 24
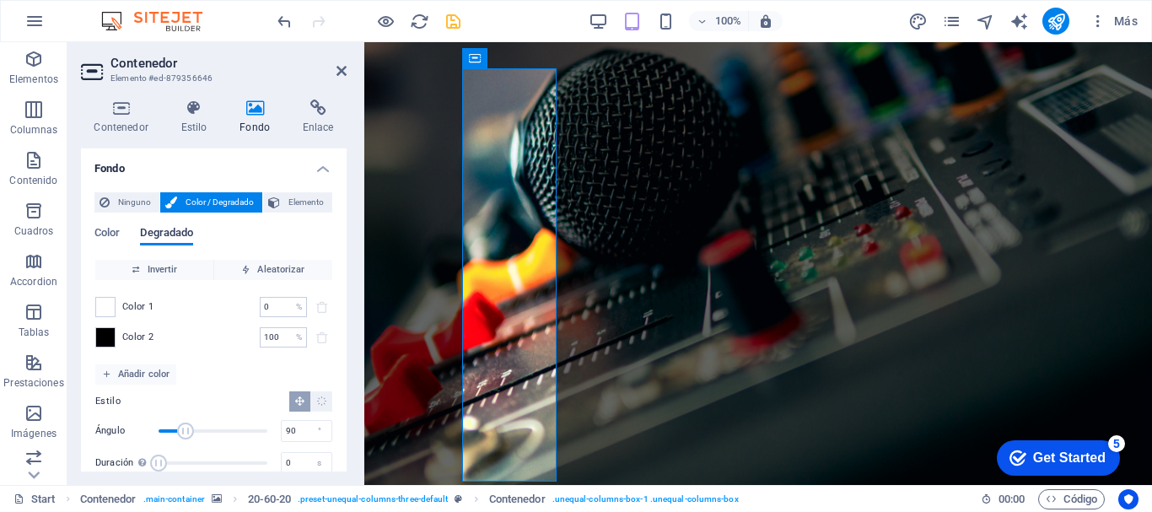
click at [176, 232] on span "Degradado" at bounding box center [166, 235] width 53 height 24
click at [93, 233] on div "Ninguno Color / Degradado Elemento Estirar fondo a ancho completo Superposición…" at bounding box center [214, 366] width 266 height 374
click at [112, 233] on span "Color" at bounding box center [106, 235] width 25 height 24
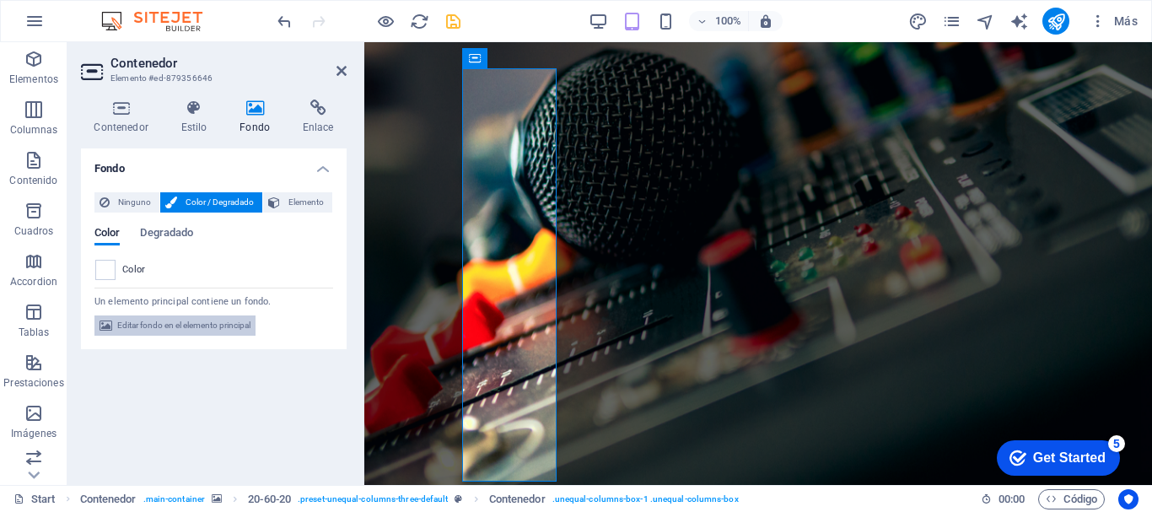
click at [104, 326] on icon at bounding box center [106, 325] width 13 height 20
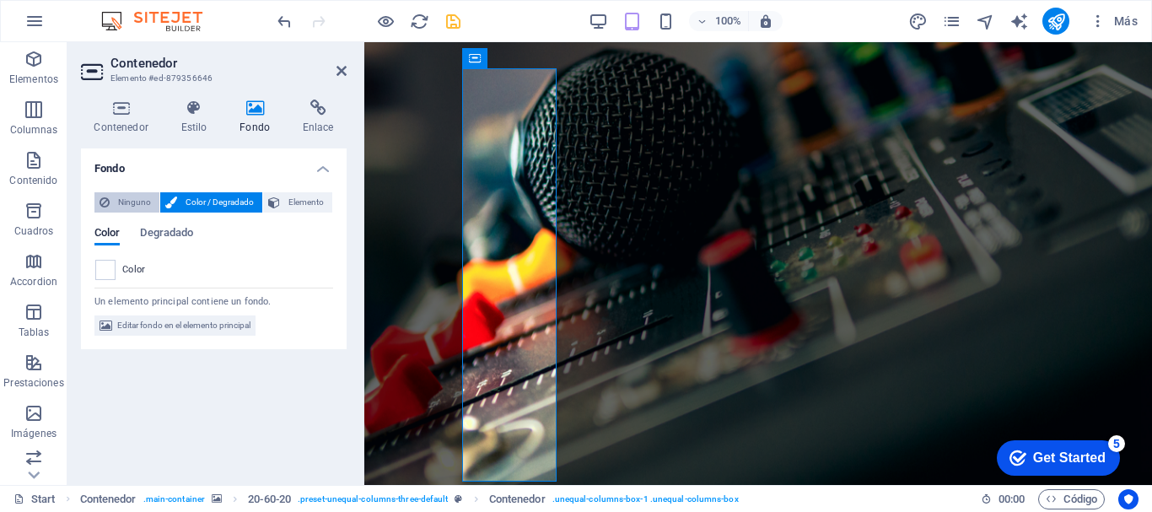
click at [129, 200] on span "Ninguno" at bounding box center [135, 202] width 40 height 20
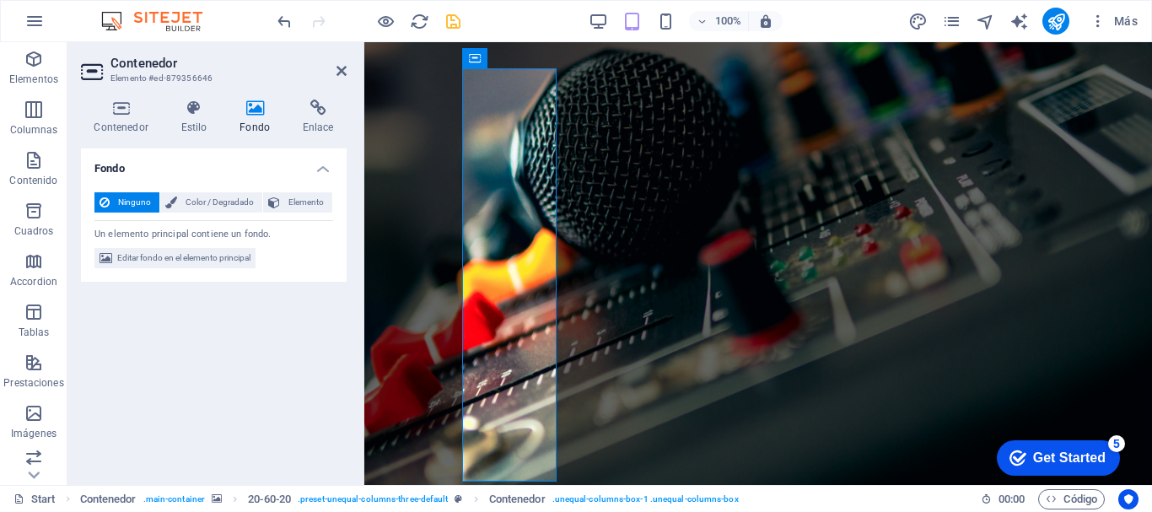
click at [250, 109] on icon at bounding box center [255, 108] width 57 height 17
click at [198, 121] on h4 "Estilo" at bounding box center [197, 117] width 59 height 35
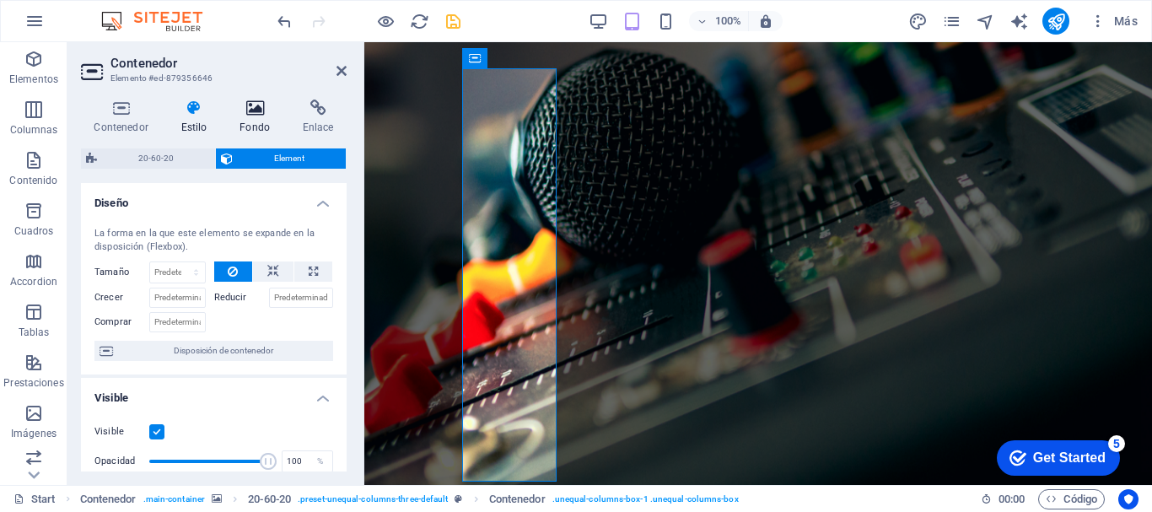
click at [261, 119] on h4 "Fondo" at bounding box center [258, 117] width 63 height 35
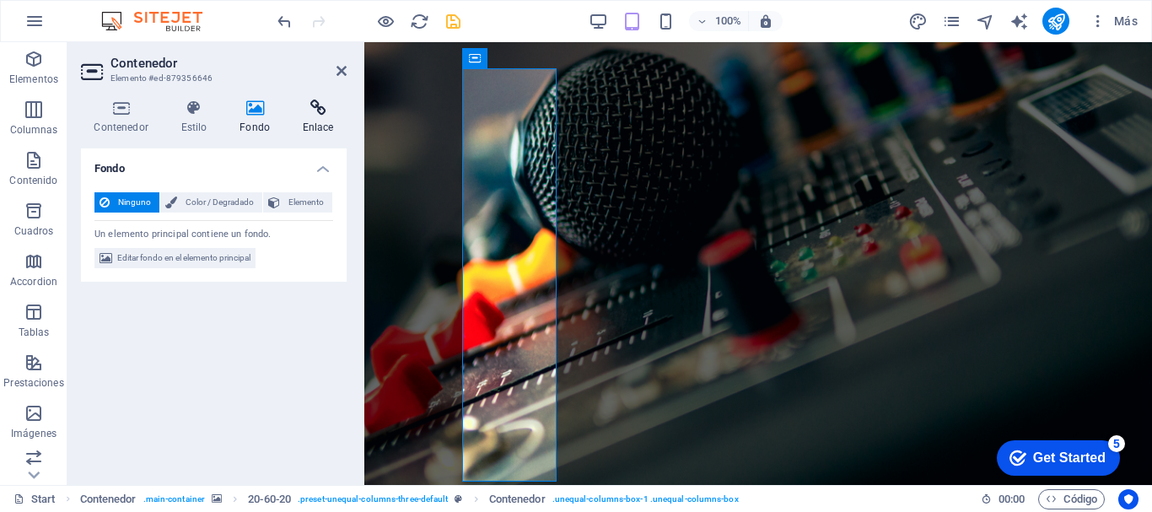
click at [306, 116] on icon at bounding box center [317, 108] width 57 height 17
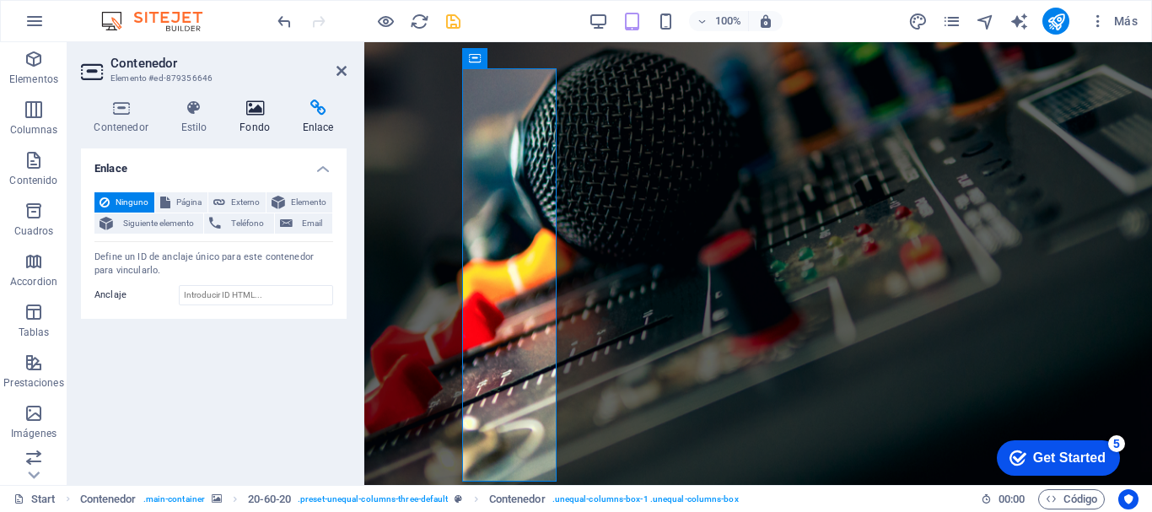
click at [245, 112] on icon at bounding box center [255, 108] width 57 height 17
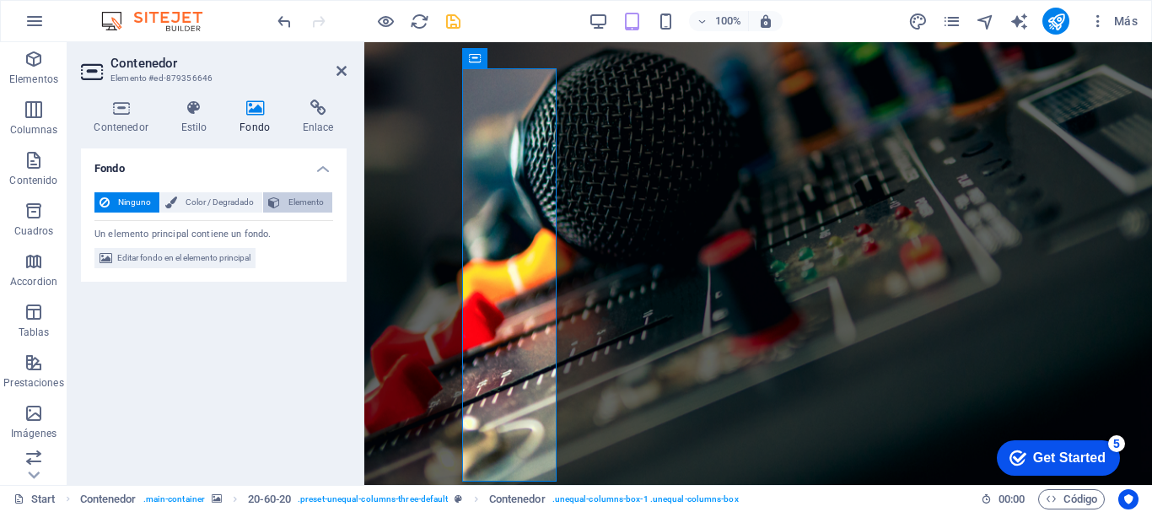
click at [303, 207] on span "Elemento" at bounding box center [306, 202] width 42 height 20
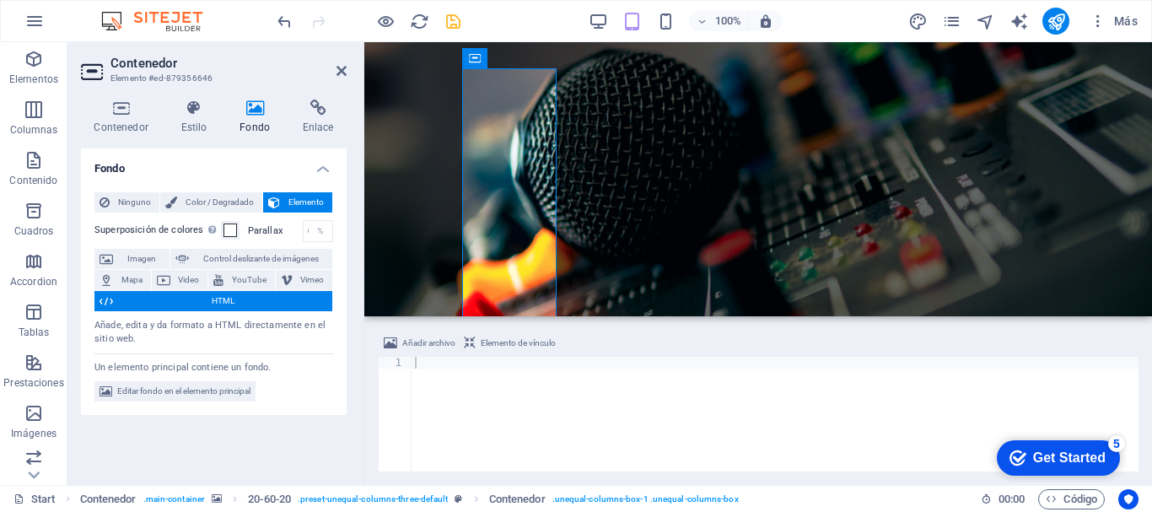
click at [136, 263] on span "Imagen" at bounding box center [141, 259] width 46 height 20
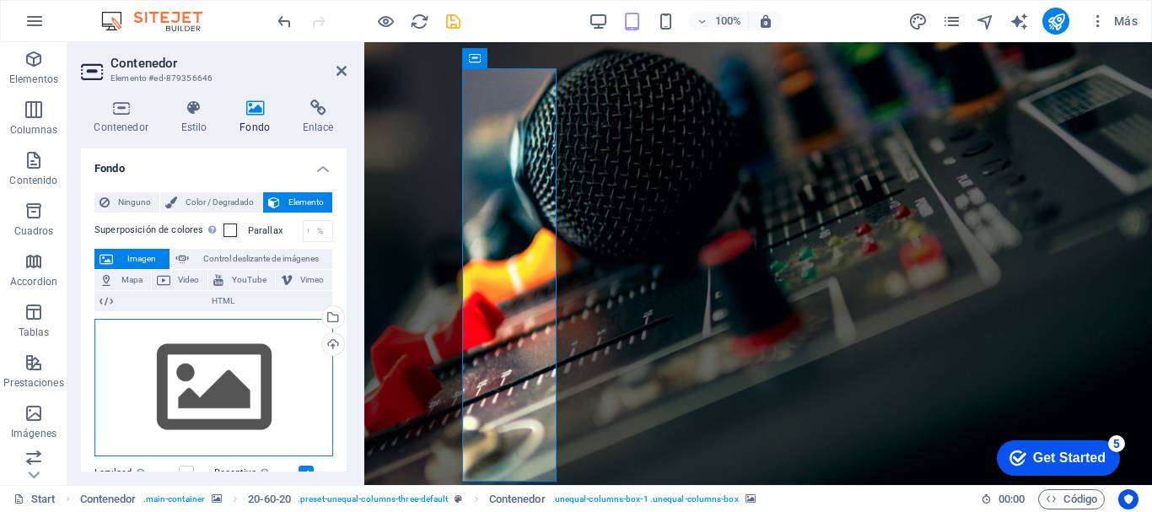
click at [200, 387] on div "Arrastra archivos aquí, haz clic para escoger archivos o selecciona archivos de…" at bounding box center [213, 388] width 239 height 138
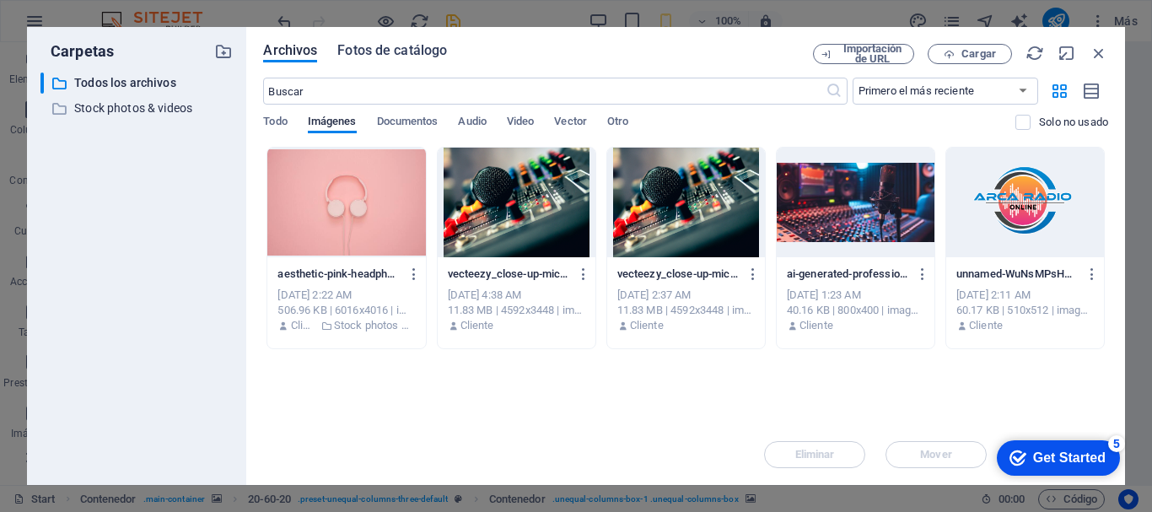
click at [374, 58] on span "Fotos de catálogo" at bounding box center [392, 50] width 110 height 20
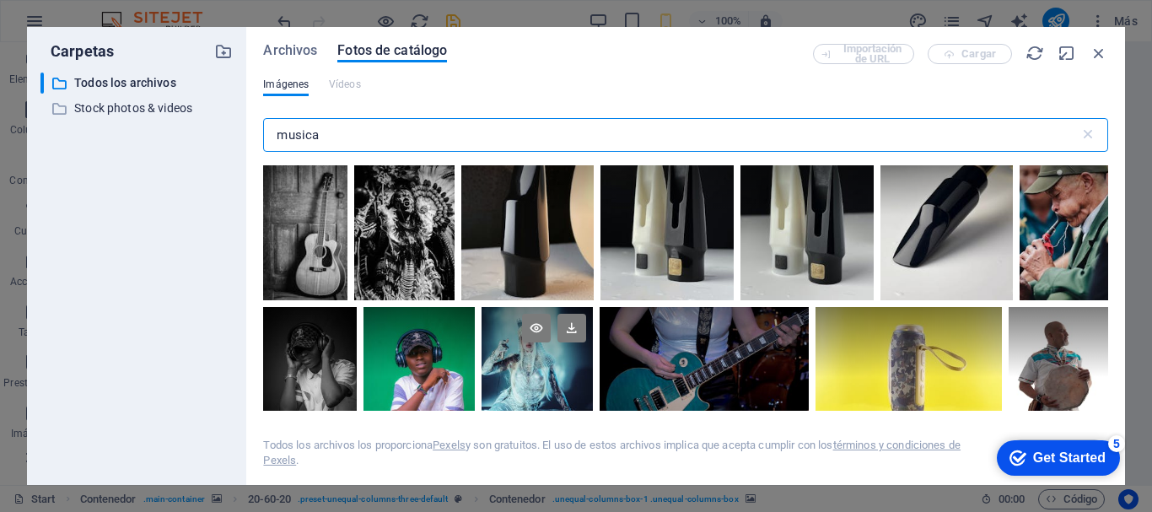
scroll to position [843, 0]
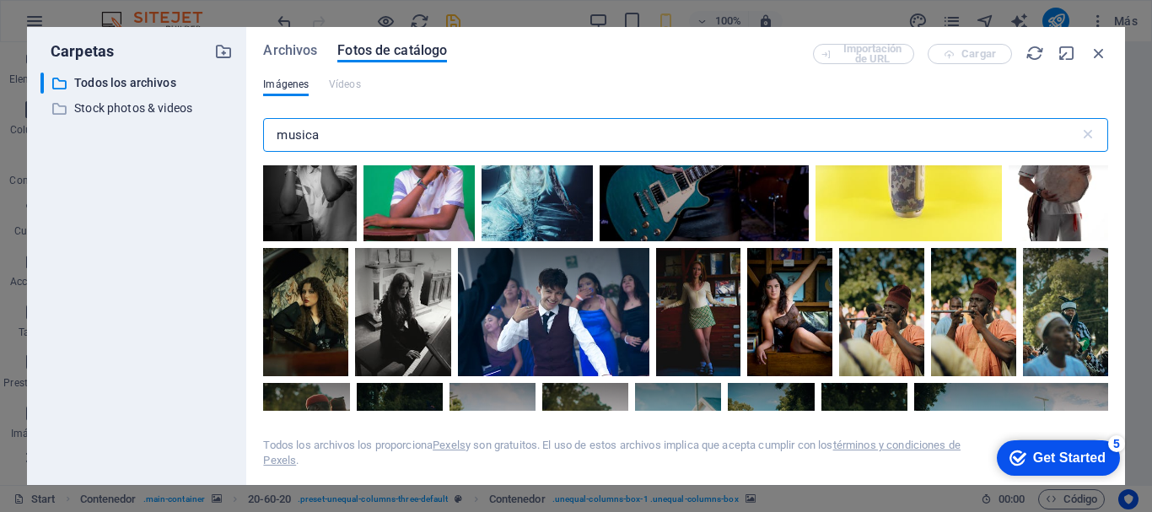
drag, startPoint x: 396, startPoint y: 136, endPoint x: 151, endPoint y: 136, distance: 245.4
click at [151, 136] on div "Carpetas ​ Todos los archivos Todos los archivos ​ Stock photos & videos Stock …" at bounding box center [576, 256] width 1098 height 458
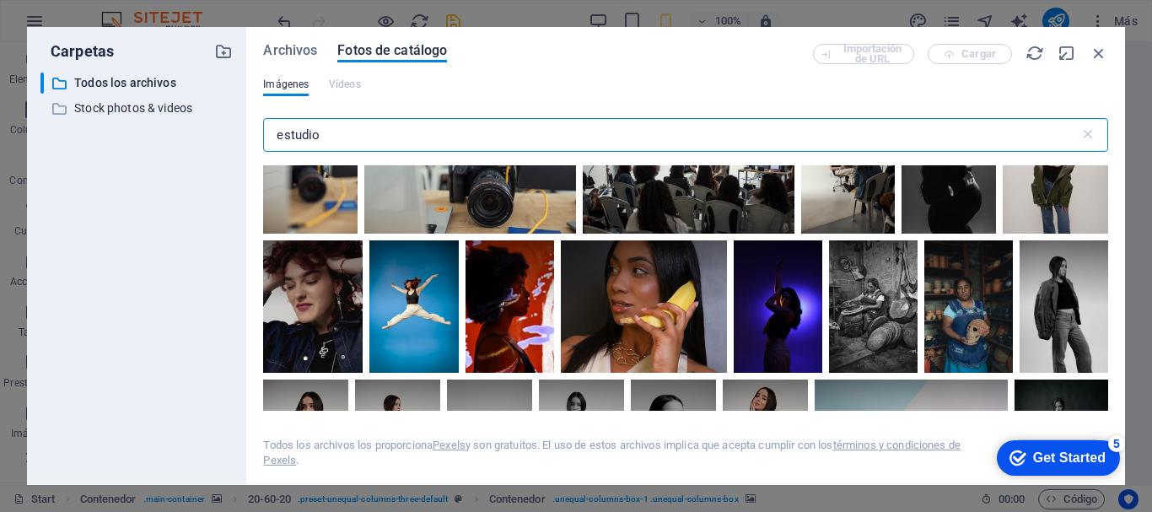
scroll to position [4976, 0]
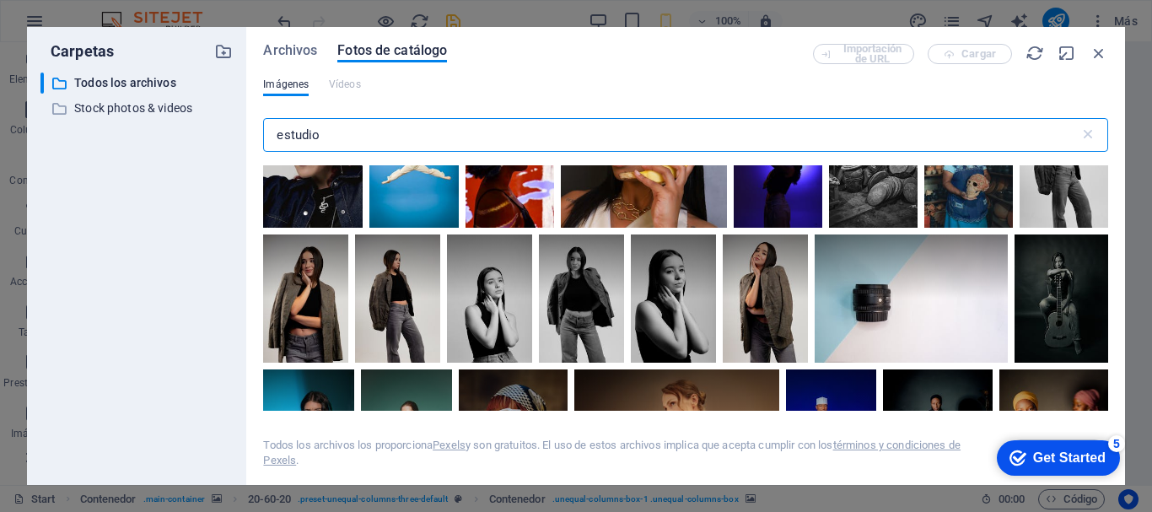
click at [358, 132] on input "estudio" at bounding box center [671, 135] width 816 height 34
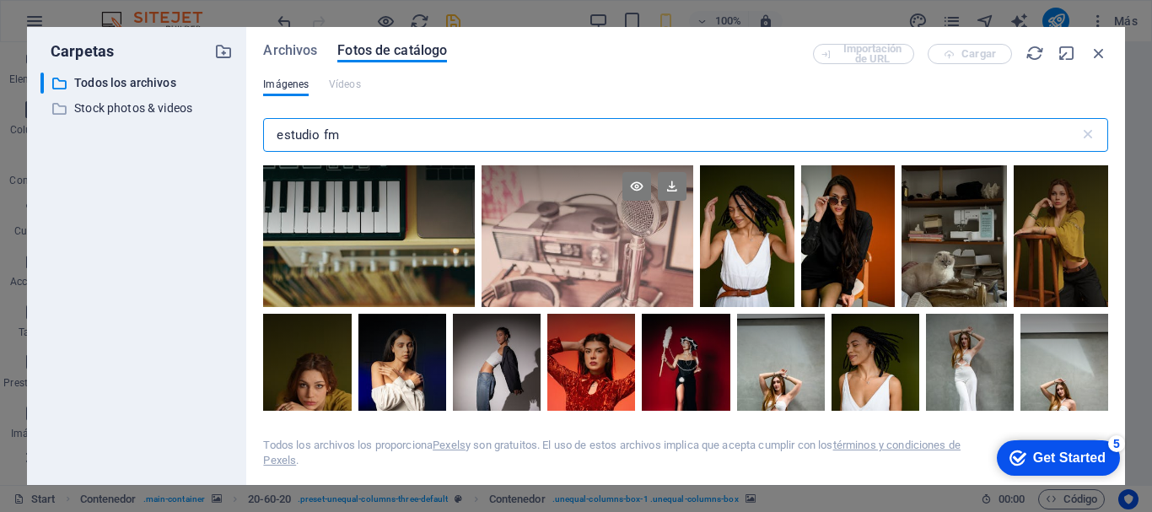
type input "estudio fm"
click at [541, 231] on div at bounding box center [588, 200] width 212 height 71
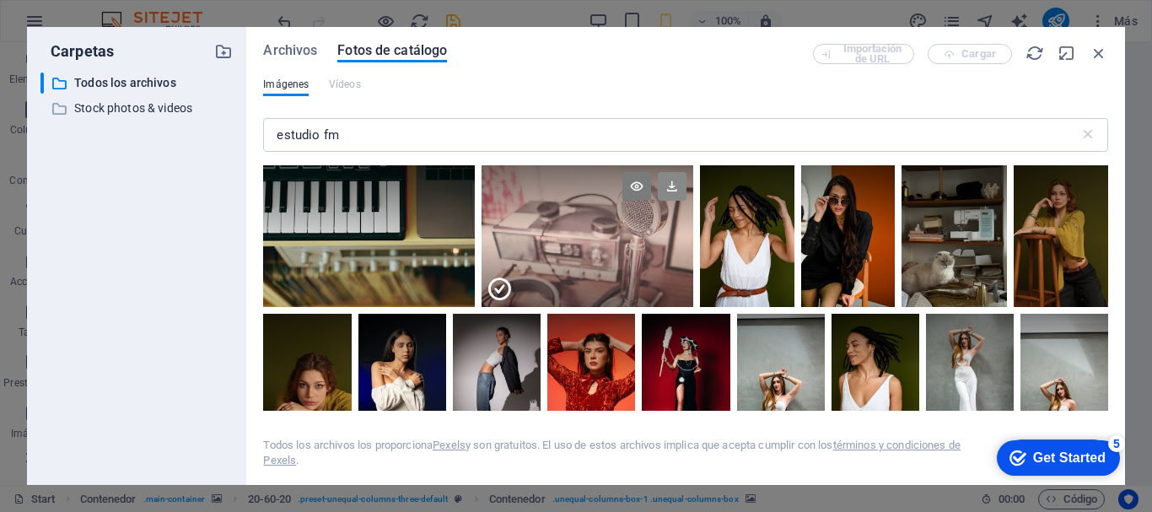
click at [670, 186] on icon at bounding box center [672, 186] width 29 height 29
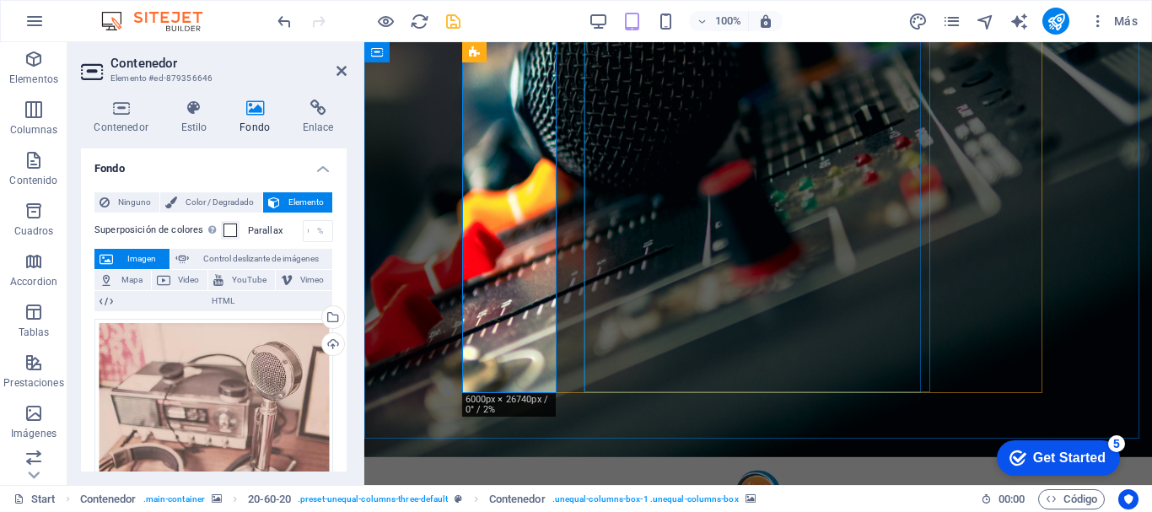
scroll to position [173, 0]
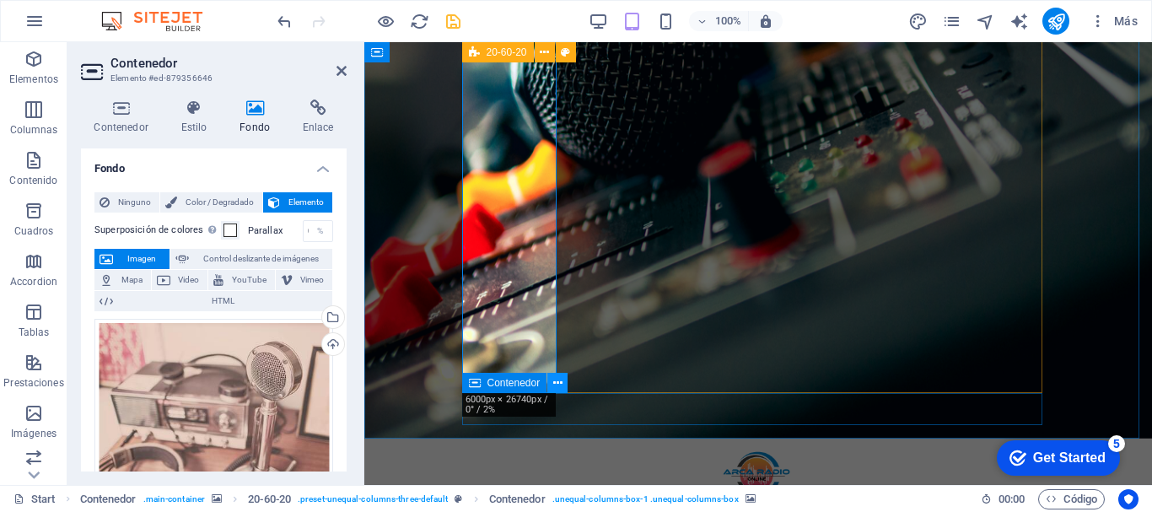
click at [558, 384] on icon at bounding box center [557, 383] width 9 height 18
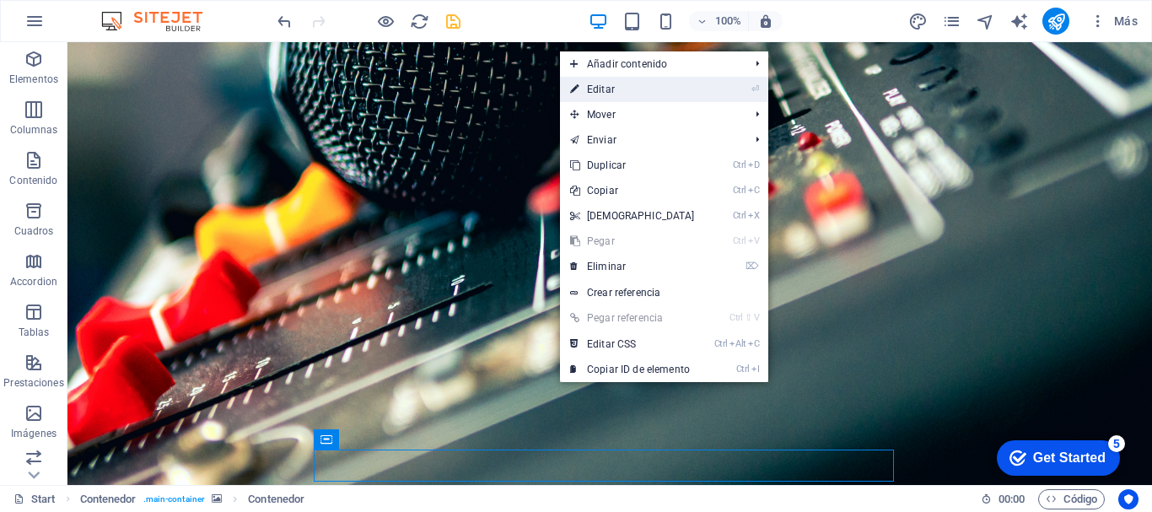
click at [615, 88] on link "⏎ Editar" at bounding box center [632, 89] width 145 height 25
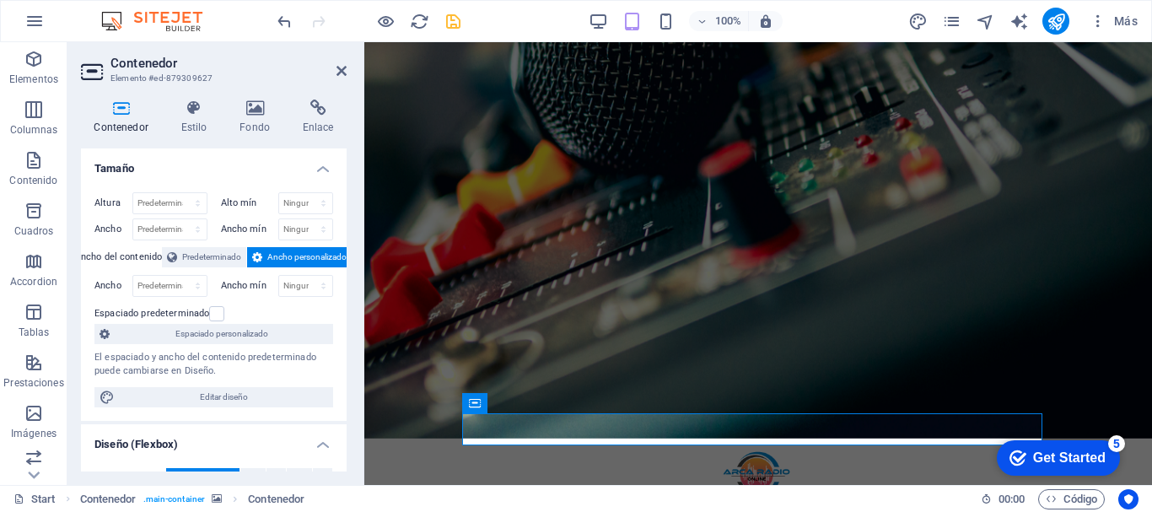
scroll to position [89, 0]
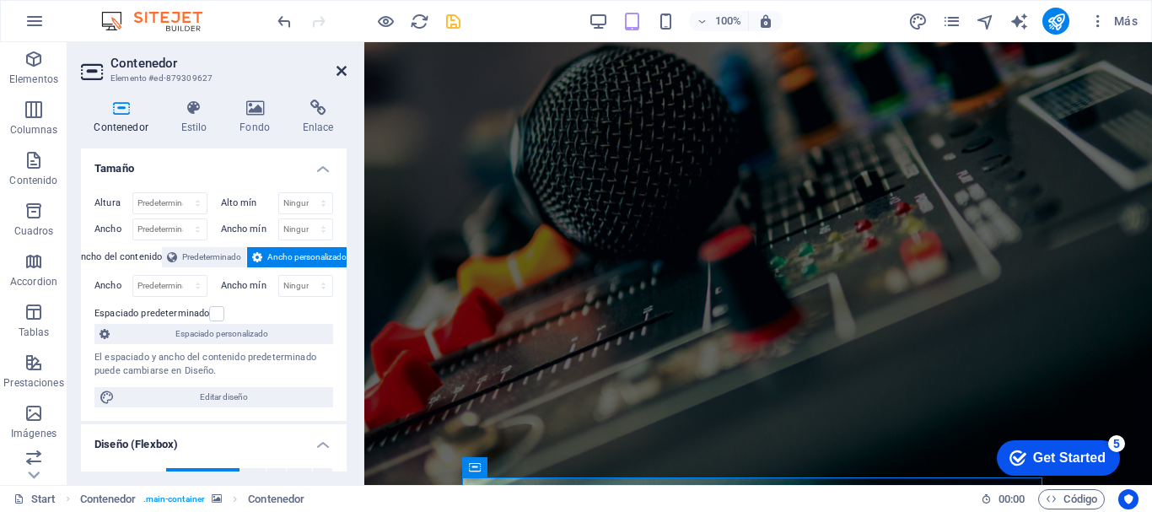
click at [342, 69] on icon at bounding box center [341, 70] width 10 height 13
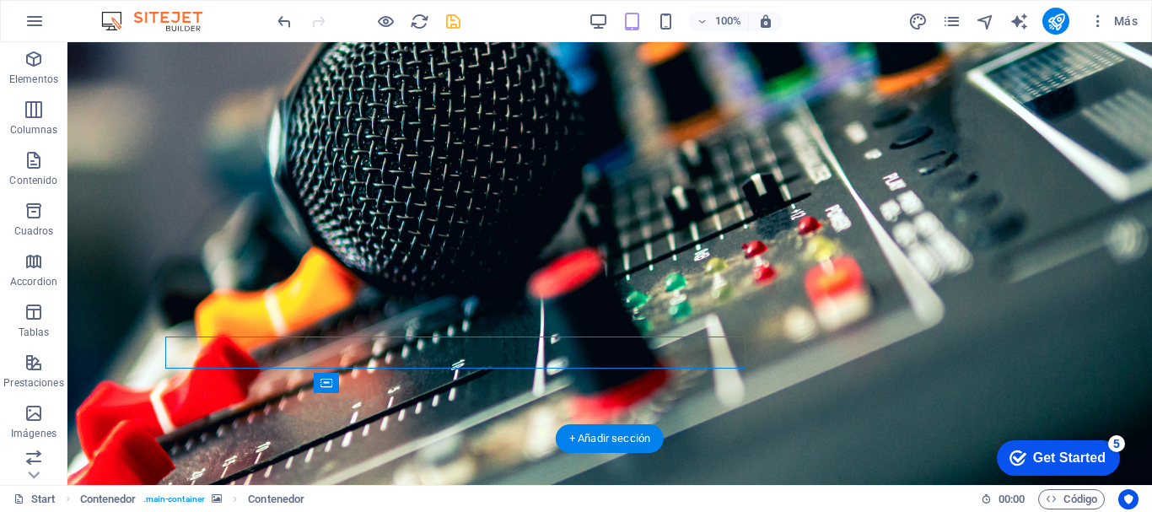
scroll to position [229, 0]
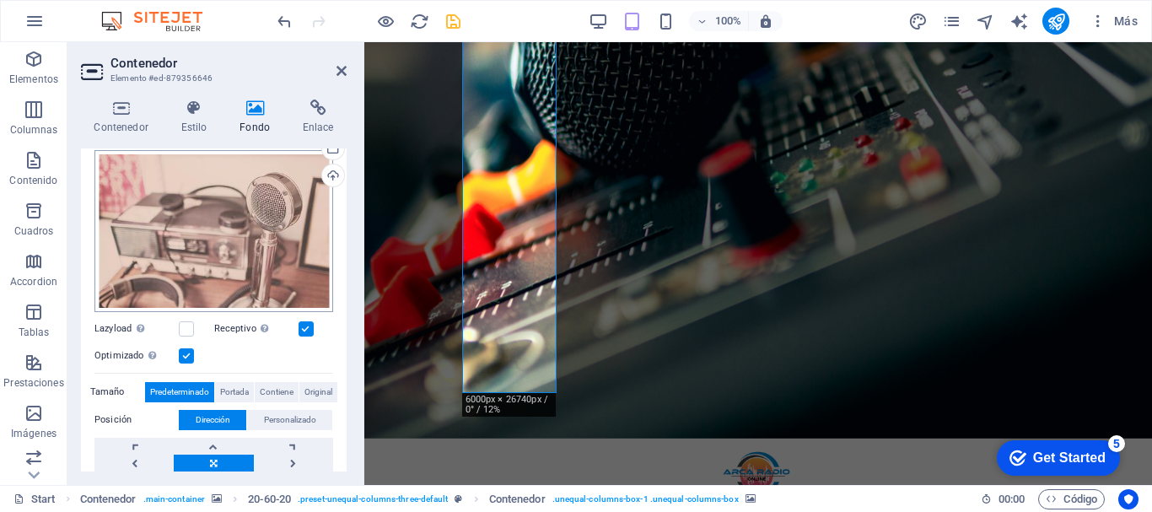
scroll to position [253, 0]
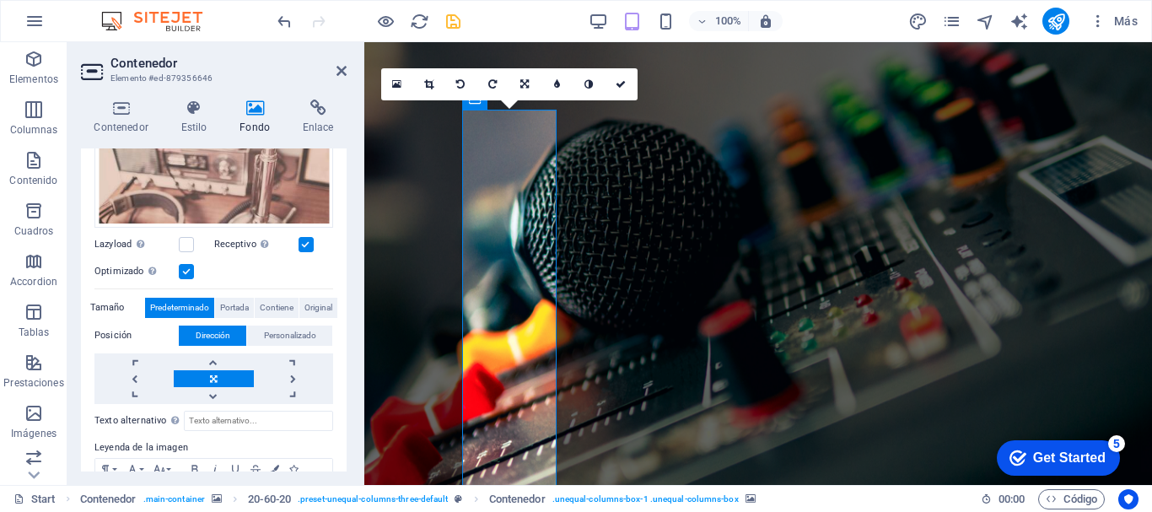
scroll to position [4, 0]
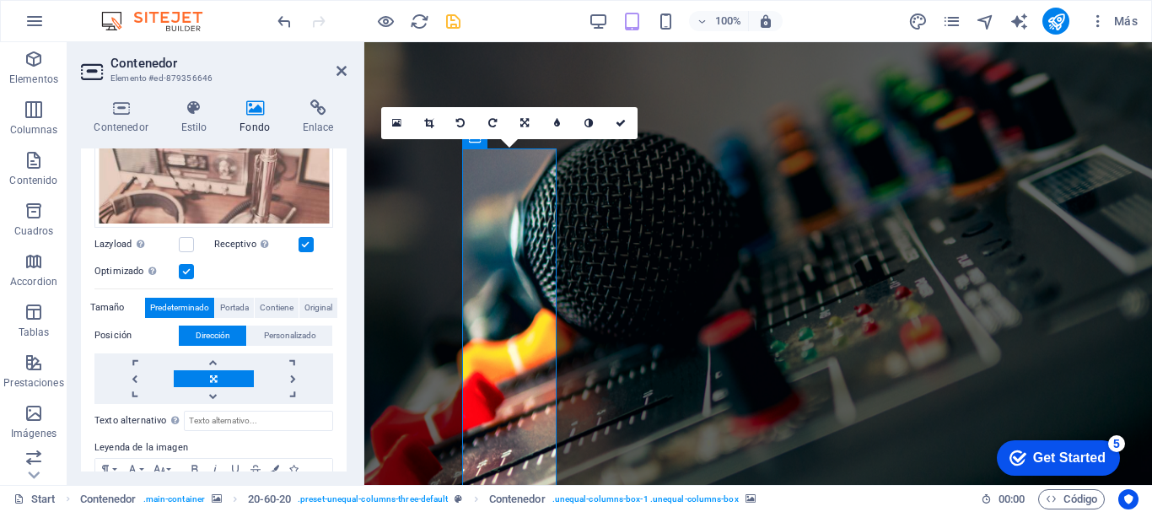
click at [193, 246] on label at bounding box center [186, 244] width 15 height 15
click at [0, 0] on input "Lazyload La carga de imágenes tras la carga de la página mejora la velocidad de…" at bounding box center [0, 0] width 0 height 0
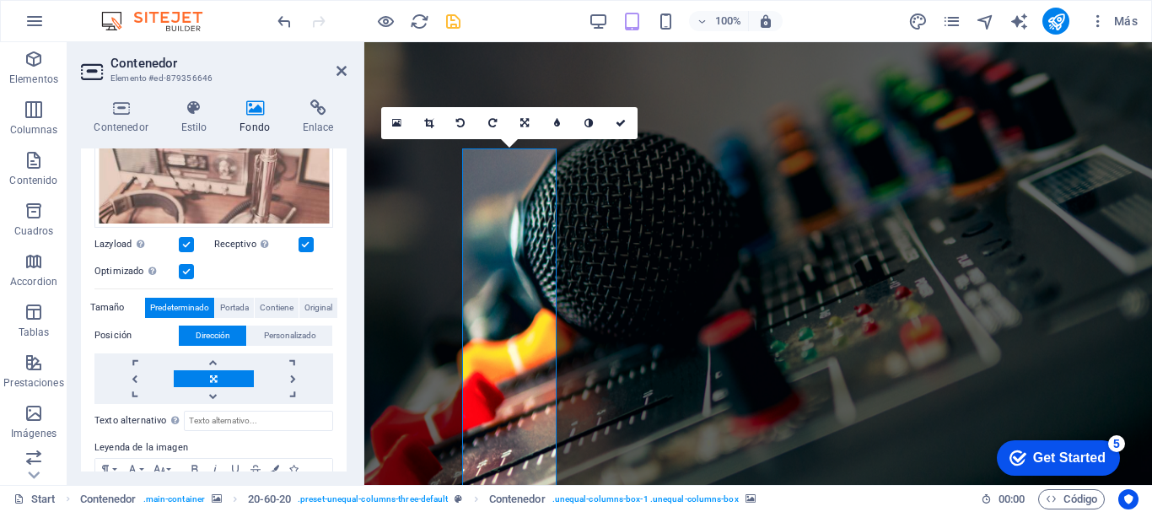
click at [193, 246] on label at bounding box center [186, 244] width 15 height 15
click at [0, 0] on input "Lazyload La carga de imágenes tras la carga de la página mejora la velocidad de…" at bounding box center [0, 0] width 0 height 0
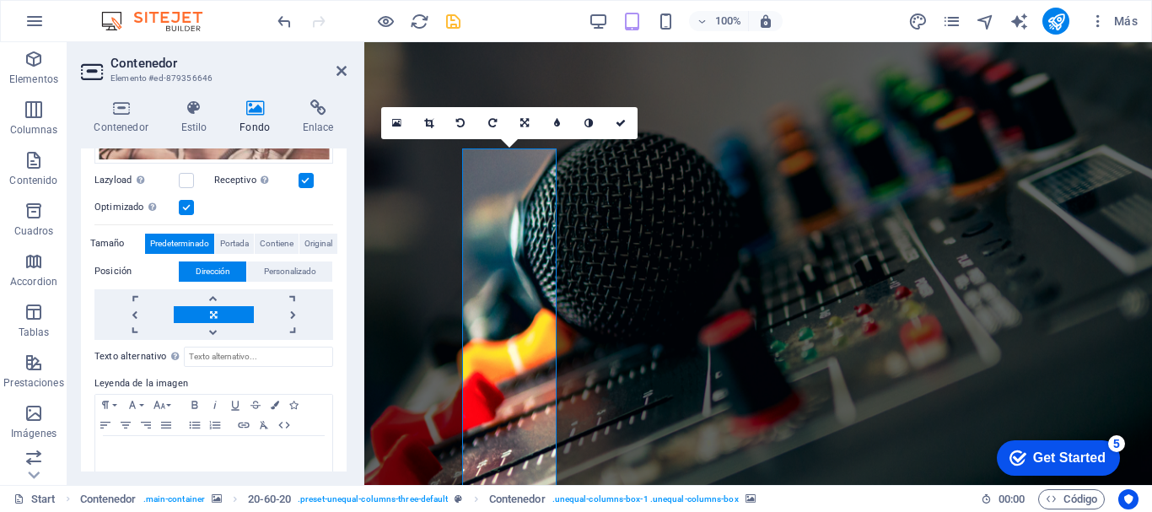
scroll to position [337, 0]
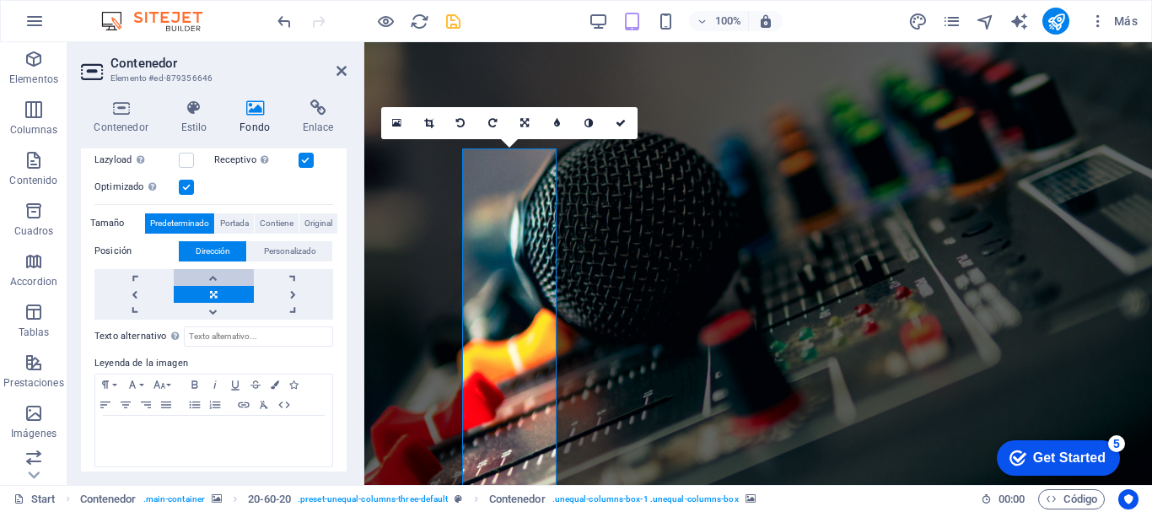
click at [212, 272] on link at bounding box center [213, 277] width 79 height 17
click at [215, 304] on link at bounding box center [213, 311] width 79 height 17
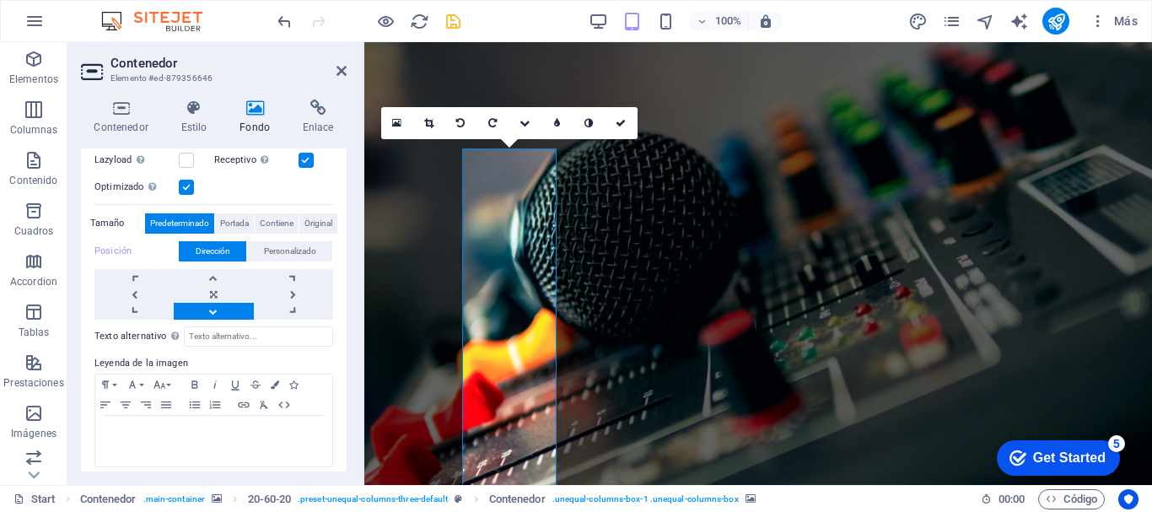
click at [215, 304] on link at bounding box center [213, 311] width 79 height 17
click at [129, 286] on link at bounding box center [133, 294] width 79 height 17
click at [208, 293] on link at bounding box center [213, 294] width 79 height 17
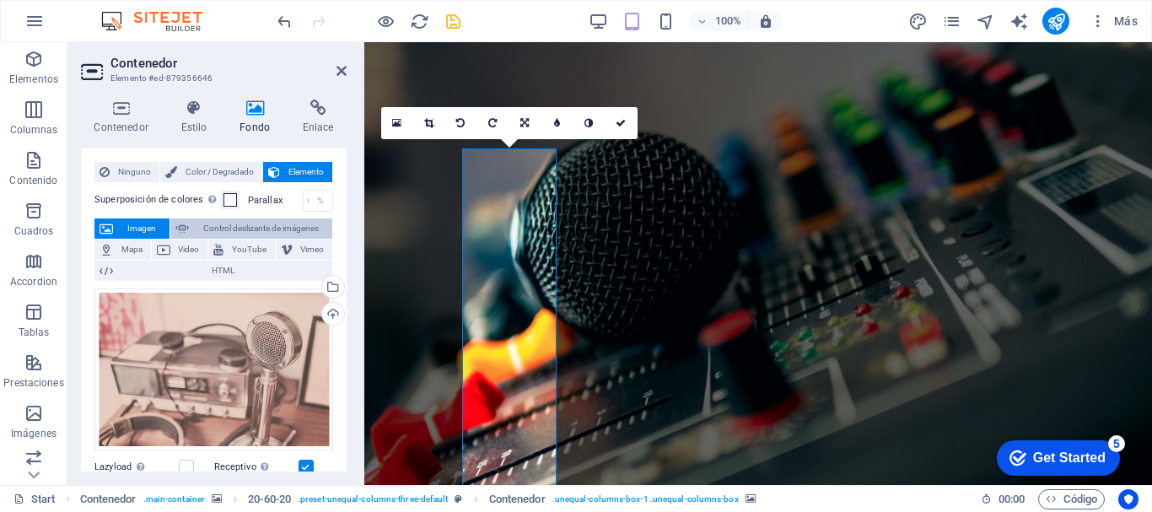
scroll to position [0, 0]
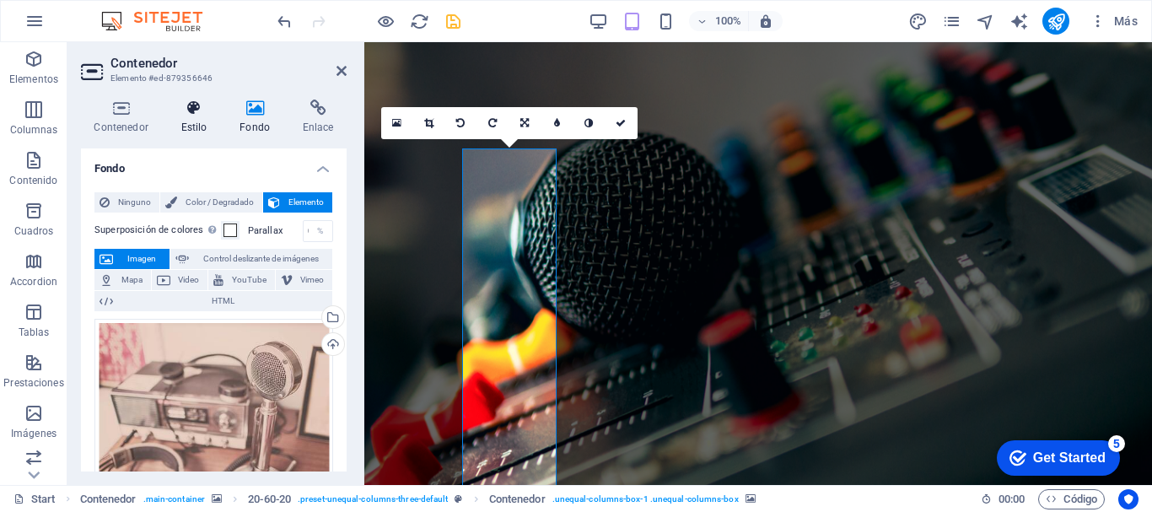
click at [204, 118] on h4 "Estilo" at bounding box center [197, 117] width 59 height 35
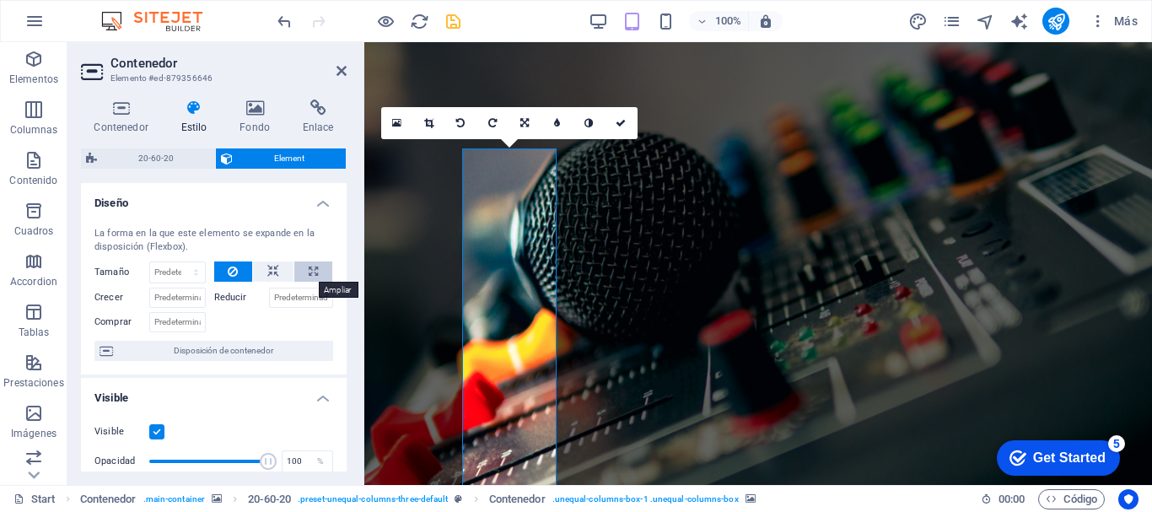
click at [304, 272] on button at bounding box center [313, 271] width 38 height 20
type input "100"
select select "%"
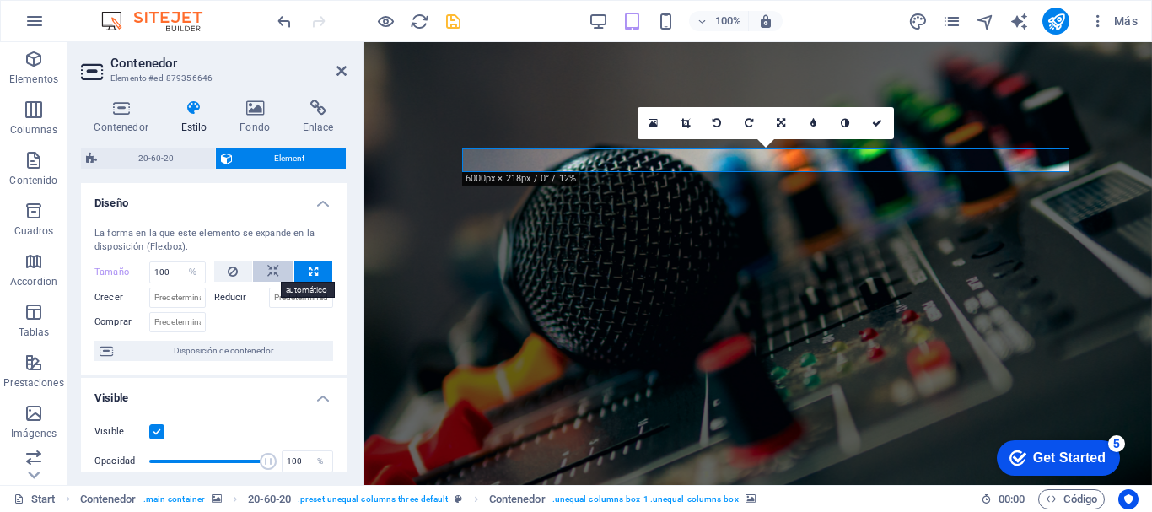
click at [284, 272] on button at bounding box center [273, 271] width 40 height 20
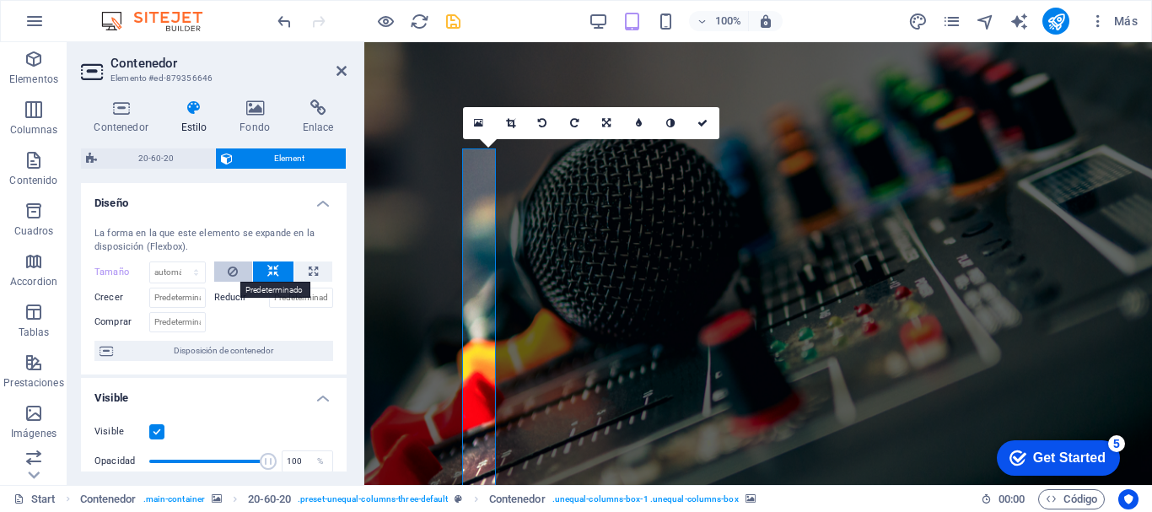
click at [231, 275] on icon at bounding box center [233, 271] width 10 height 20
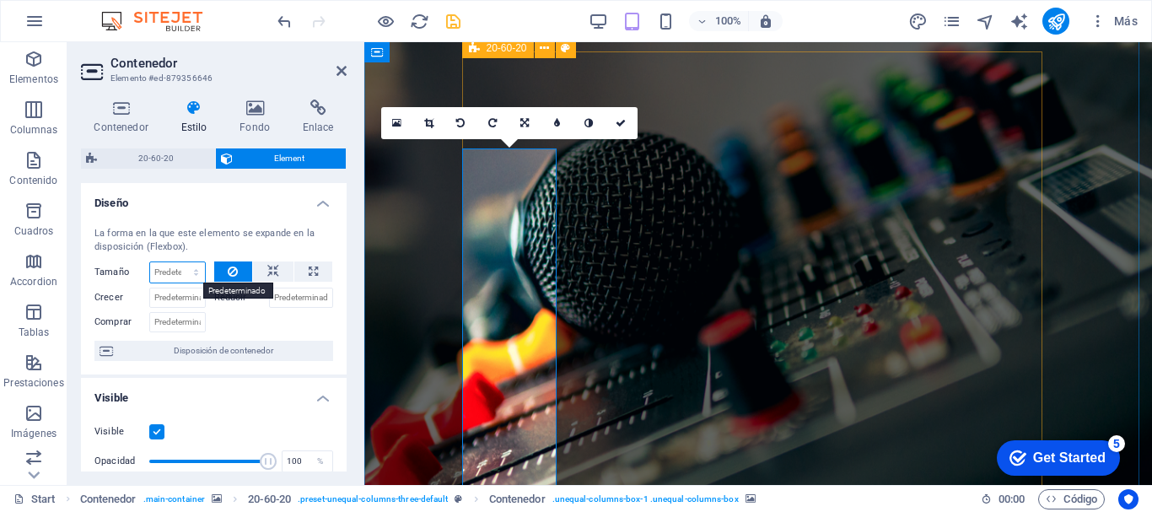
click at [177, 274] on select "Predeterminado automático px % 1/1 1/2 1/3 1/4 1/5 1/6 1/7 1/8 1/9 1/10" at bounding box center [177, 272] width 55 height 20
select select "1/6"
click at [179, 262] on select "Predeterminado automático px % 1/1 1/2 1/3 1/4 1/5 1/6 1/7 1/8 1/9 1/10" at bounding box center [177, 272] width 55 height 20
type input "16.66"
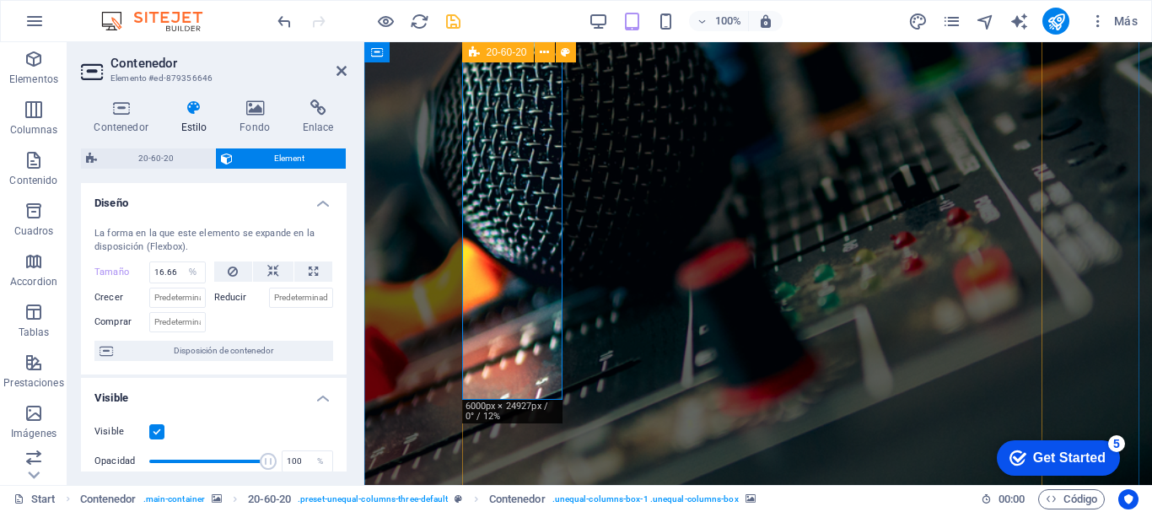
scroll to position [166, 0]
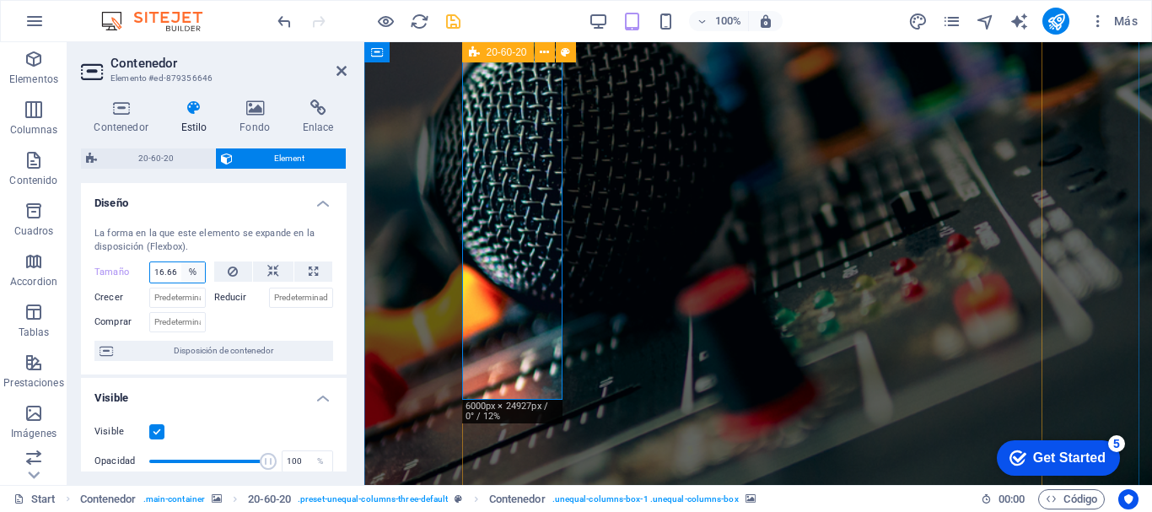
click at [183, 272] on select "Predeterminado automático px % 1/1 1/2 1/3 1/4 1/5 1/6 1/7 1/8 1/9 1/10" at bounding box center [193, 272] width 24 height 20
select select "1/10"
click at [181, 262] on select "Predeterminado automático px % 1/1 1/2 1/3 1/4 1/5 1/6 1/7 1/8 1/9 1/10" at bounding box center [193, 272] width 24 height 20
type input "10"
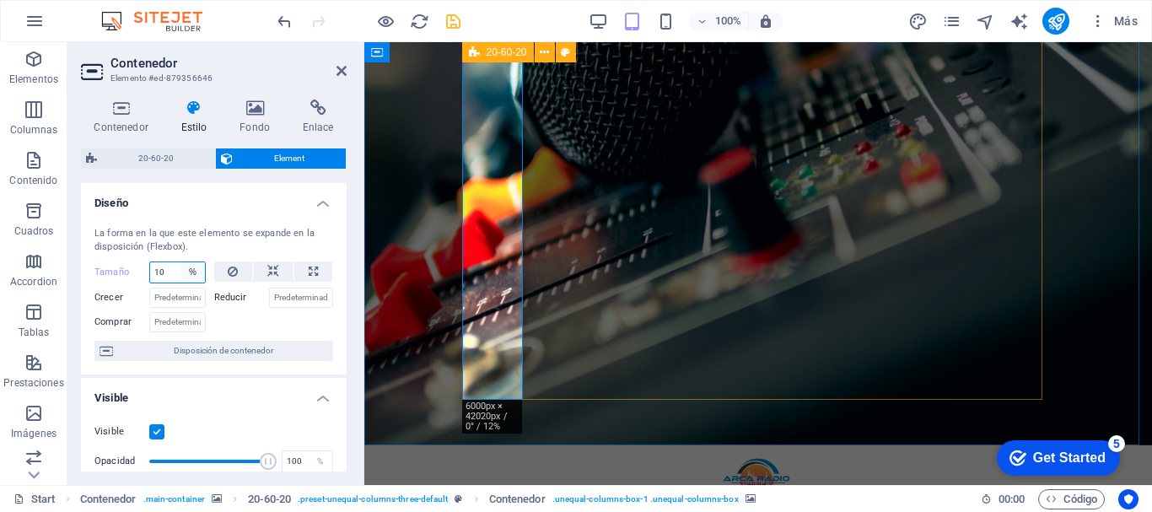
click at [181, 269] on select "Predeterminado automático px % 1/1 1/2 1/3 1/4 1/5 1/6 1/7 1/8 1/9 1/10" at bounding box center [193, 272] width 24 height 20
select select "1/6"
click at [181, 262] on select "Predeterminado automático px % 1/1 1/2 1/3 1/4 1/5 1/6 1/7 1/8 1/9 1/10" at bounding box center [193, 272] width 24 height 20
type input "16.66"
select select "%"
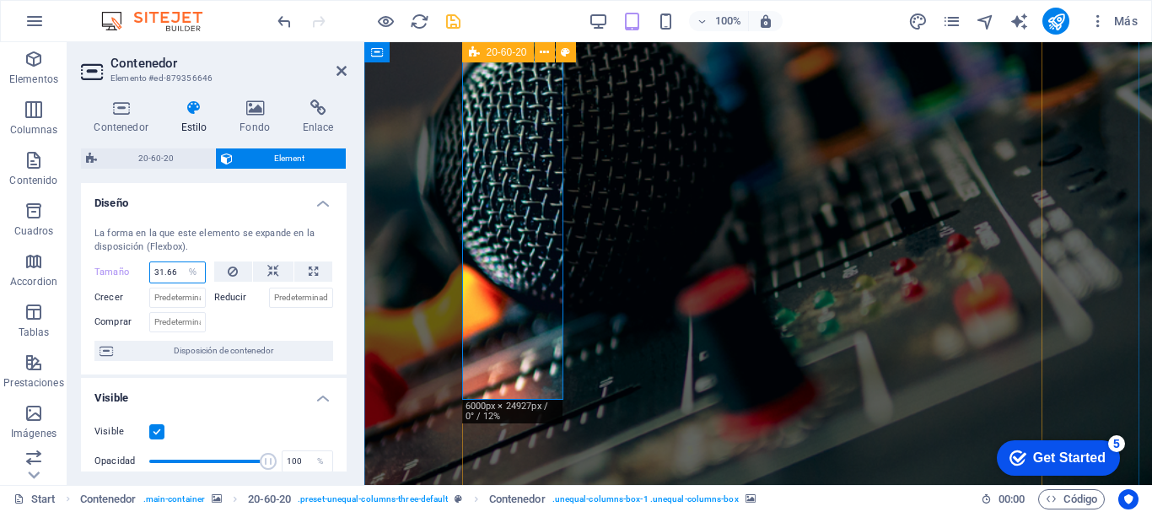
type input "32.66"
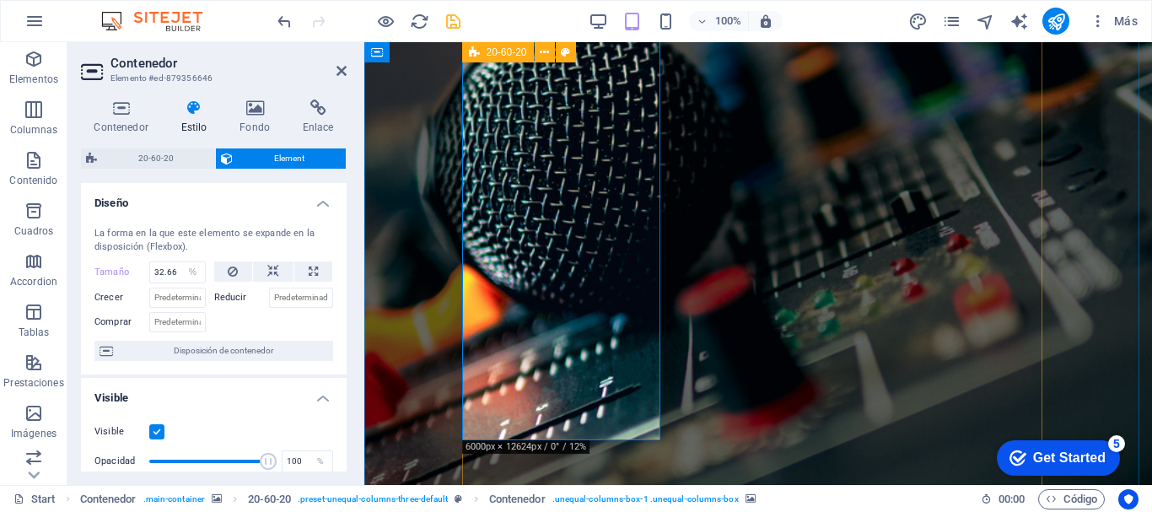
scroll to position [0, 0]
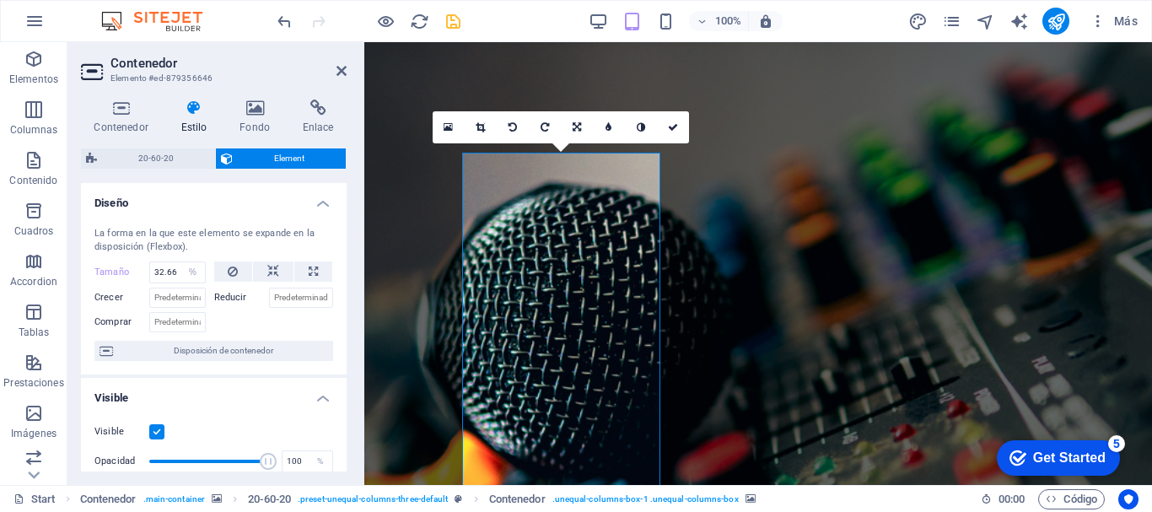
click at [406, 273] on figure at bounding box center [758, 450] width 788 height 816
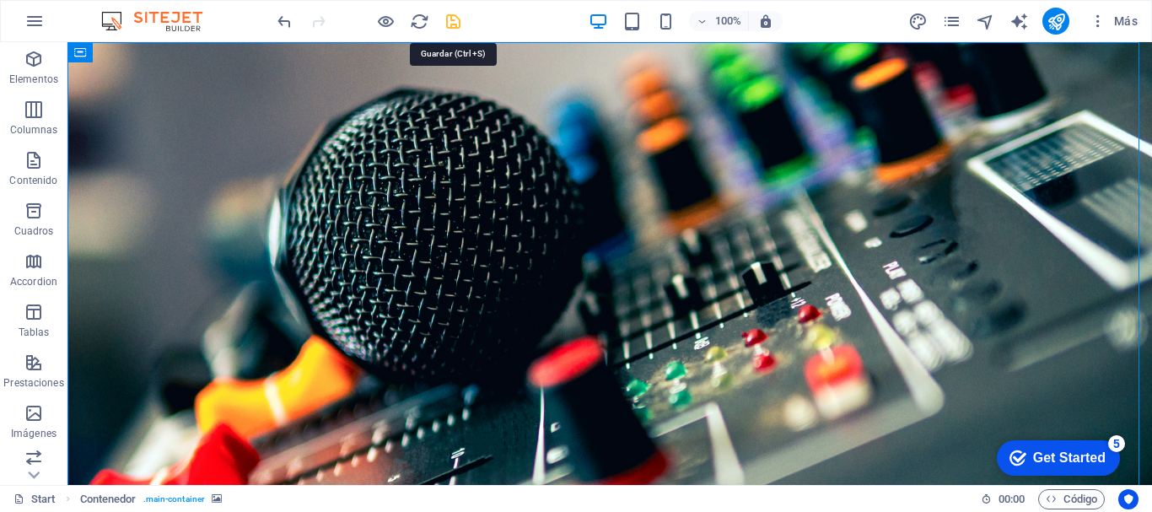
click at [448, 20] on icon "save" at bounding box center [453, 21] width 19 height 19
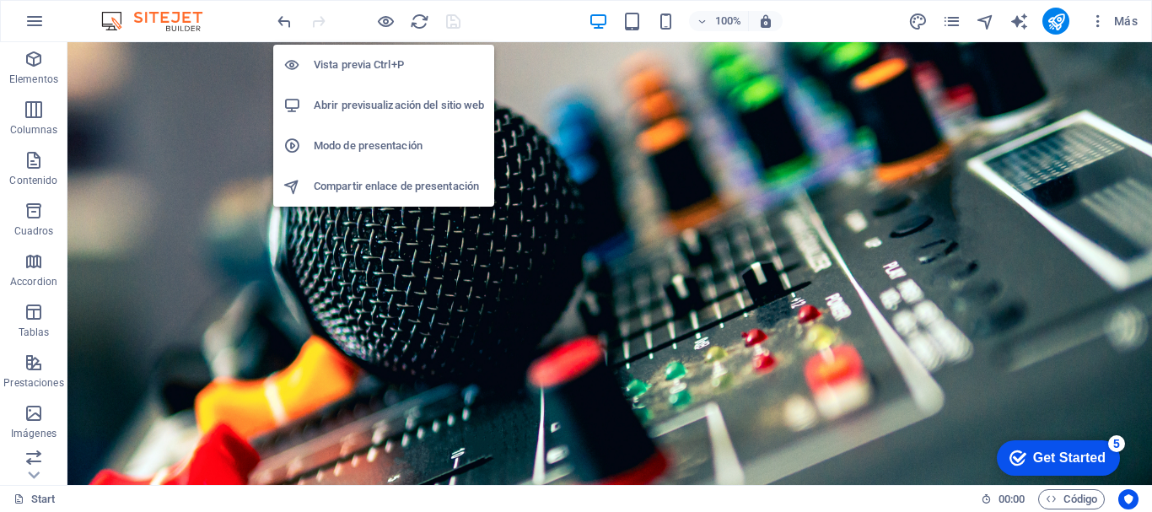
click at [384, 105] on h6 "Abrir previsualización del sitio web" at bounding box center [399, 105] width 170 height 20
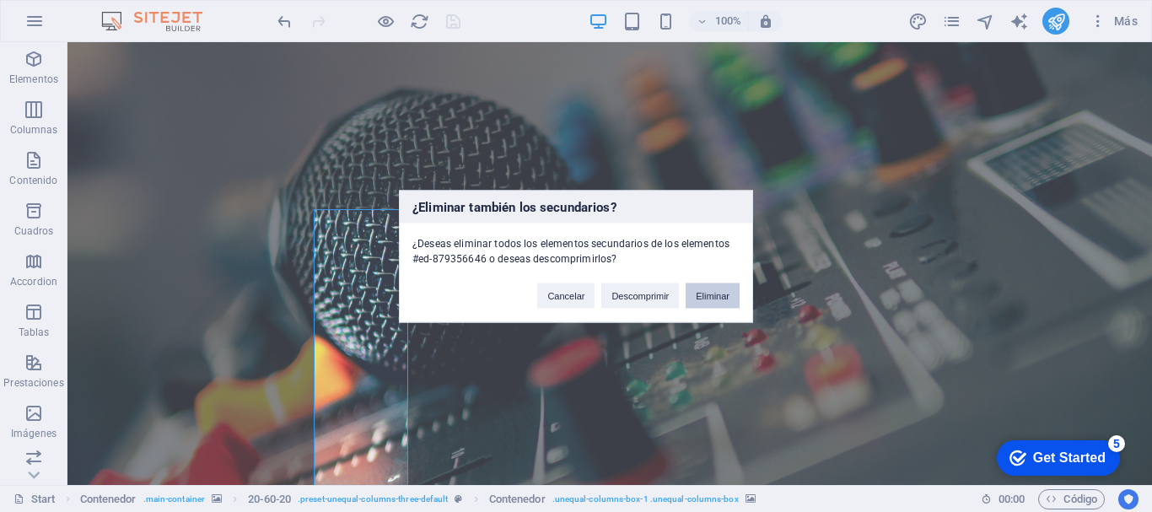
click at [723, 304] on button "Eliminar" at bounding box center [713, 295] width 54 height 25
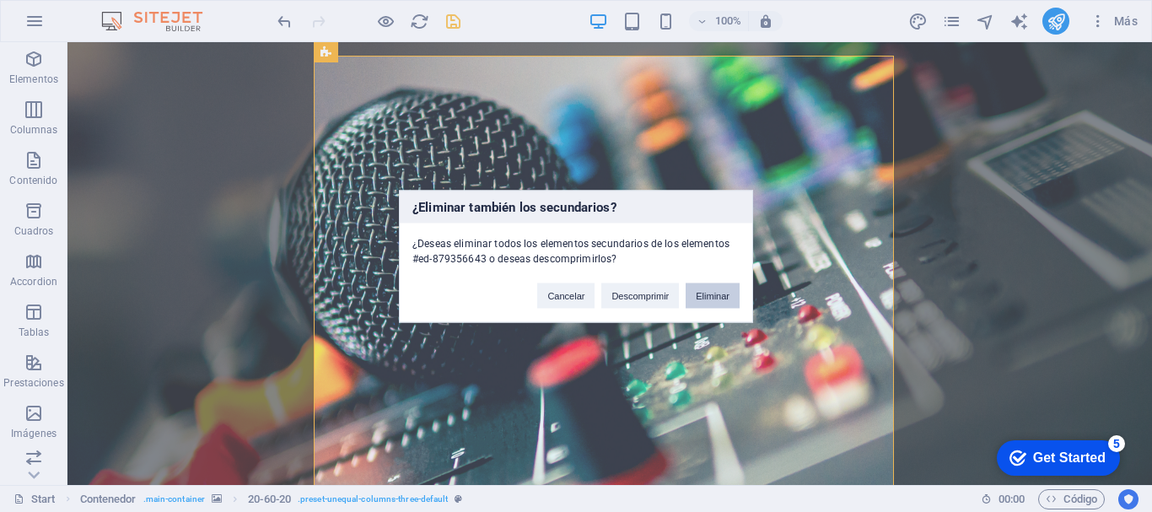
click at [710, 292] on button "Eliminar" at bounding box center [713, 295] width 54 height 25
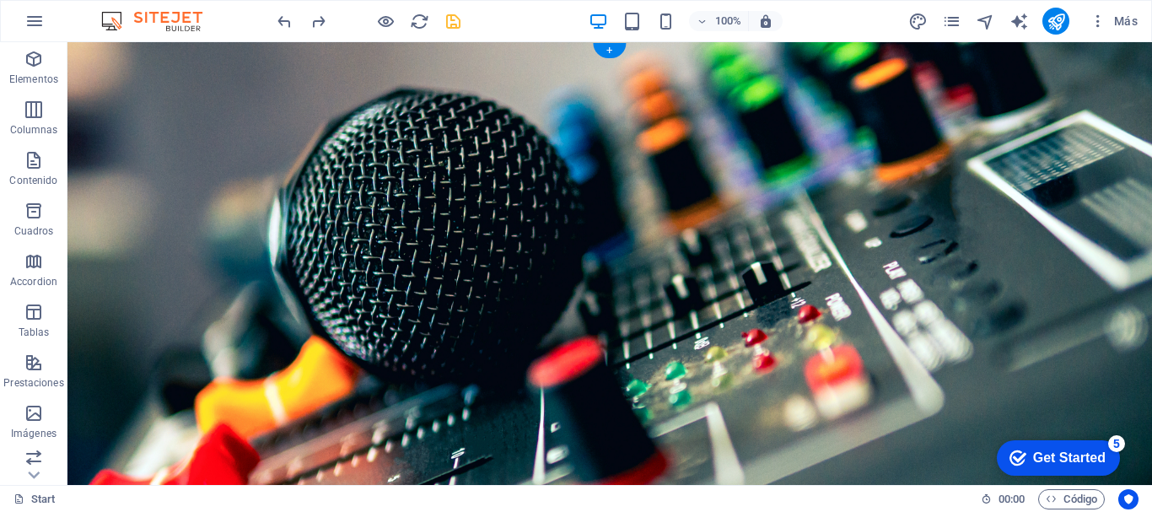
click at [979, 203] on figure at bounding box center [609, 355] width 1085 height 626
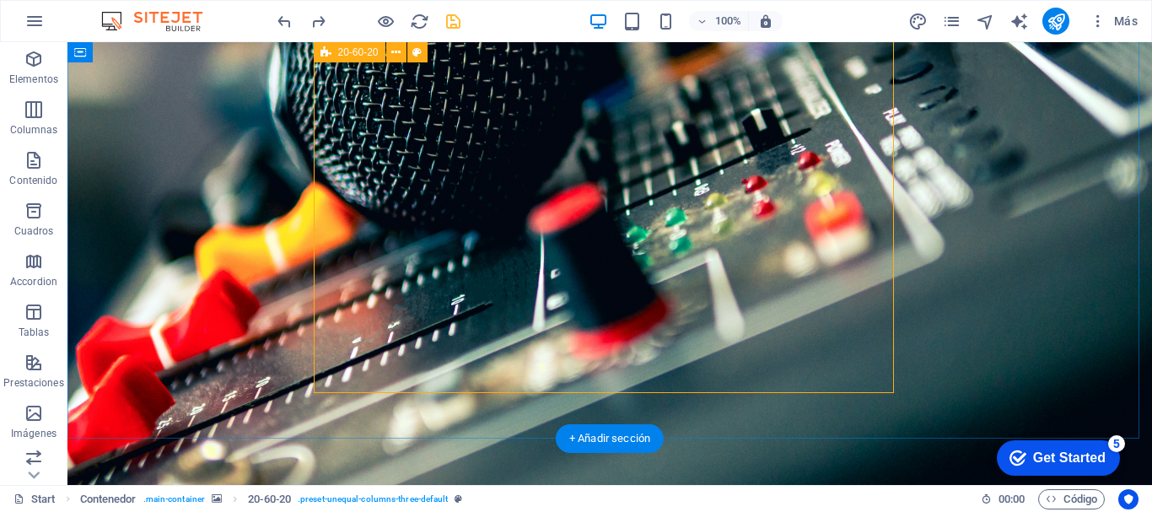
scroll to position [229, 0]
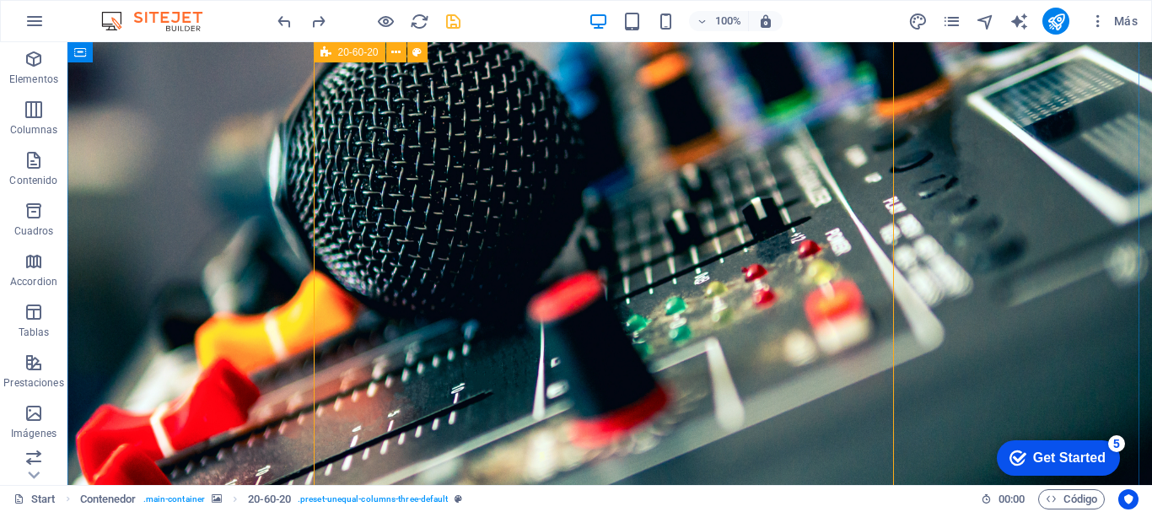
scroll to position [61, 0]
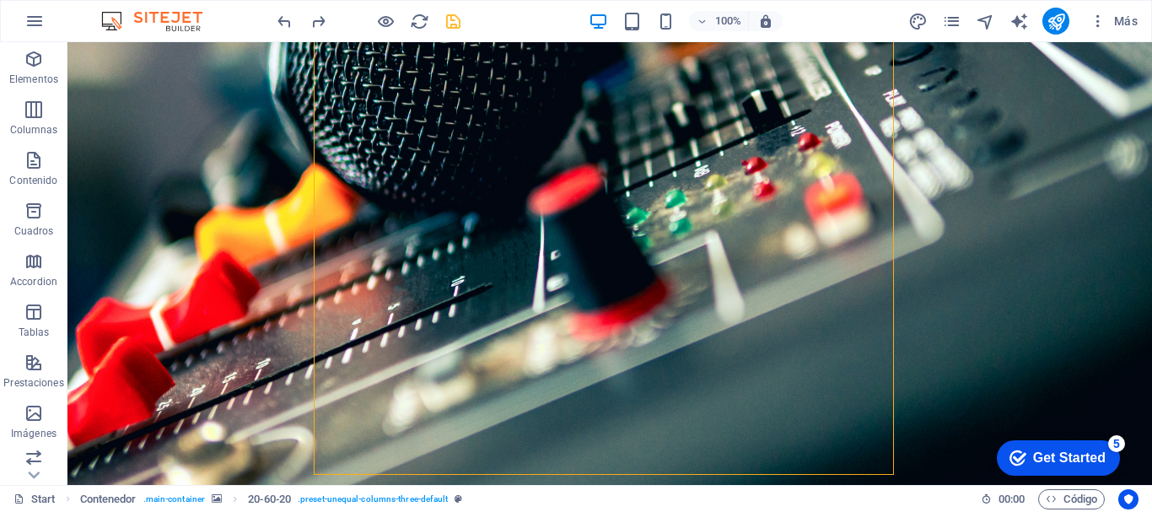
scroll to position [145, 0]
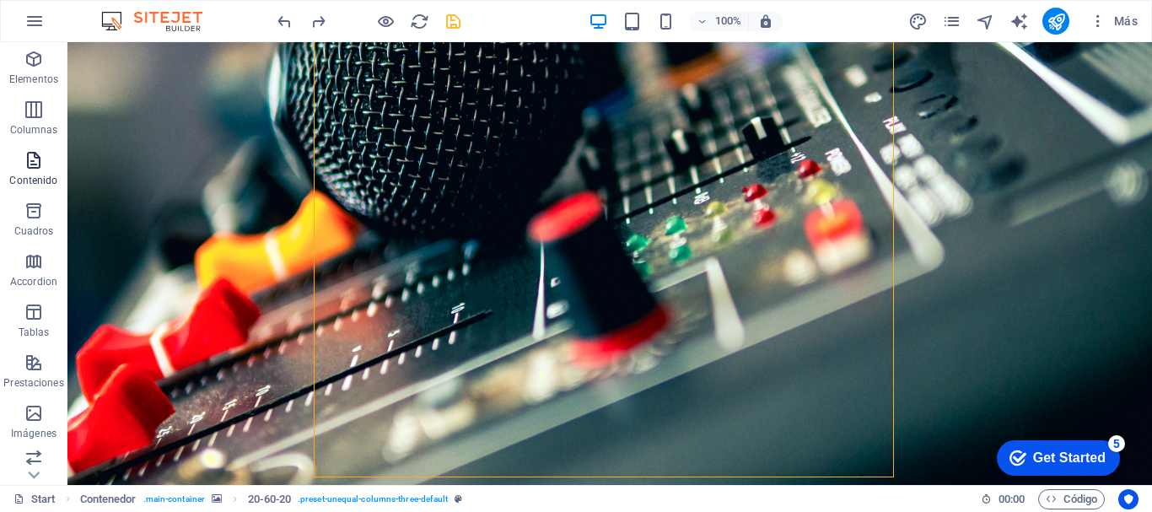
click at [36, 163] on icon "button" at bounding box center [34, 160] width 20 height 20
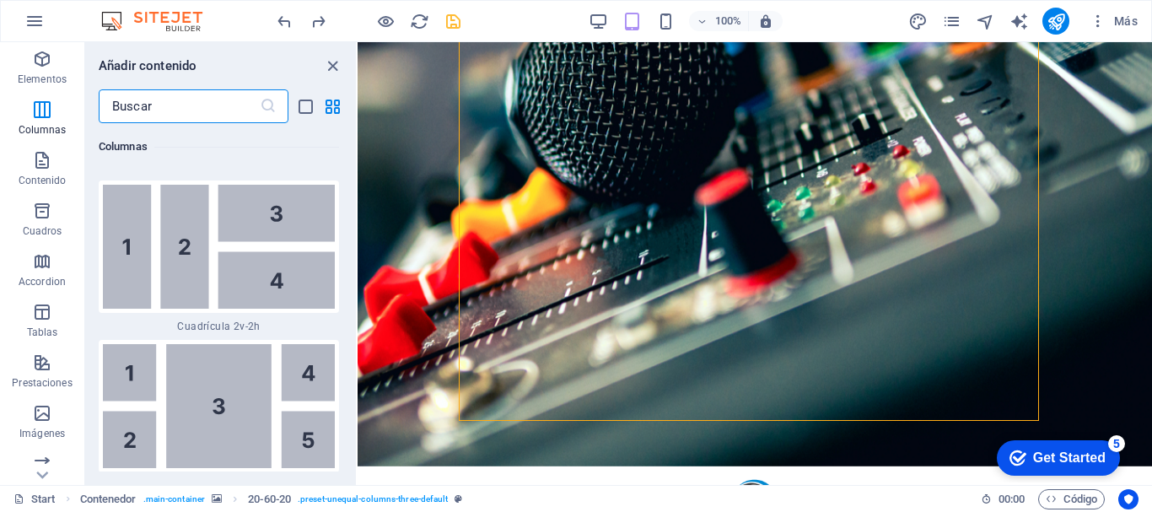
scroll to position [4913, 0]
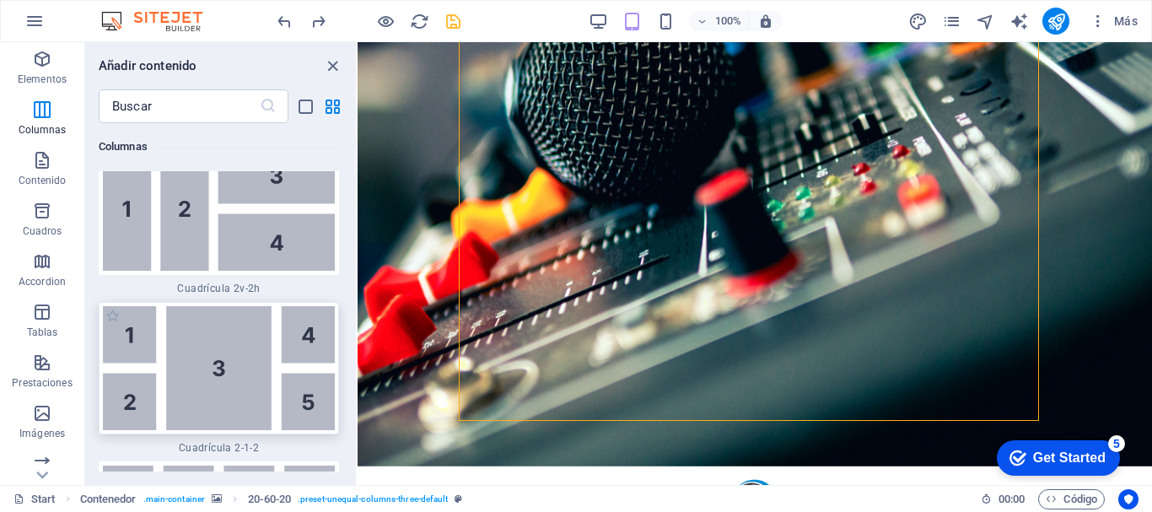
click at [246, 358] on img at bounding box center [219, 368] width 232 height 124
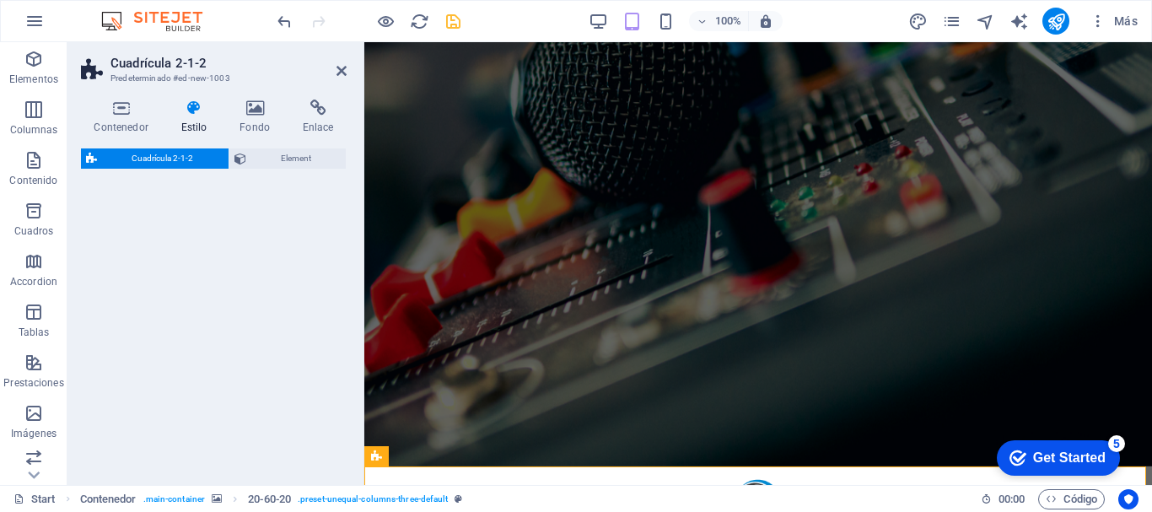
select select "rem"
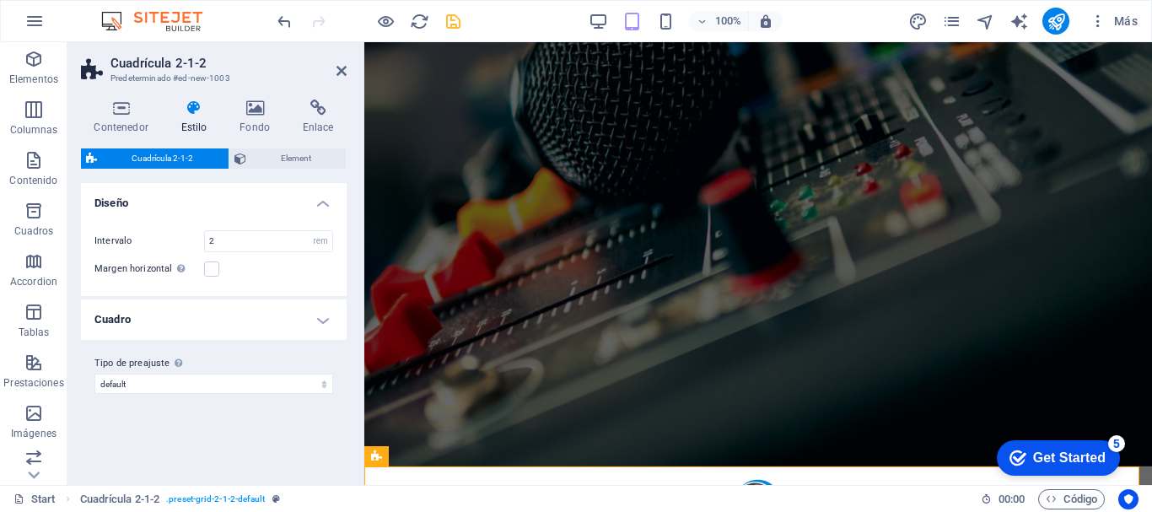
click at [280, 362] on div "Cuadrícula 2-1-2 Predeterminado #ed-new-1003 Contenedor Estilo Fondo Enlace Tam…" at bounding box center [609, 263] width 1085 height 443
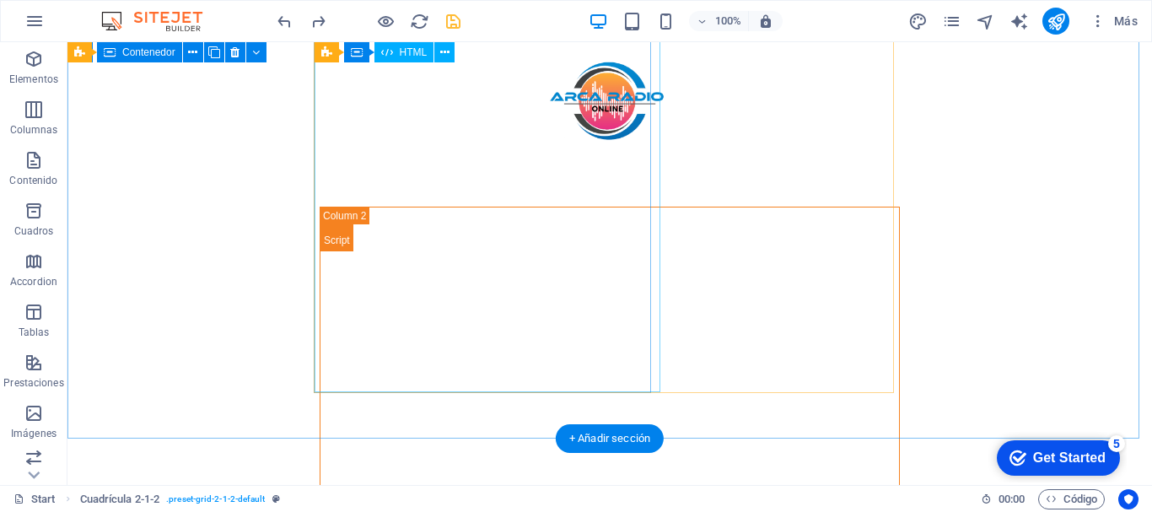
scroll to position [229, 0]
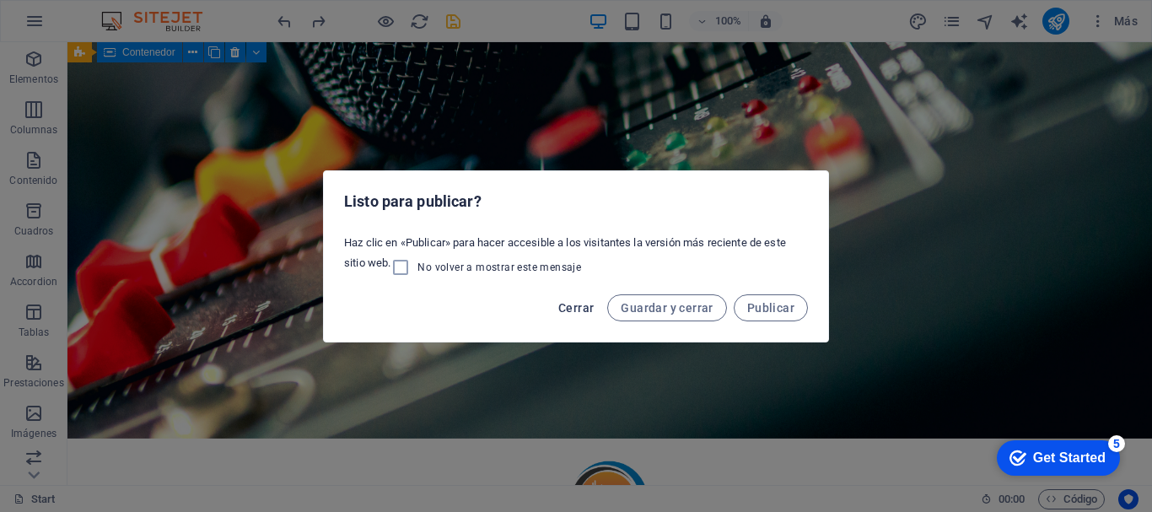
drag, startPoint x: 575, startPoint y: 304, endPoint x: 692, endPoint y: 261, distance: 124.4
click at [575, 304] on span "Cerrar" at bounding box center [575, 307] width 35 height 13
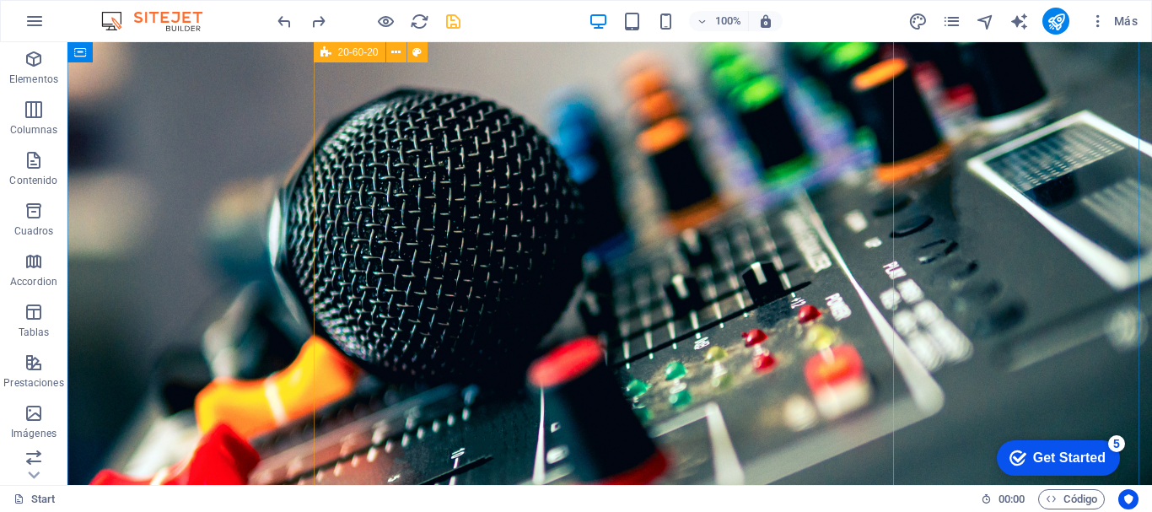
scroll to position [169, 0]
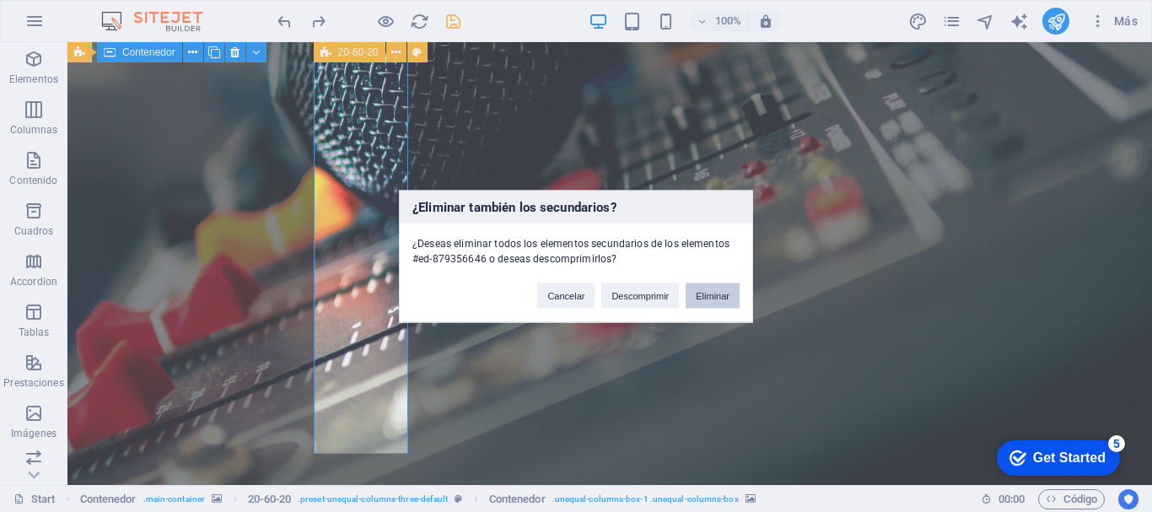
click at [708, 303] on button "Eliminar" at bounding box center [713, 295] width 54 height 25
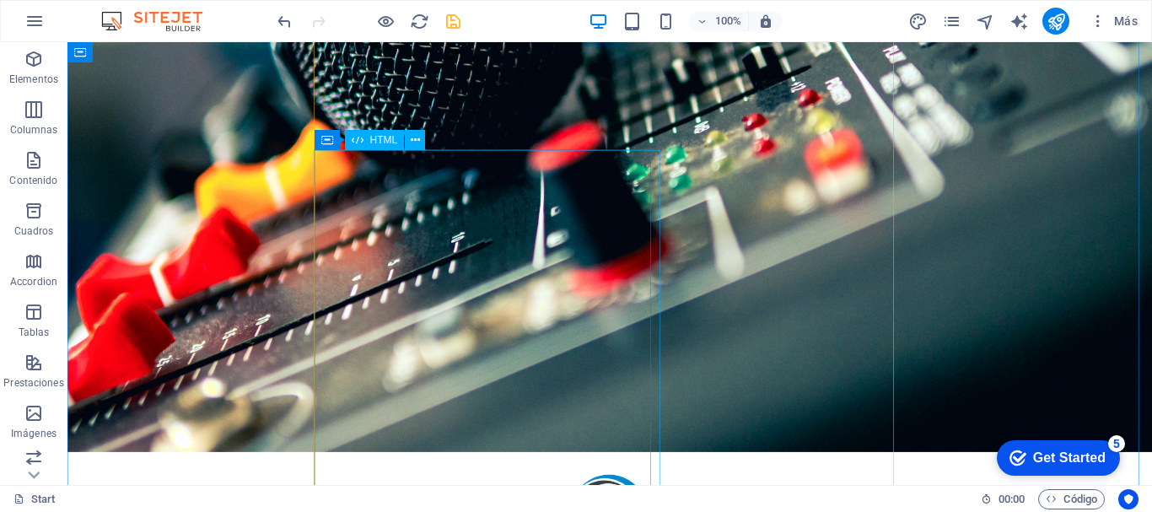
scroll to position [229, 0]
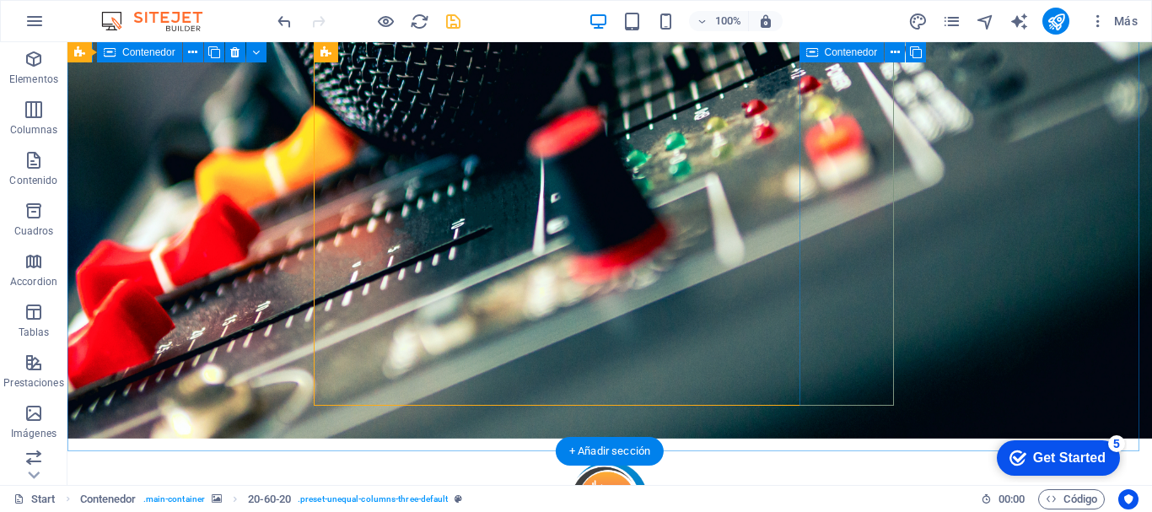
scroll to position [145, 0]
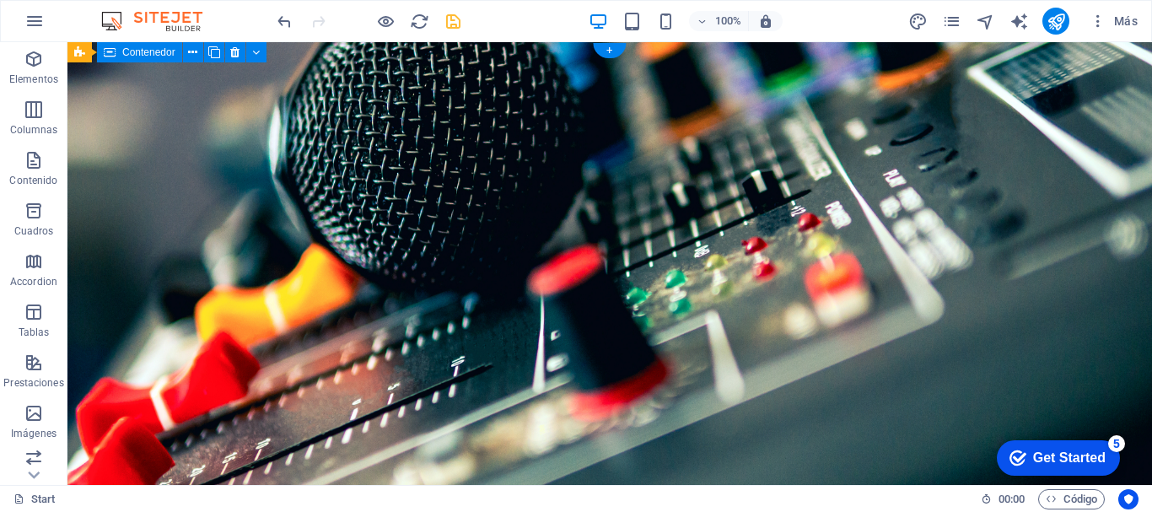
scroll to position [229, 0]
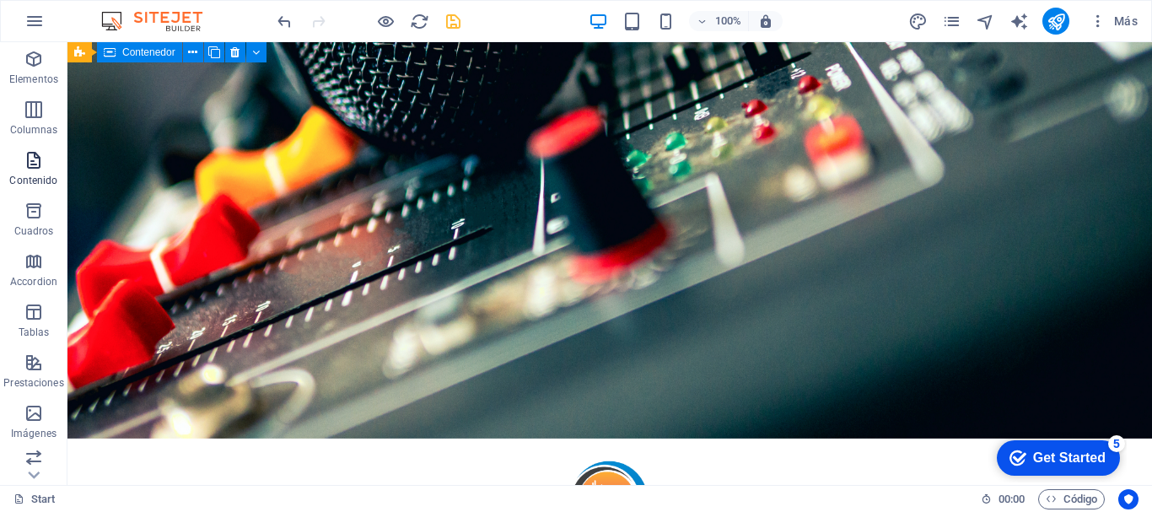
click at [27, 164] on icon "button" at bounding box center [34, 160] width 20 height 20
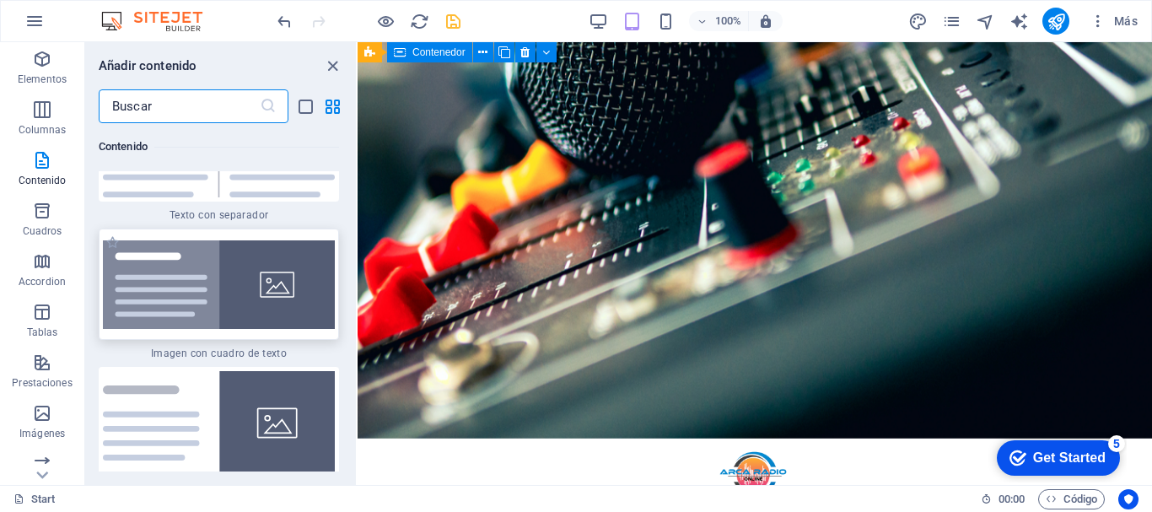
scroll to position [5908, 0]
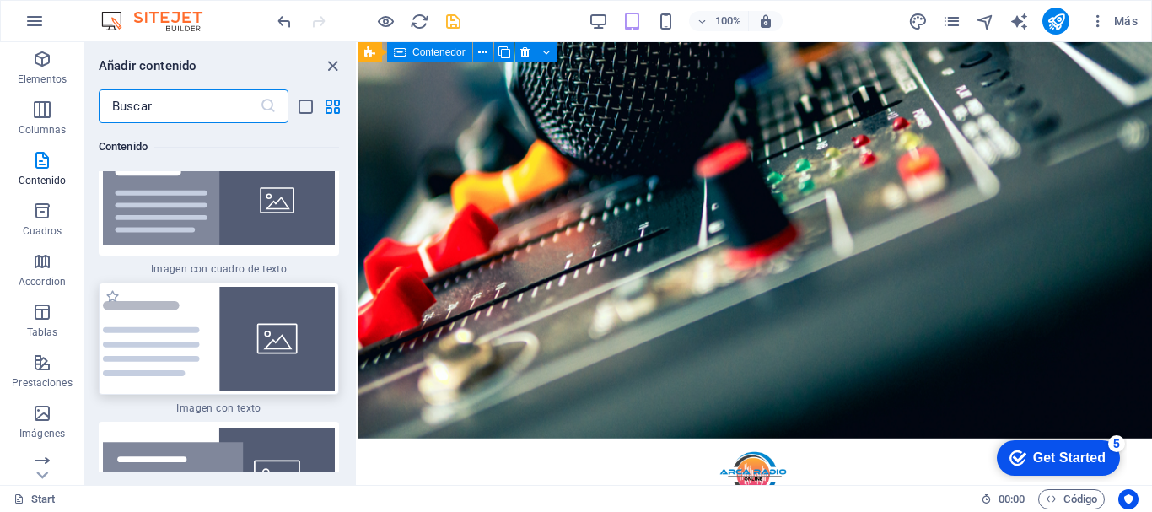
click at [222, 334] on img at bounding box center [219, 339] width 232 height 104
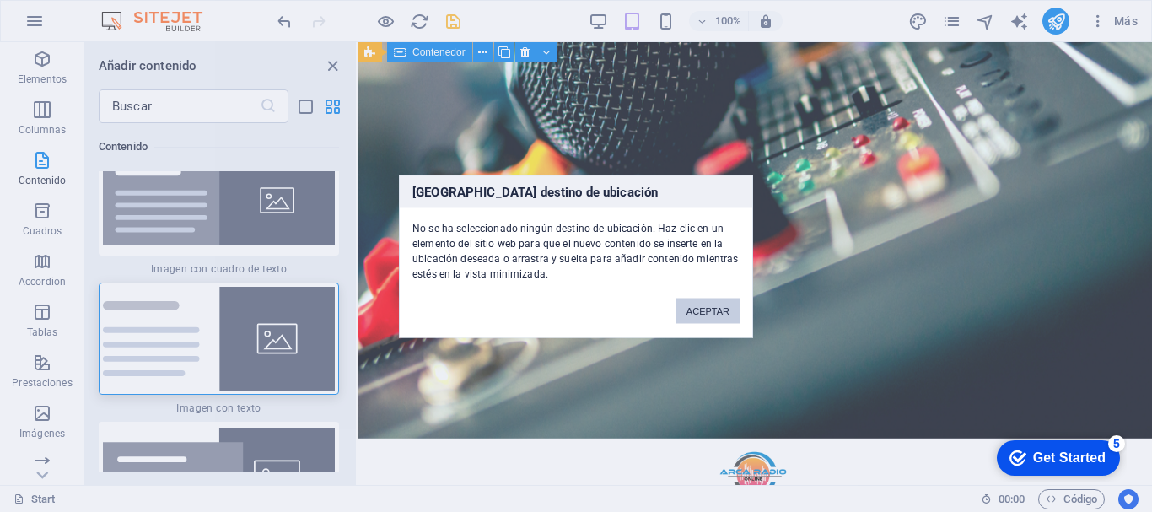
drag, startPoint x: 720, startPoint y: 318, endPoint x: 388, endPoint y: 265, distance: 336.5
click at [720, 318] on button "ACEPTAR" at bounding box center [707, 310] width 63 height 25
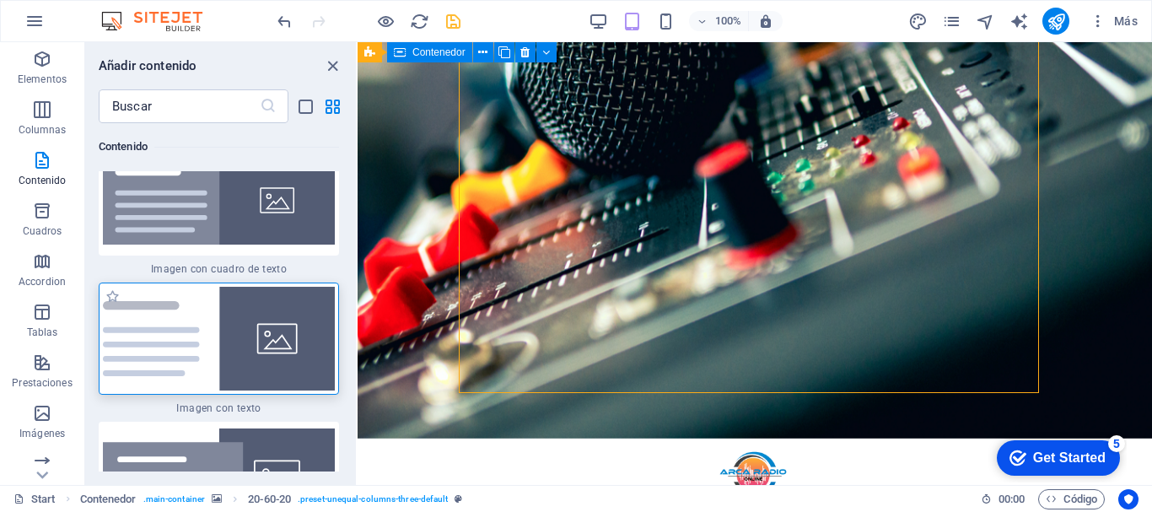
click at [187, 318] on img at bounding box center [219, 339] width 232 height 104
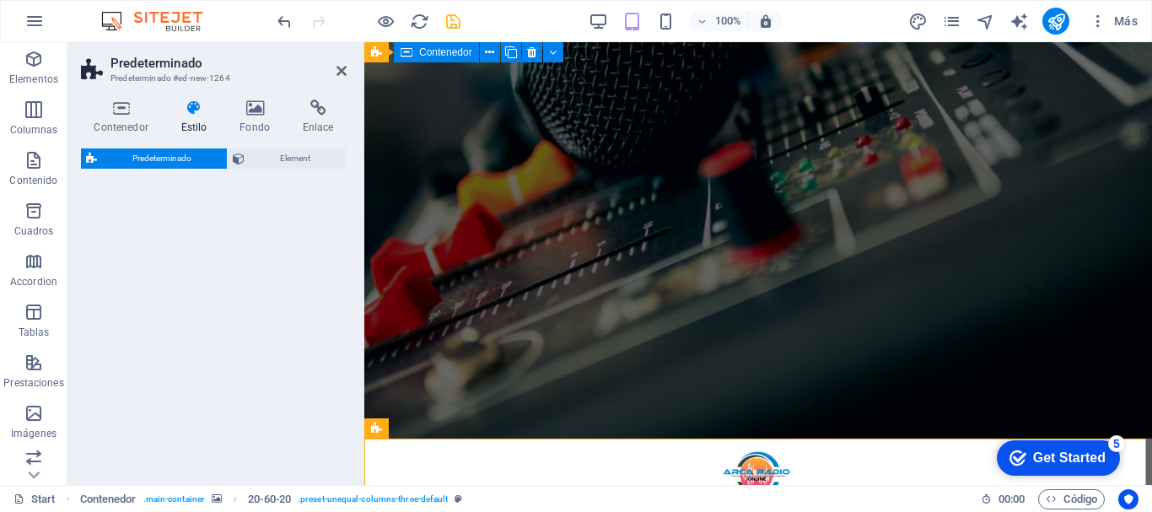
select select "rem"
select select "px"
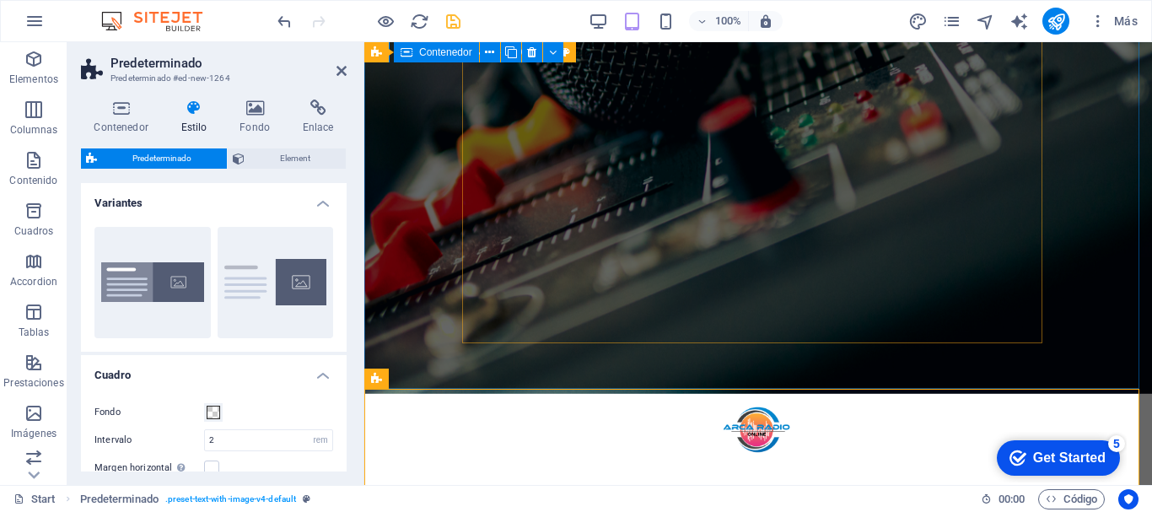
scroll to position [386, 0]
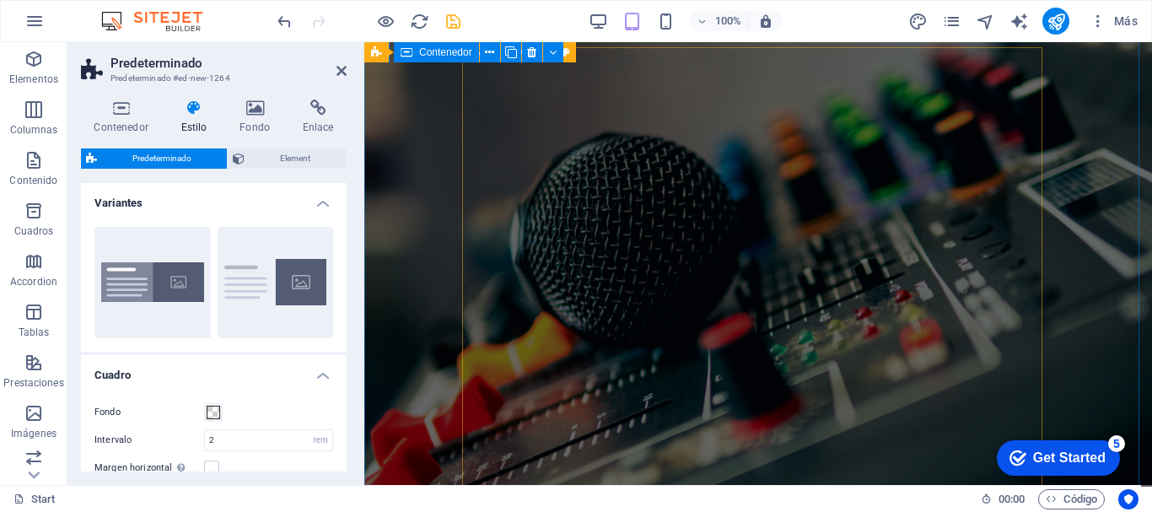
scroll to position [0, 0]
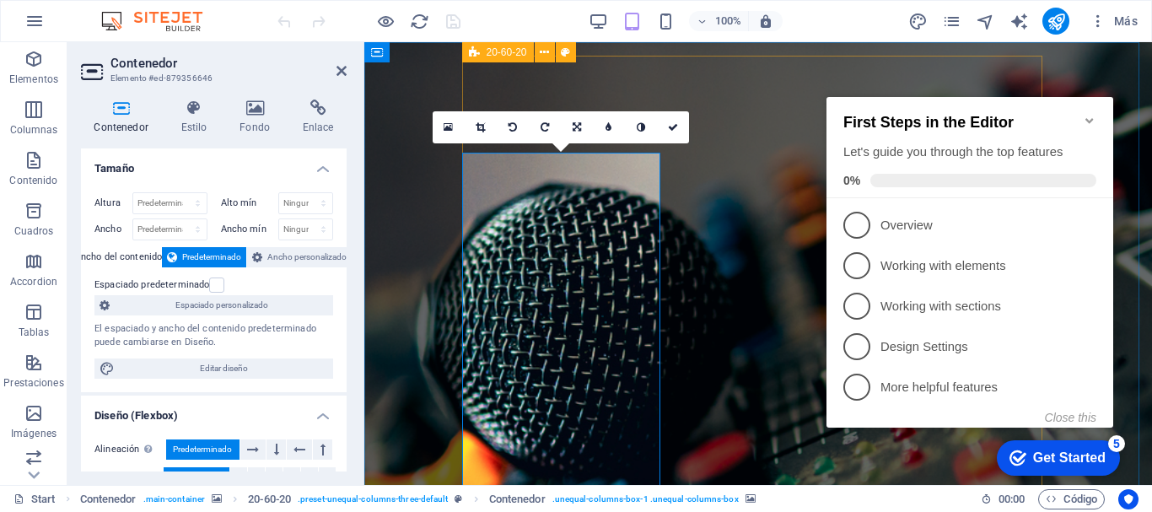
scroll to position [169, 0]
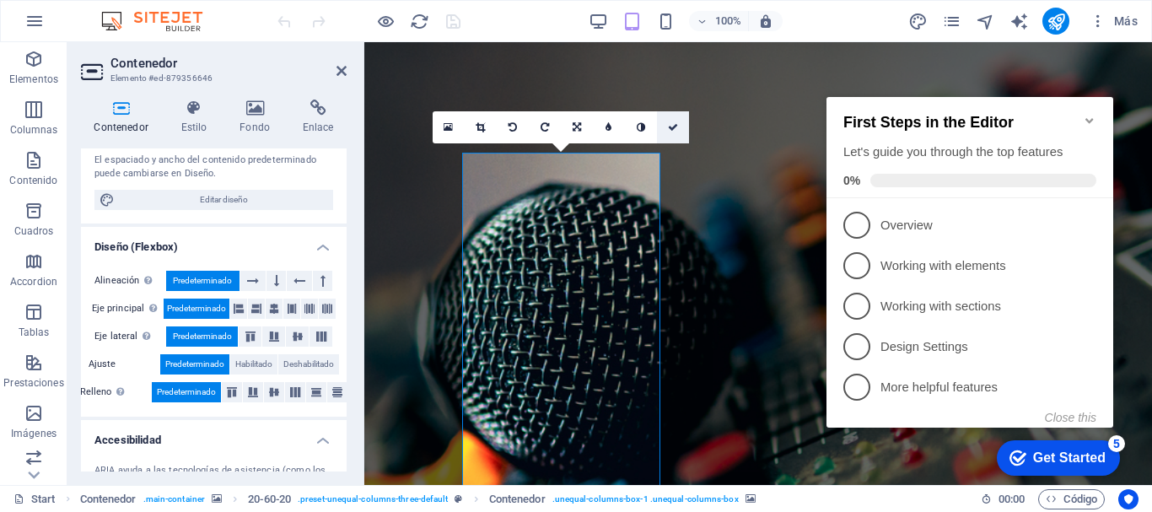
drag, startPoint x: 674, startPoint y: 129, endPoint x: 601, endPoint y: 112, distance: 74.5
click at [674, 129] on icon at bounding box center [673, 127] width 10 height 10
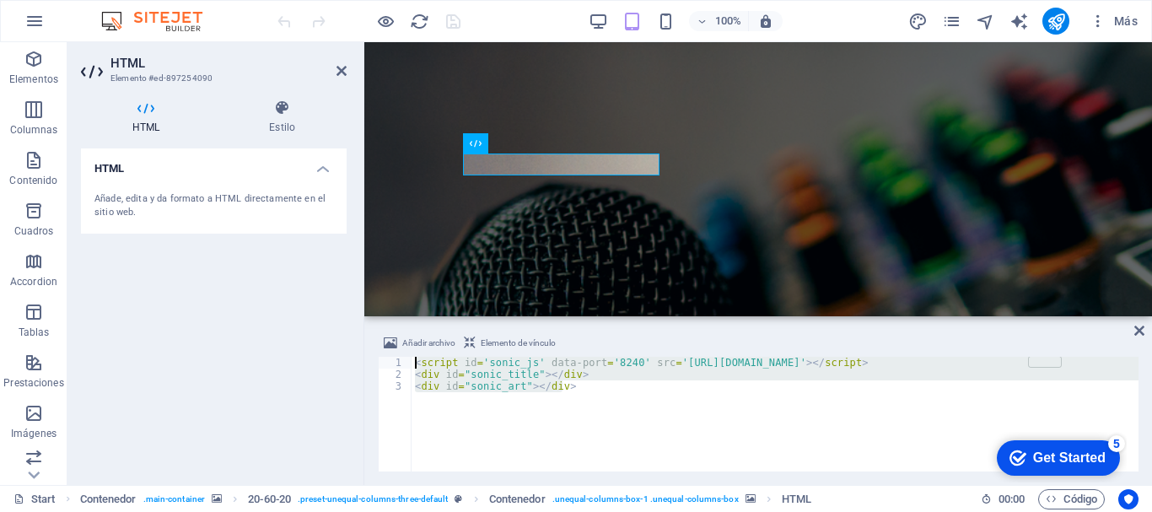
drag, startPoint x: 631, startPoint y: 398, endPoint x: 384, endPoint y: 358, distance: 250.4
click at [384, 358] on div "<script id='sonic_js' data-port='8240' src='[URL][DOMAIN_NAME]'></script> 1 2 3…" at bounding box center [758, 414] width 761 height 115
type textarea "<script id='sonic_js' data-port='8240' src='[URL][DOMAIN_NAME]'></script> <div …"
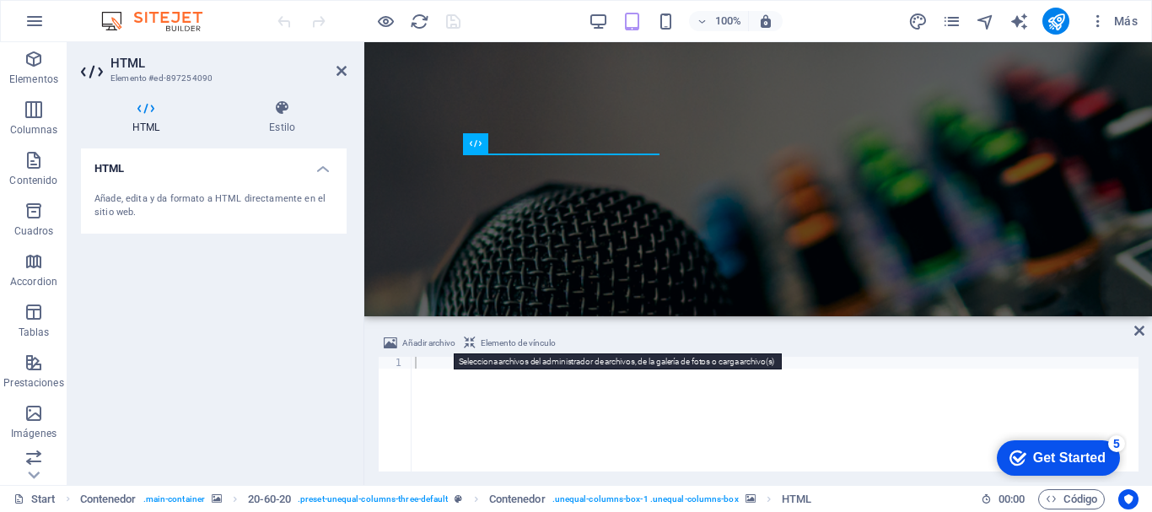
click at [420, 345] on span "Añadir archivo" at bounding box center [428, 343] width 53 height 20
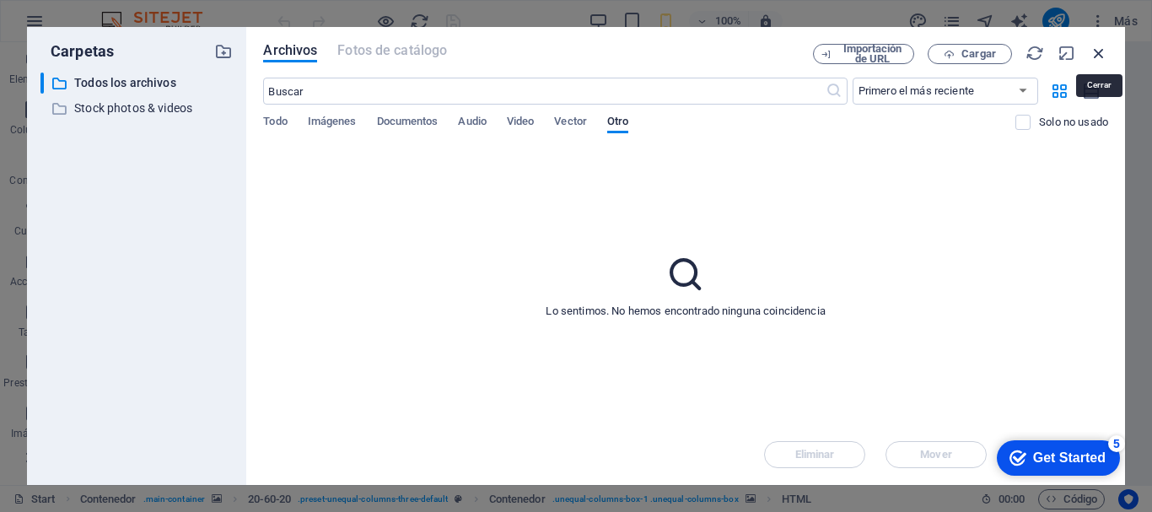
click at [1096, 46] on icon "button" at bounding box center [1099, 53] width 19 height 19
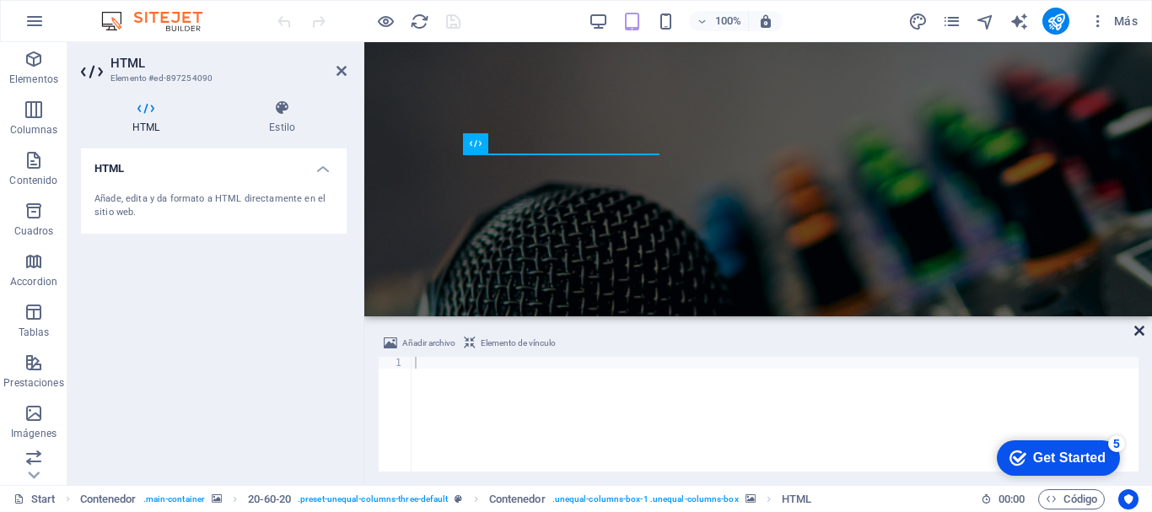
click at [1139, 332] on icon at bounding box center [1139, 330] width 10 height 13
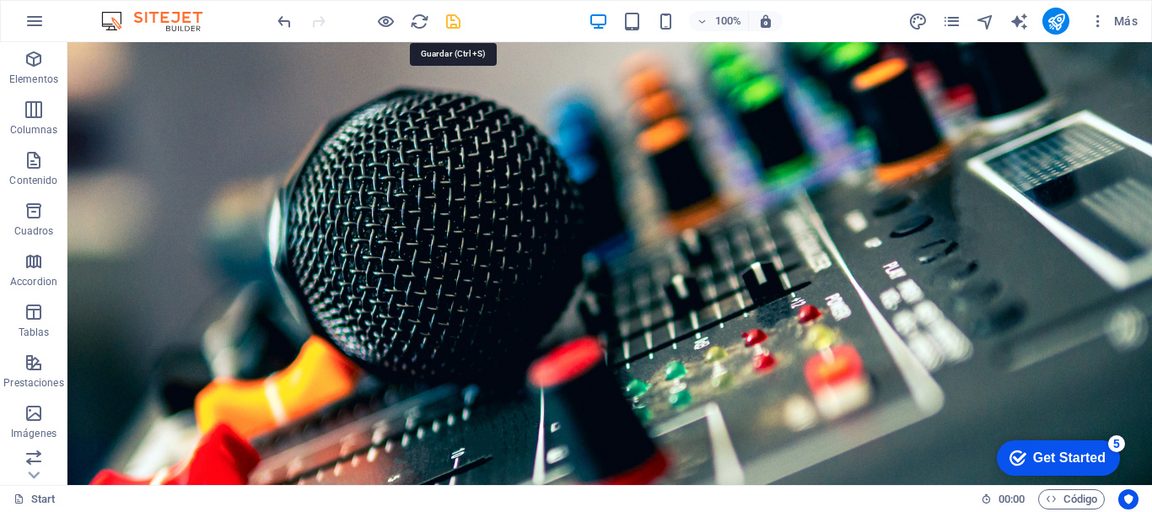
click at [450, 19] on icon "save" at bounding box center [453, 21] width 19 height 19
click at [1056, 21] on icon "publish" at bounding box center [1056, 21] width 19 height 19
